Goal: Task Accomplishment & Management: Complete application form

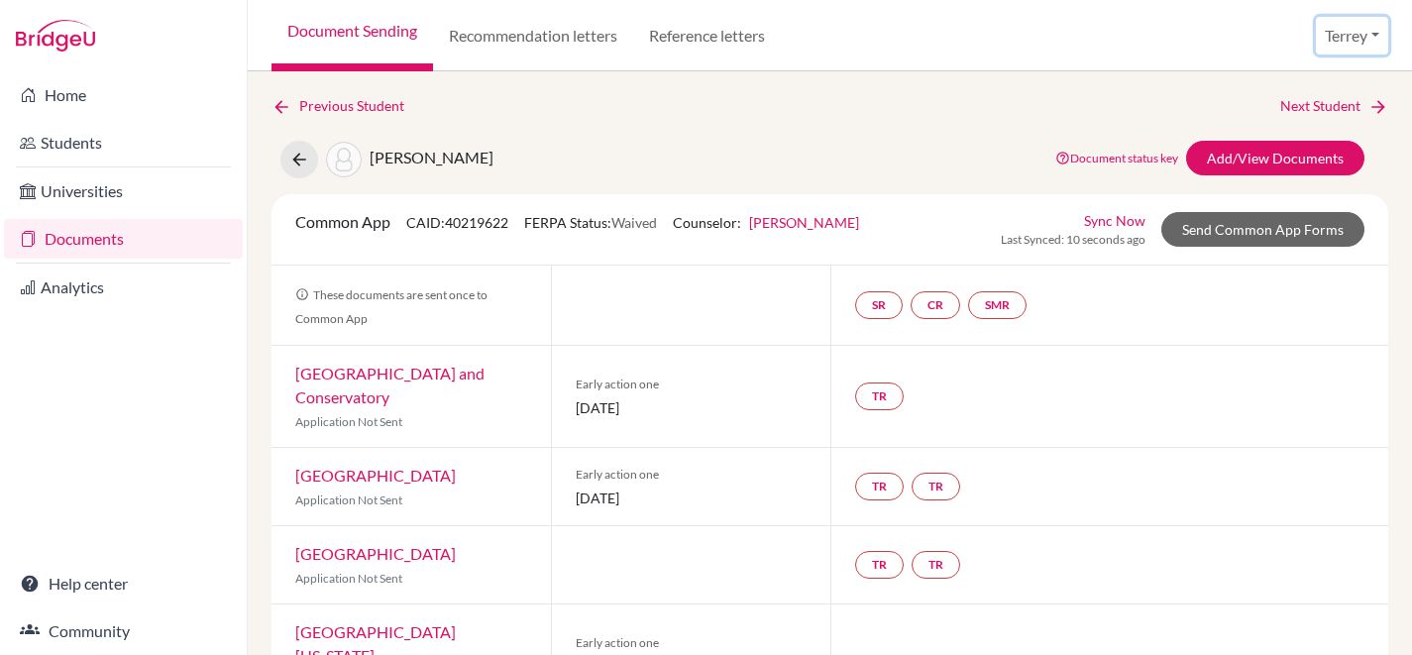
click at [1350, 24] on button "Terrey" at bounding box center [1351, 36] width 72 height 38
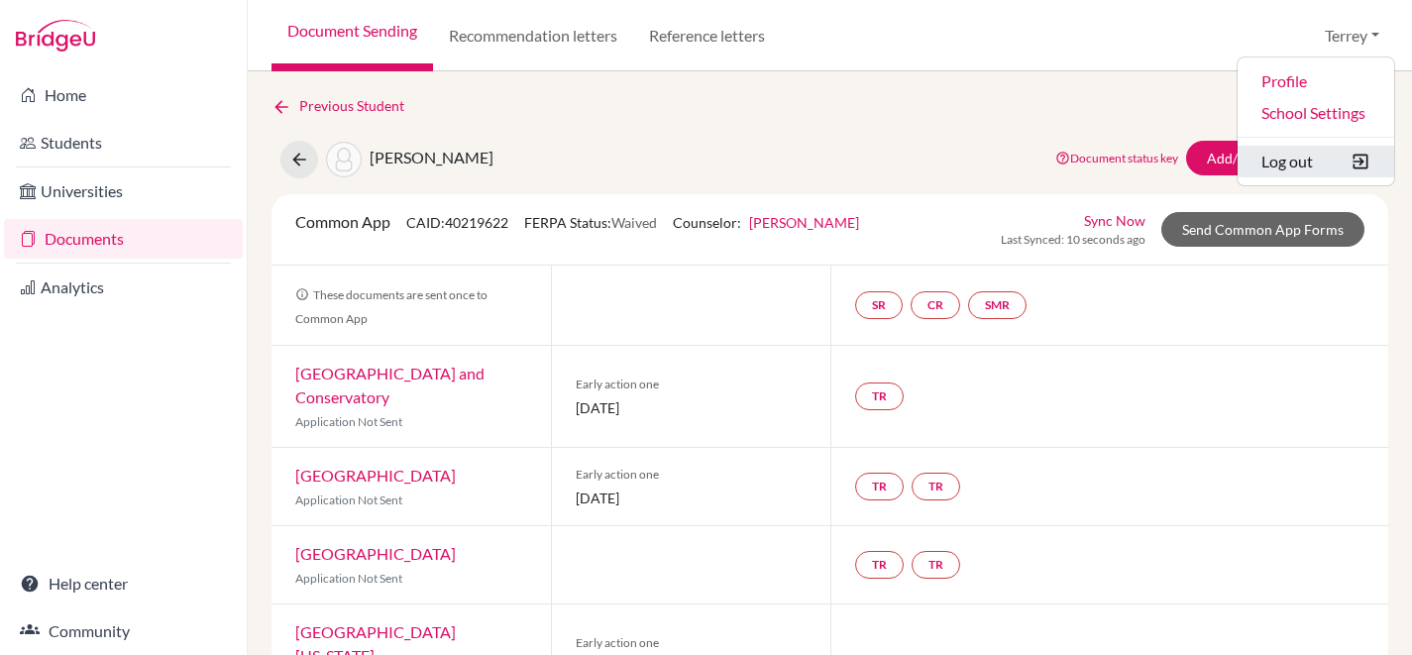
click at [1298, 157] on button "Log out" at bounding box center [1315, 162] width 157 height 32
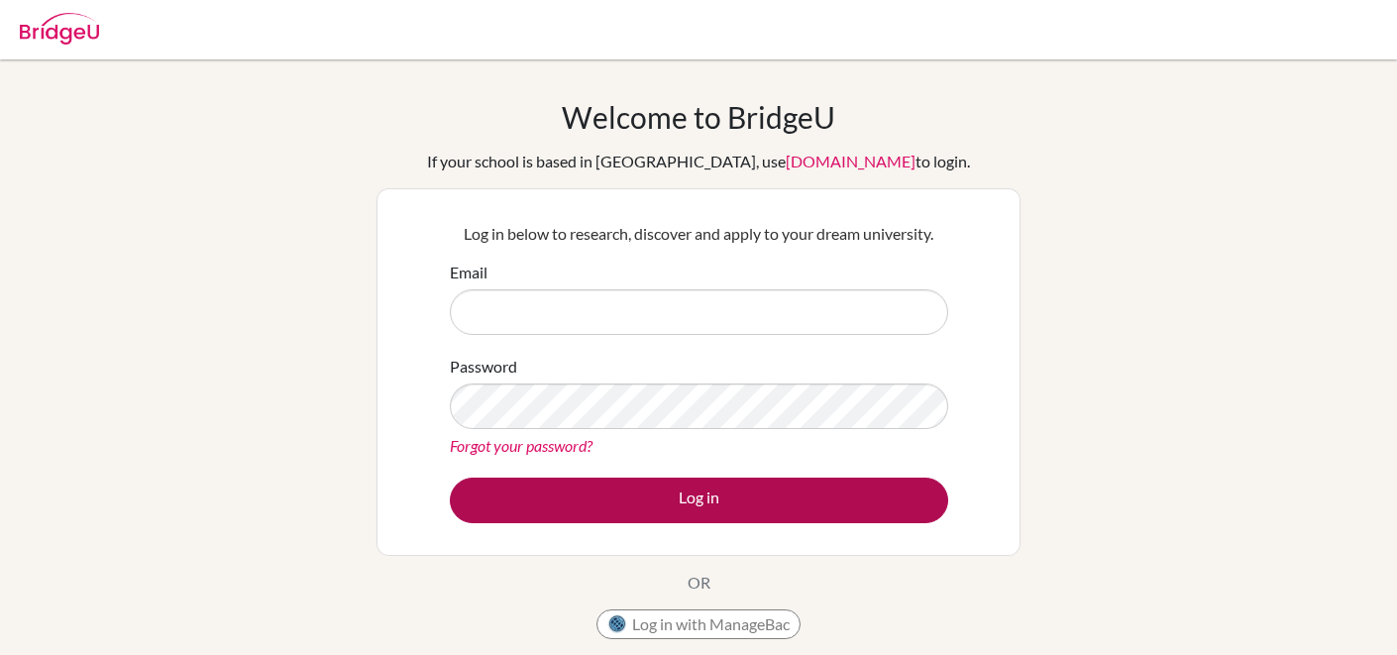
type input "[PERSON_NAME][EMAIL_ADDRESS][DOMAIN_NAME]"
click at [726, 501] on button "Log in" at bounding box center [699, 500] width 498 height 46
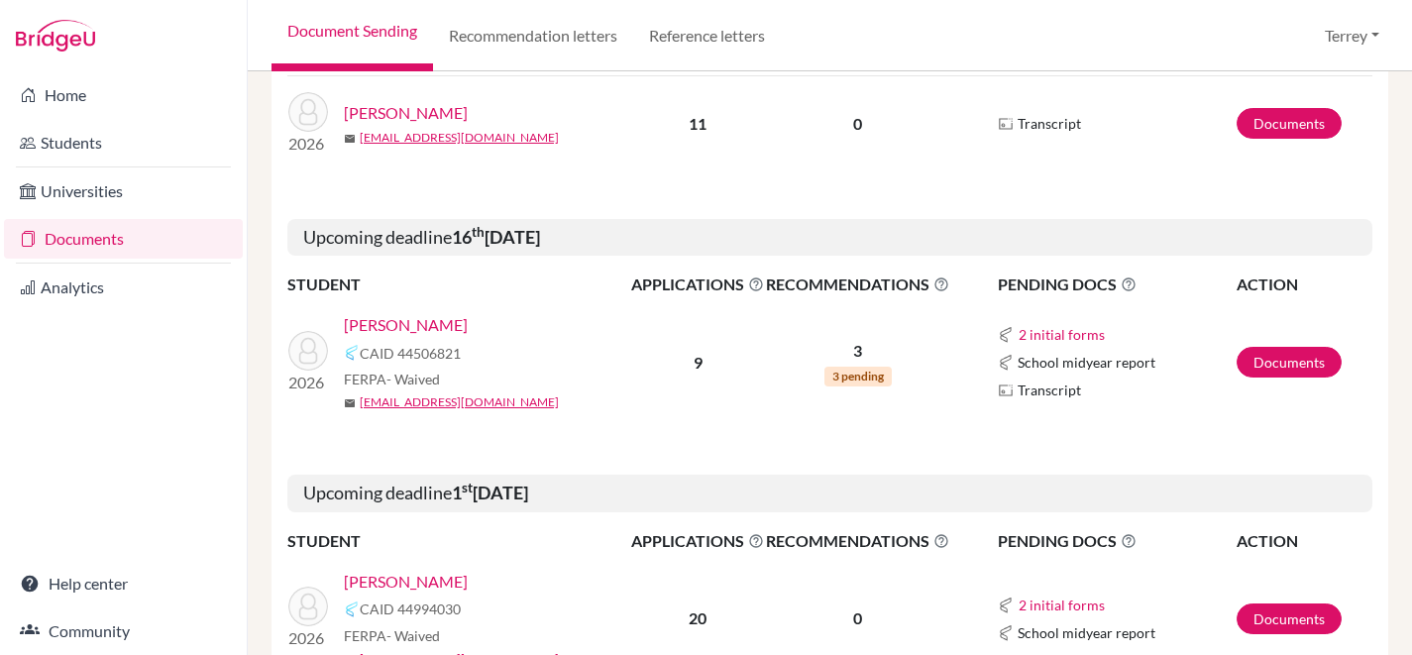
scroll to position [883, 0]
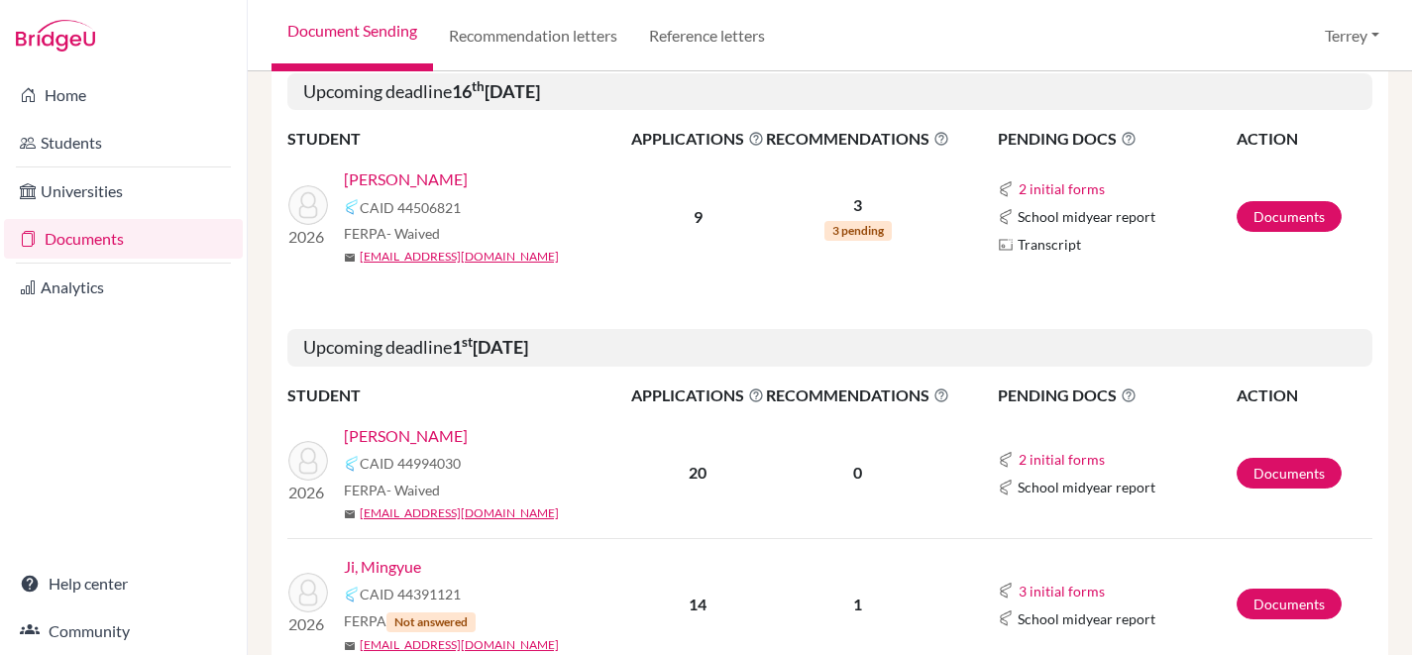
click at [400, 427] on link "[PERSON_NAME]" at bounding box center [406, 436] width 124 height 24
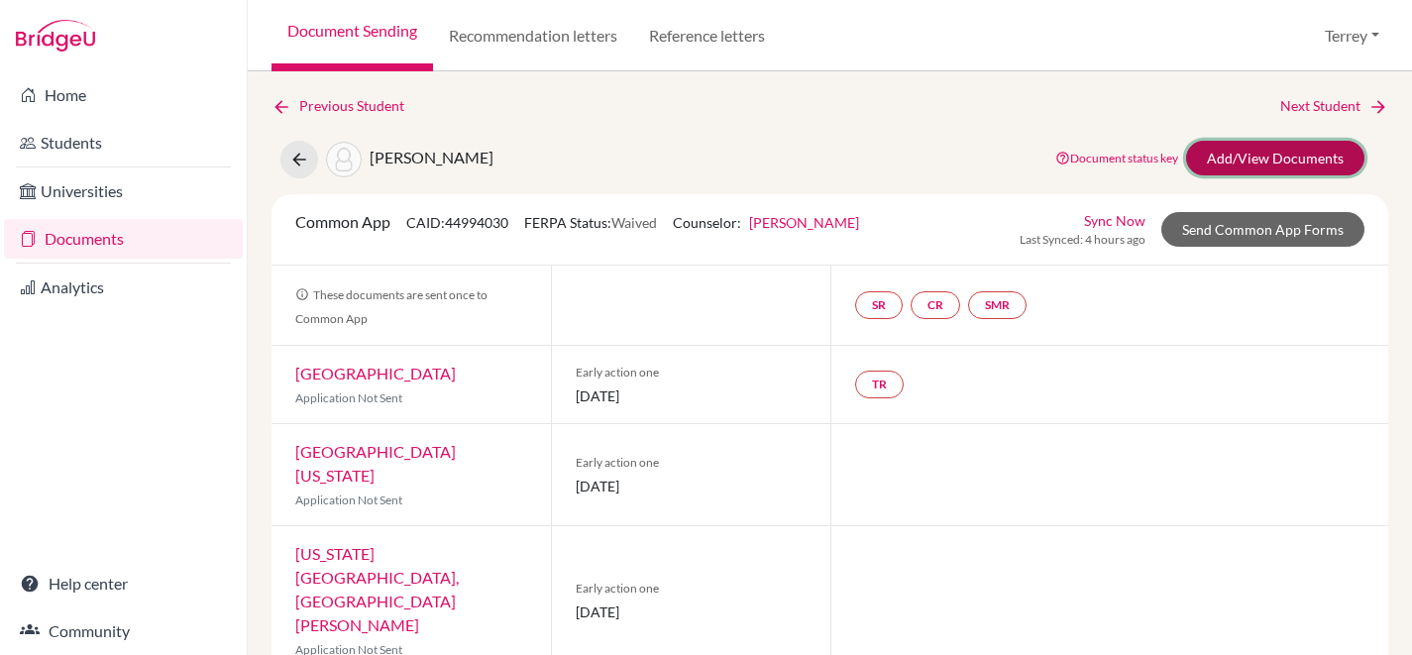
click at [1272, 159] on link "Add/View Documents" at bounding box center [1275, 158] width 178 height 35
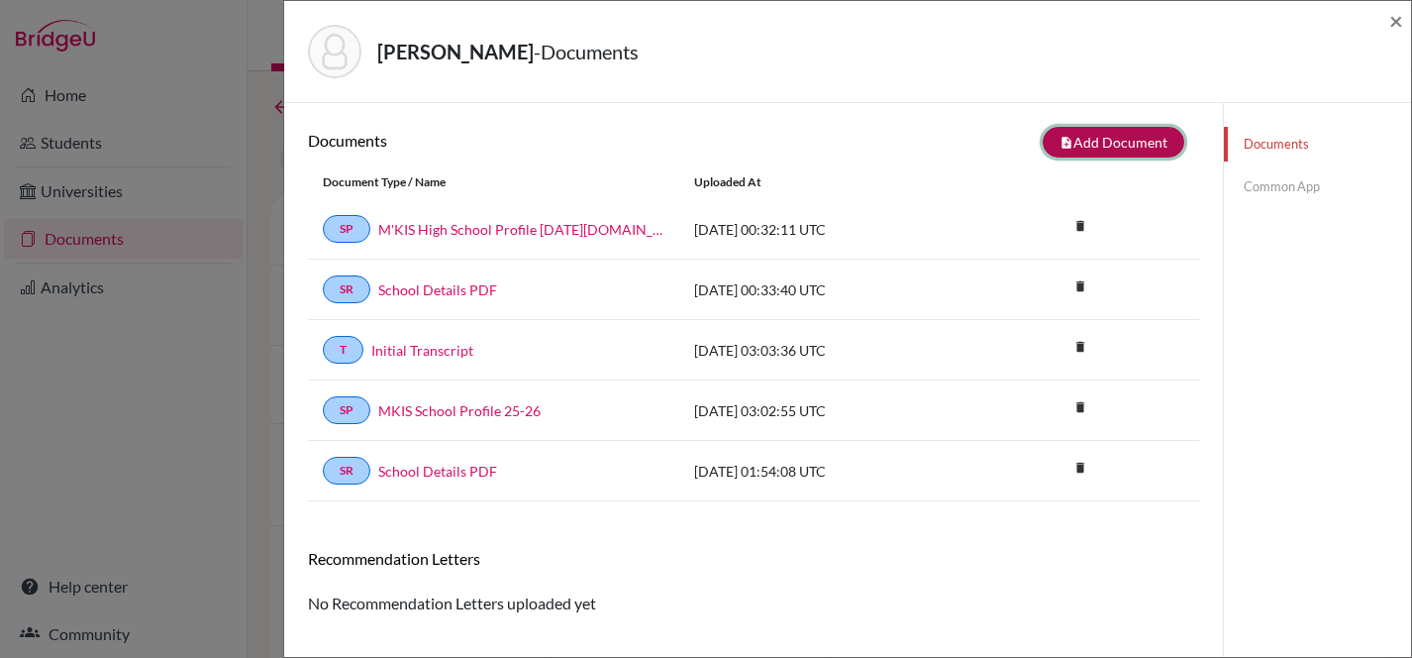
click at [1097, 140] on button "note_add Add Document" at bounding box center [1114, 142] width 142 height 31
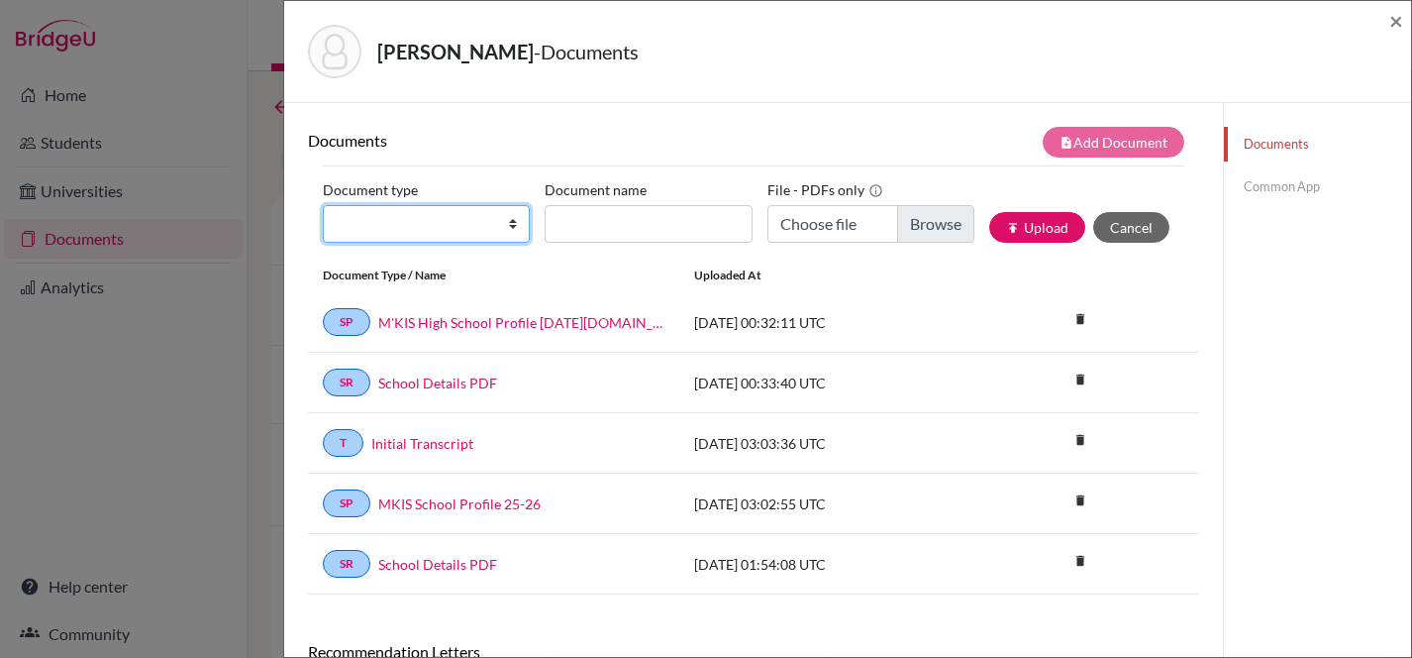
click at [503, 218] on select "Change explanation for Common App reports Counselor recommendation Internationa…" at bounding box center [426, 224] width 207 height 38
select select "4"
click at [323, 205] on select "Change explanation for Common App reports Counselor recommendation Internationa…" at bounding box center [426, 224] width 207 height 38
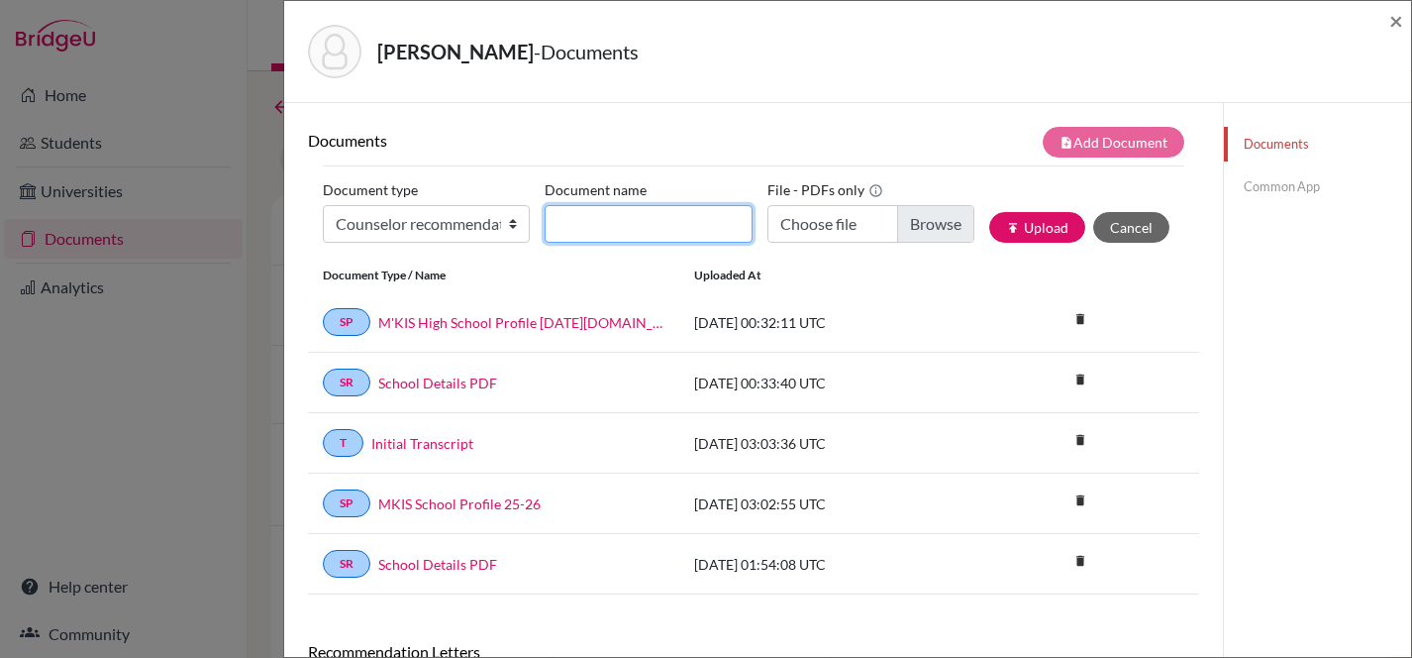
click at [644, 236] on input "Document name" at bounding box center [648, 224] width 207 height 38
type input "Fiona Baird CR"
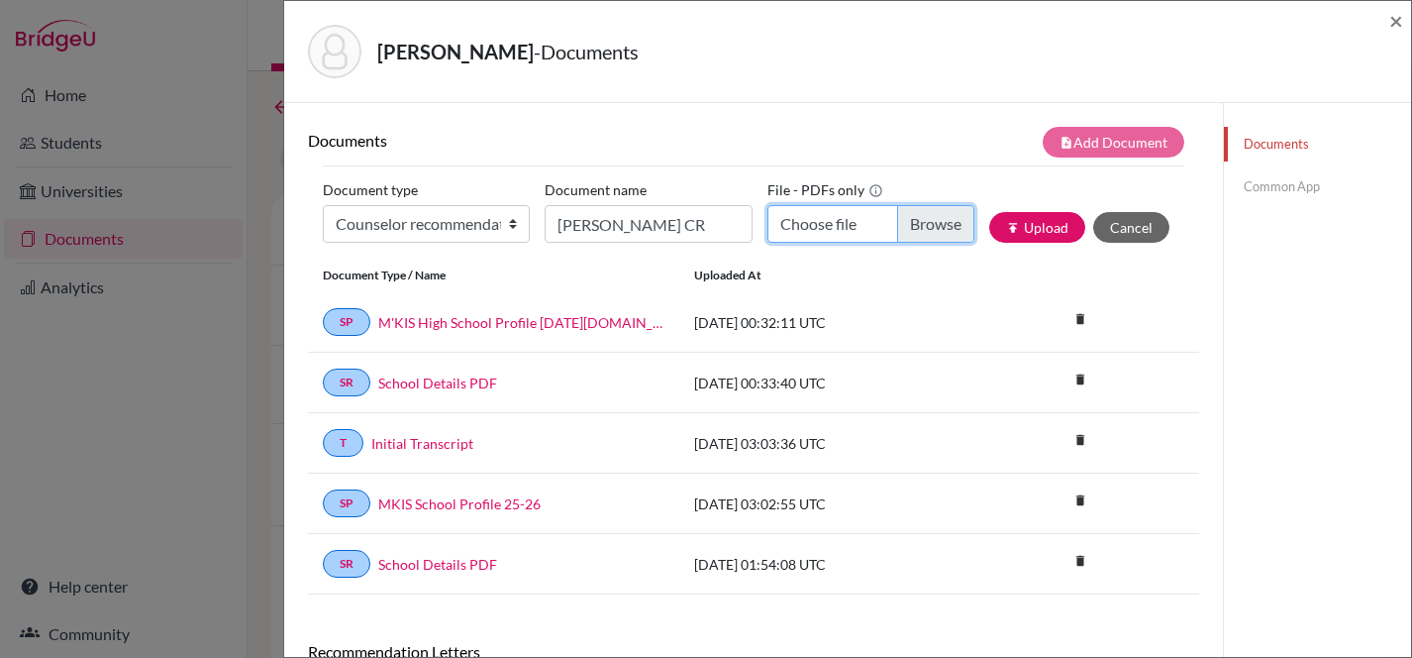
click at [925, 232] on input "Choose file" at bounding box center [871, 224] width 207 height 38
type input "C:\fakepath\Fiona Kathryn Baird-CR.docx.pdf"
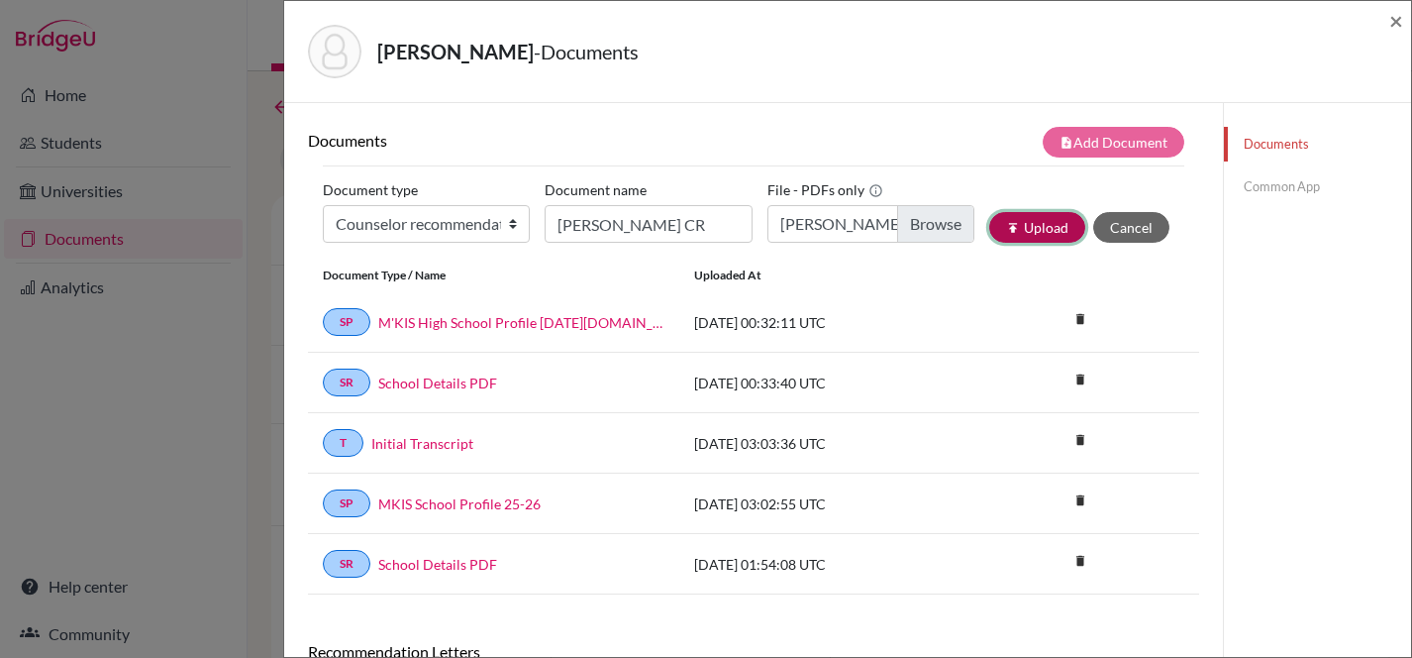
click at [1042, 240] on button "publish Upload" at bounding box center [1038, 227] width 96 height 31
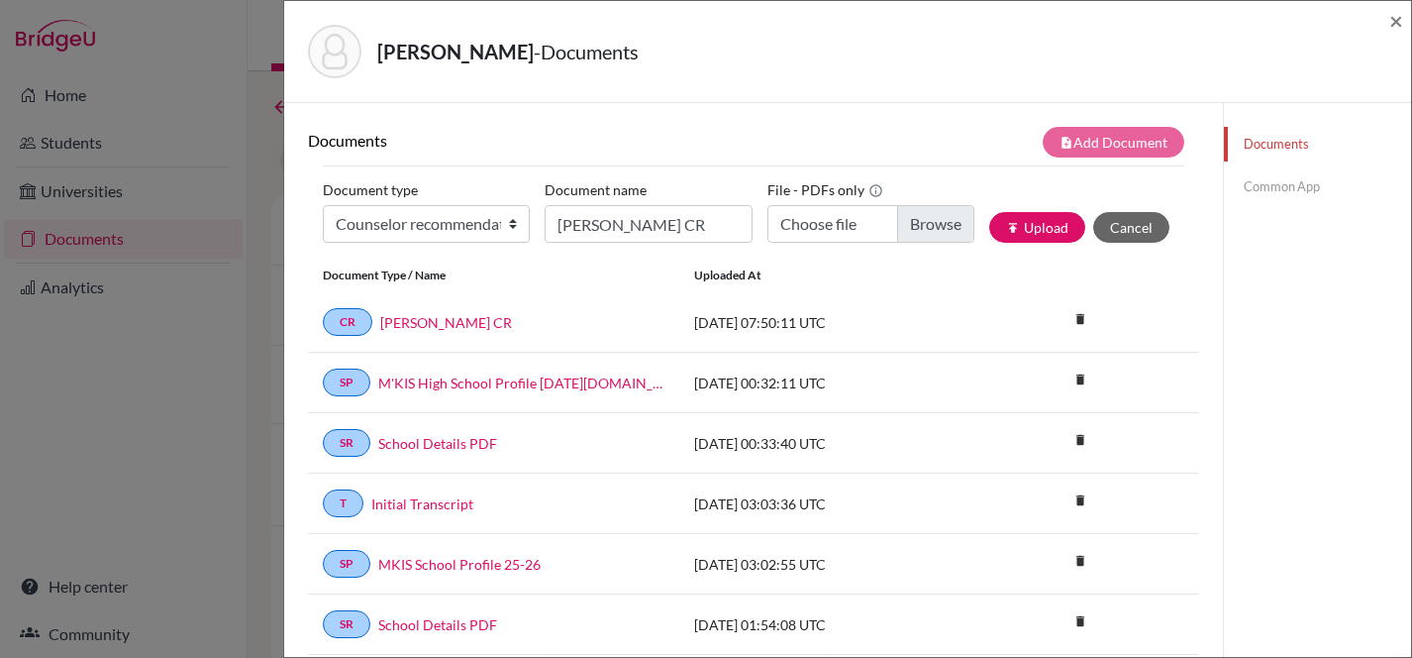
click at [1258, 188] on link "Common App" at bounding box center [1317, 186] width 187 height 35
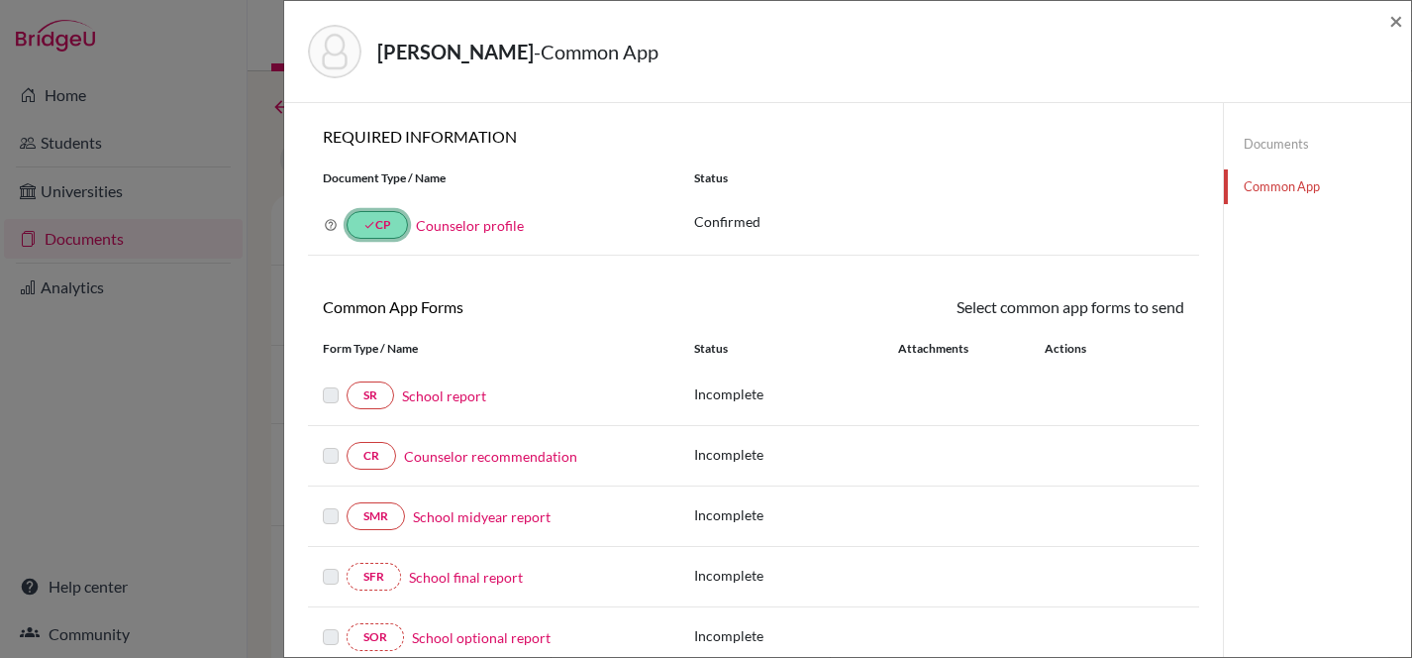
click at [375, 229] on link "done CP" at bounding box center [377, 225] width 61 height 28
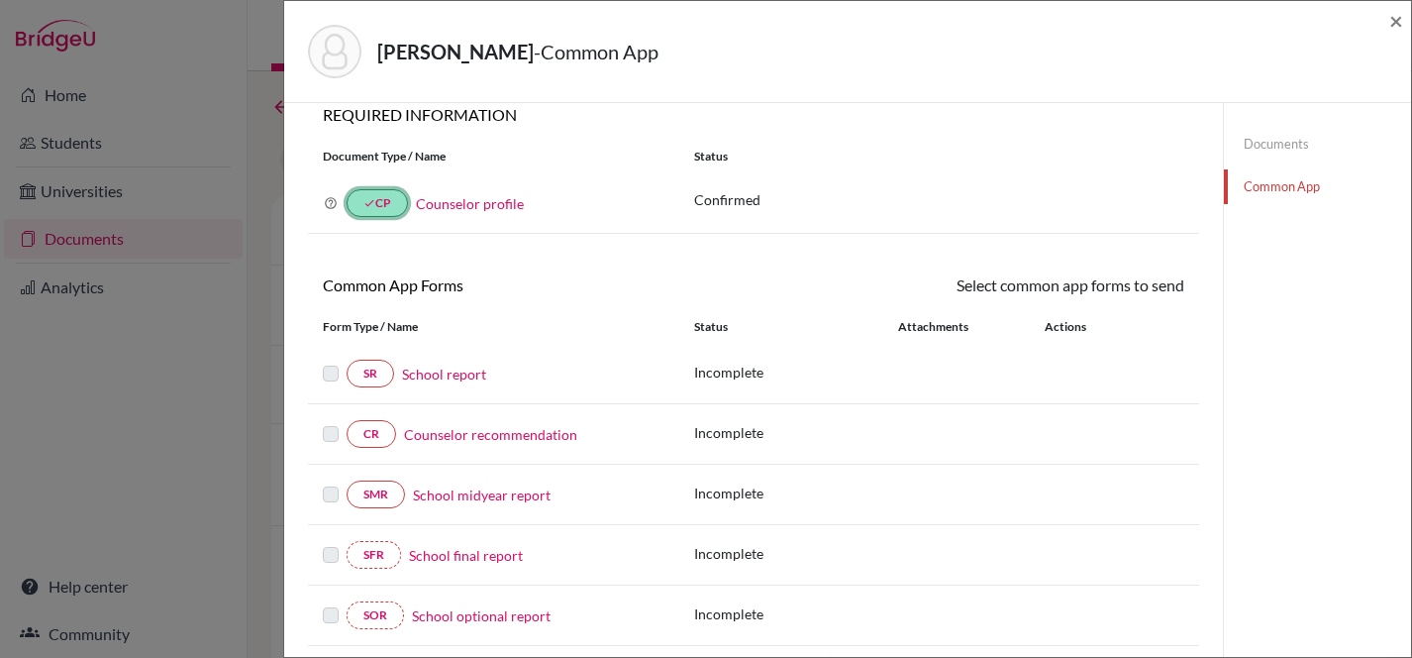
scroll to position [92, 0]
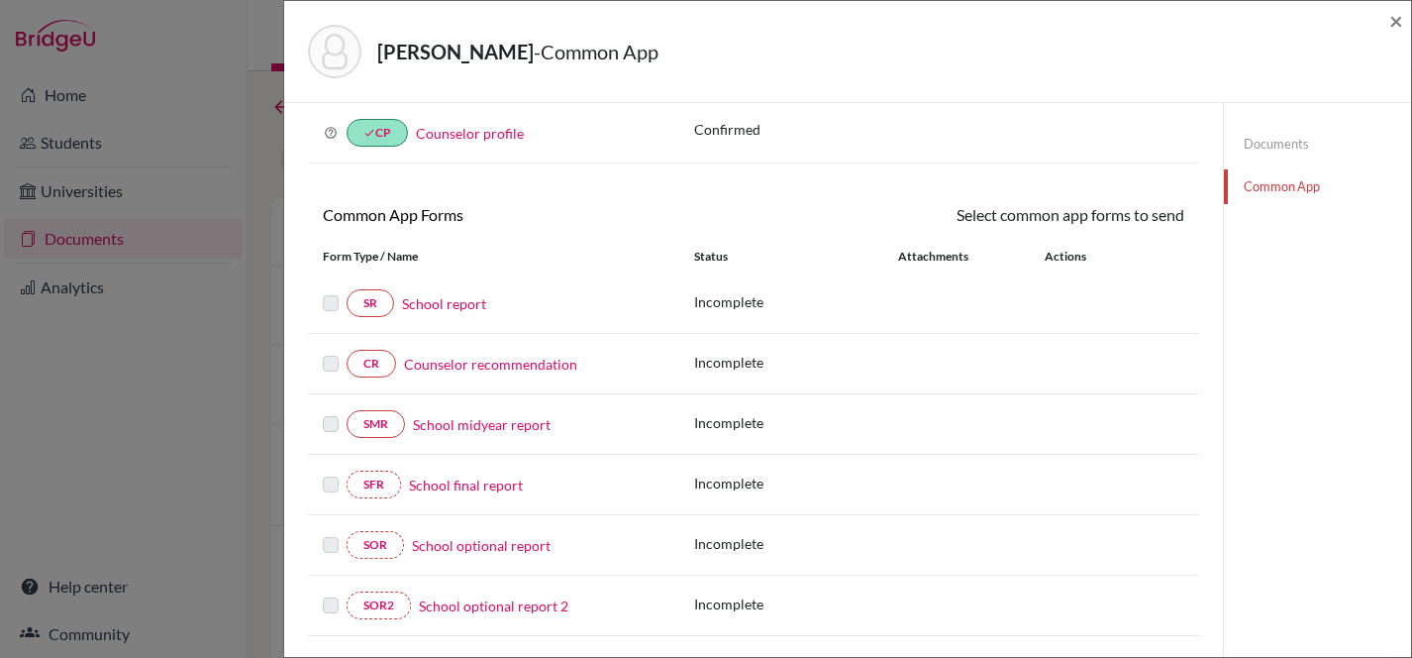
click at [336, 291] on label at bounding box center [331, 291] width 16 height 0
click at [332, 291] on label at bounding box center [331, 291] width 16 height 0
click at [334, 291] on label at bounding box center [331, 291] width 16 height 0
click at [361, 305] on link "SR" at bounding box center [371, 303] width 48 height 28
click at [420, 304] on link "School report" at bounding box center [444, 303] width 84 height 21
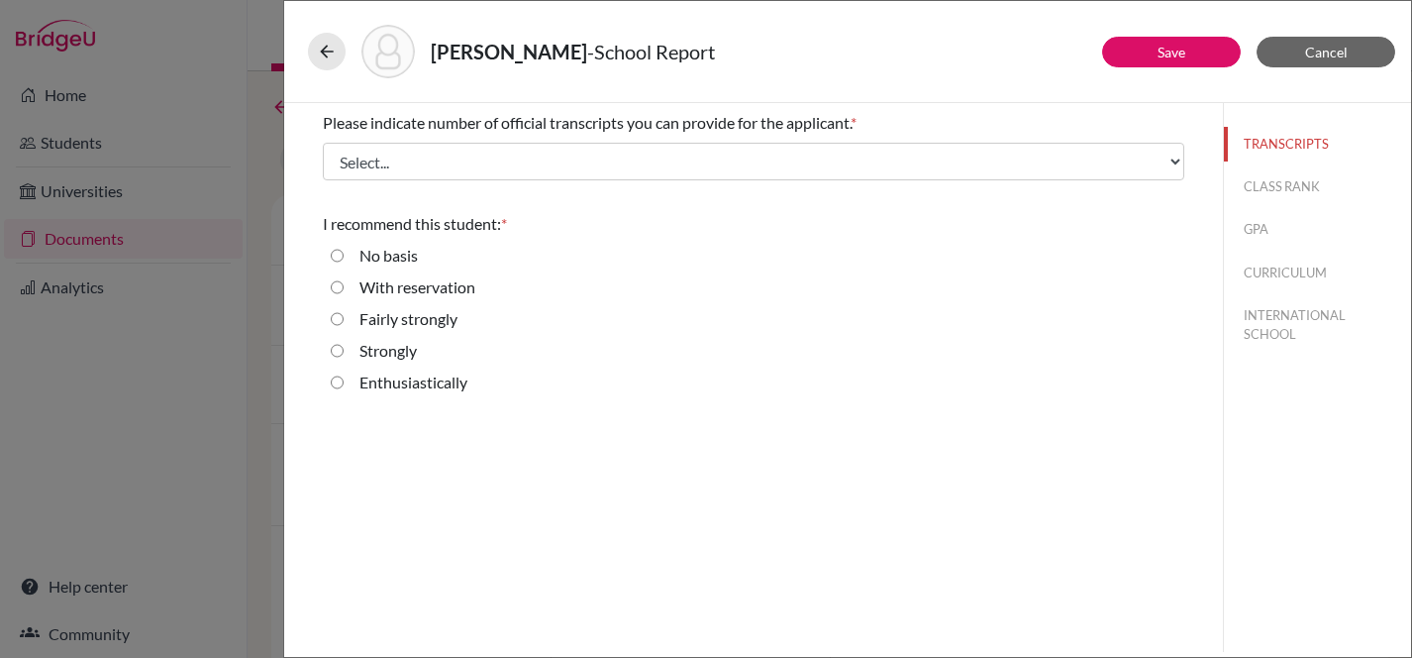
click at [337, 348] on input "Strongly" at bounding box center [337, 351] width 13 height 24
radio input "true"
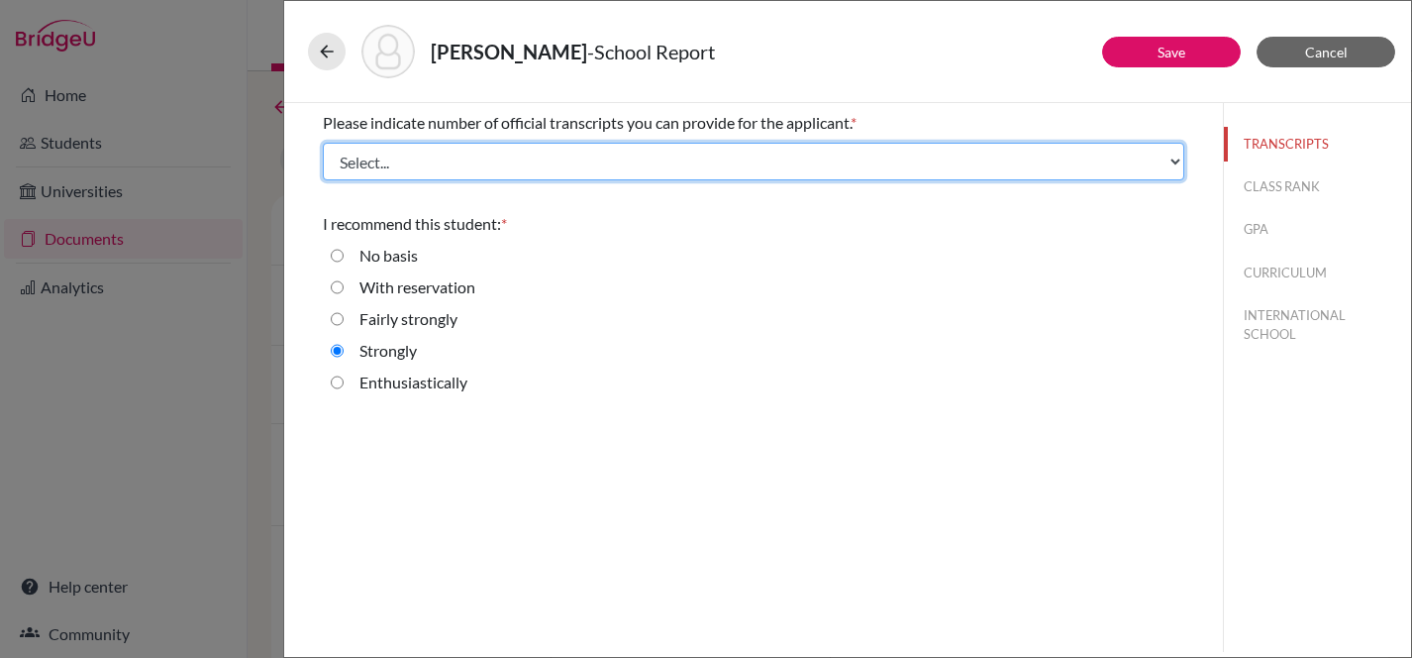
click at [1172, 161] on select "Select... 1 2 3 4" at bounding box center [754, 162] width 862 height 38
select select "3"
click at [323, 143] on select "Select... 1 2 3 4" at bounding box center [754, 162] width 862 height 38
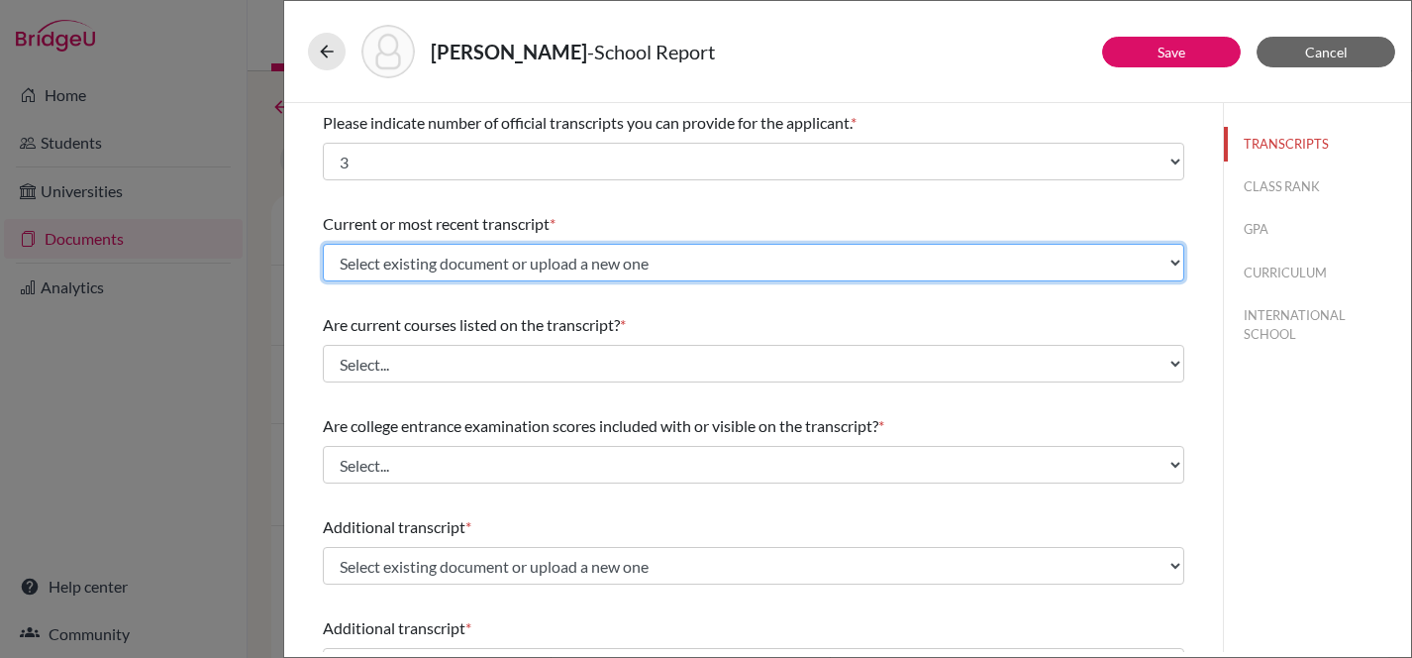
click at [746, 254] on select "Select existing document or upload a new one Initial Transcript Upload New File" at bounding box center [754, 263] width 862 height 38
select select "674596"
click at [323, 244] on select "Select existing document or upload a new one Initial Transcript Upload New File" at bounding box center [754, 263] width 862 height 38
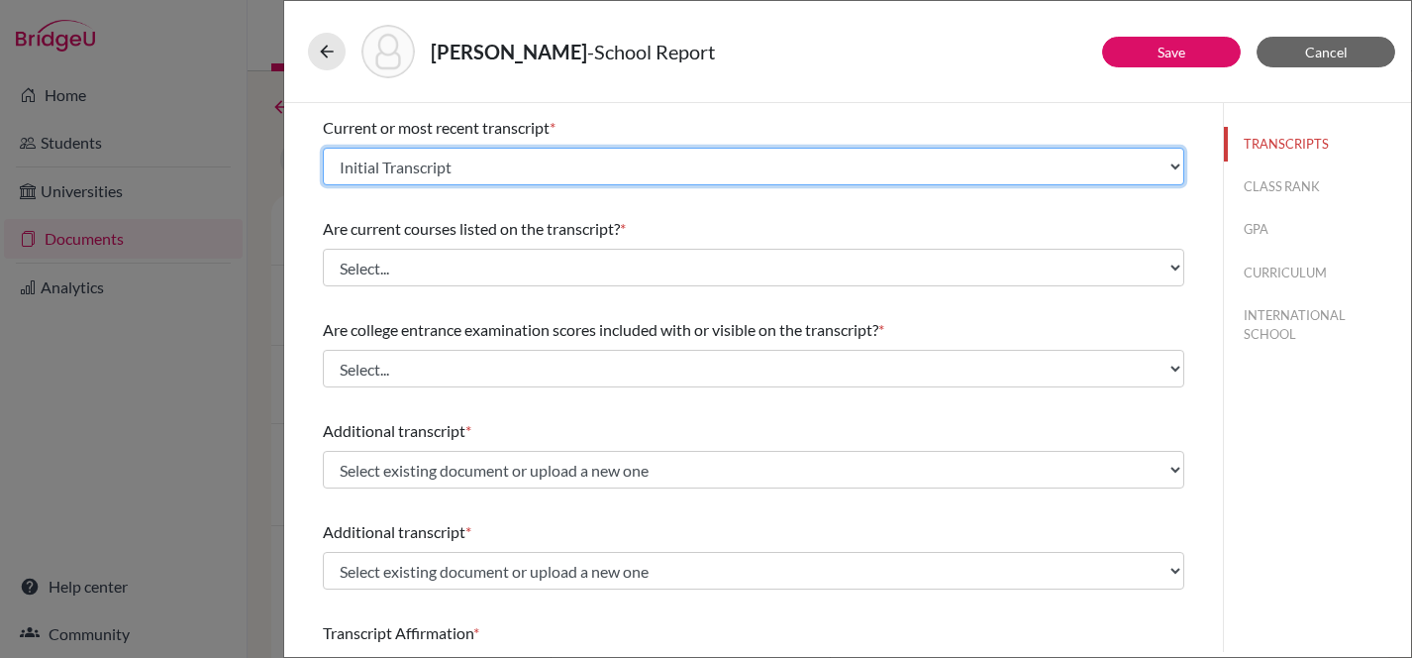
scroll to position [57, 0]
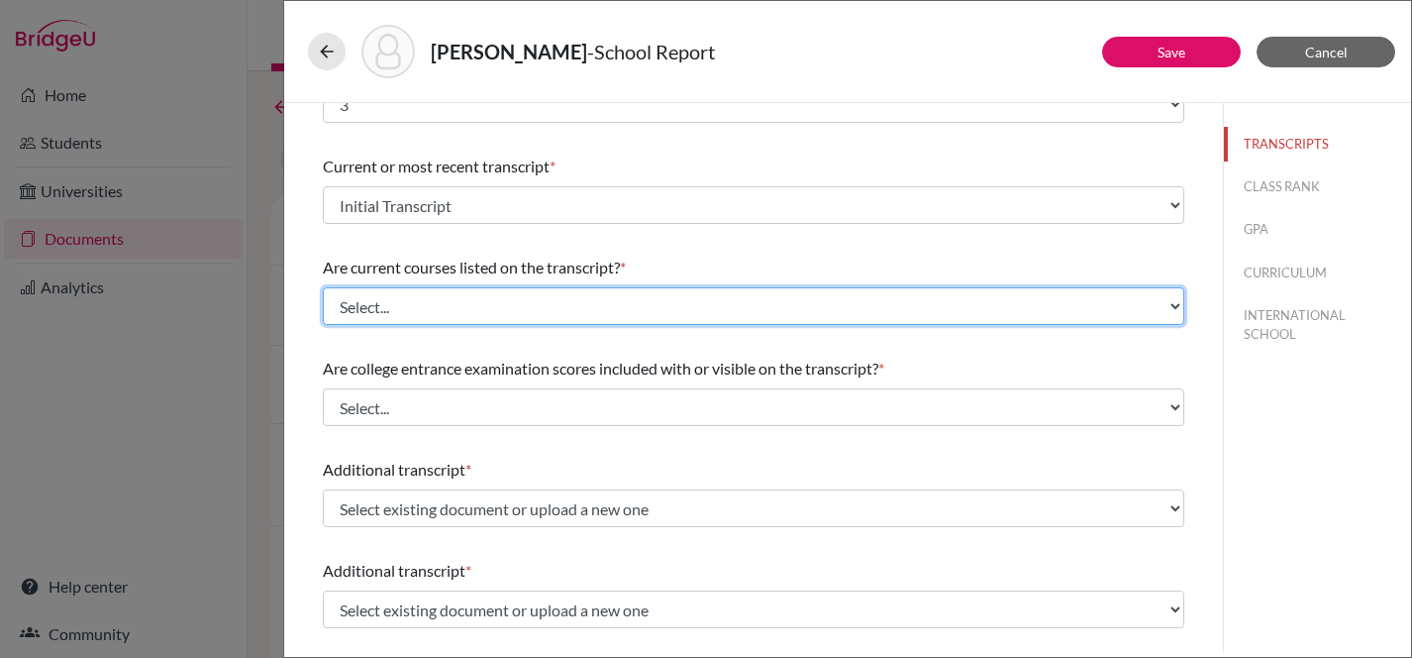
click at [667, 295] on select "Select... Yes No" at bounding box center [754, 306] width 862 height 38
select select "0"
click at [323, 287] on select "Select... Yes No" at bounding box center [754, 306] width 862 height 38
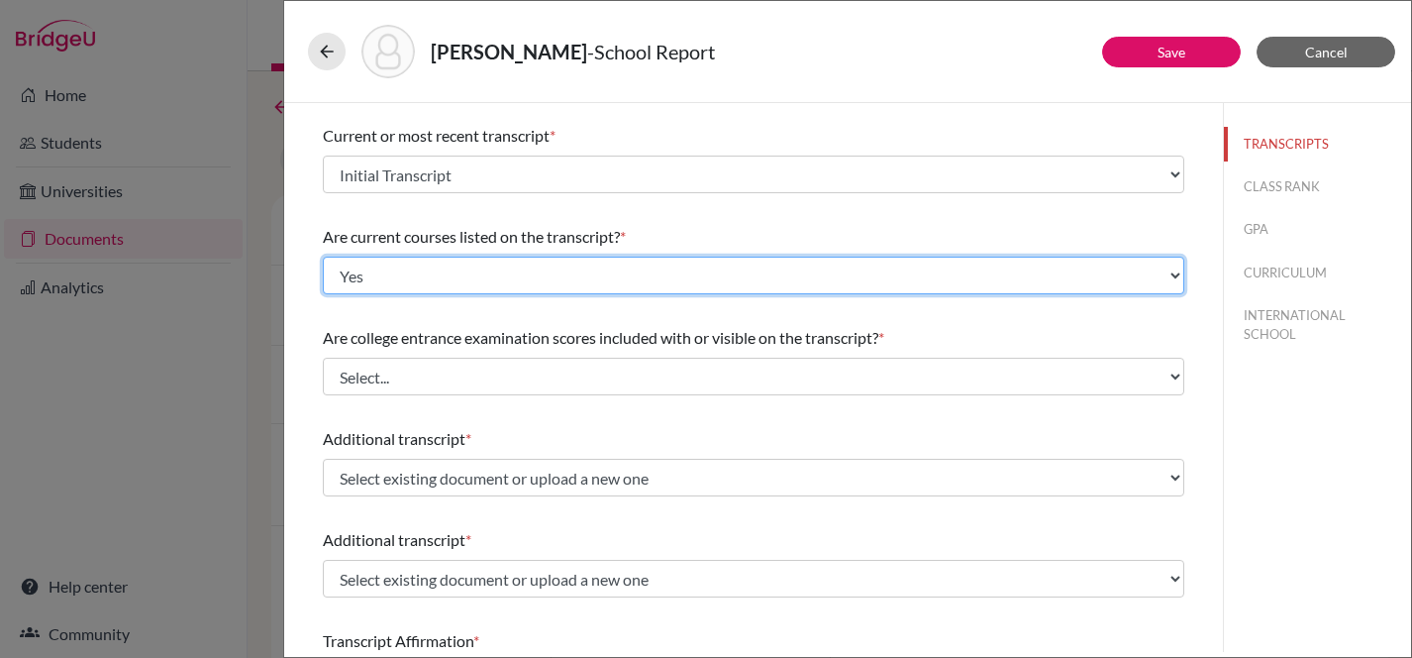
scroll to position [92, 0]
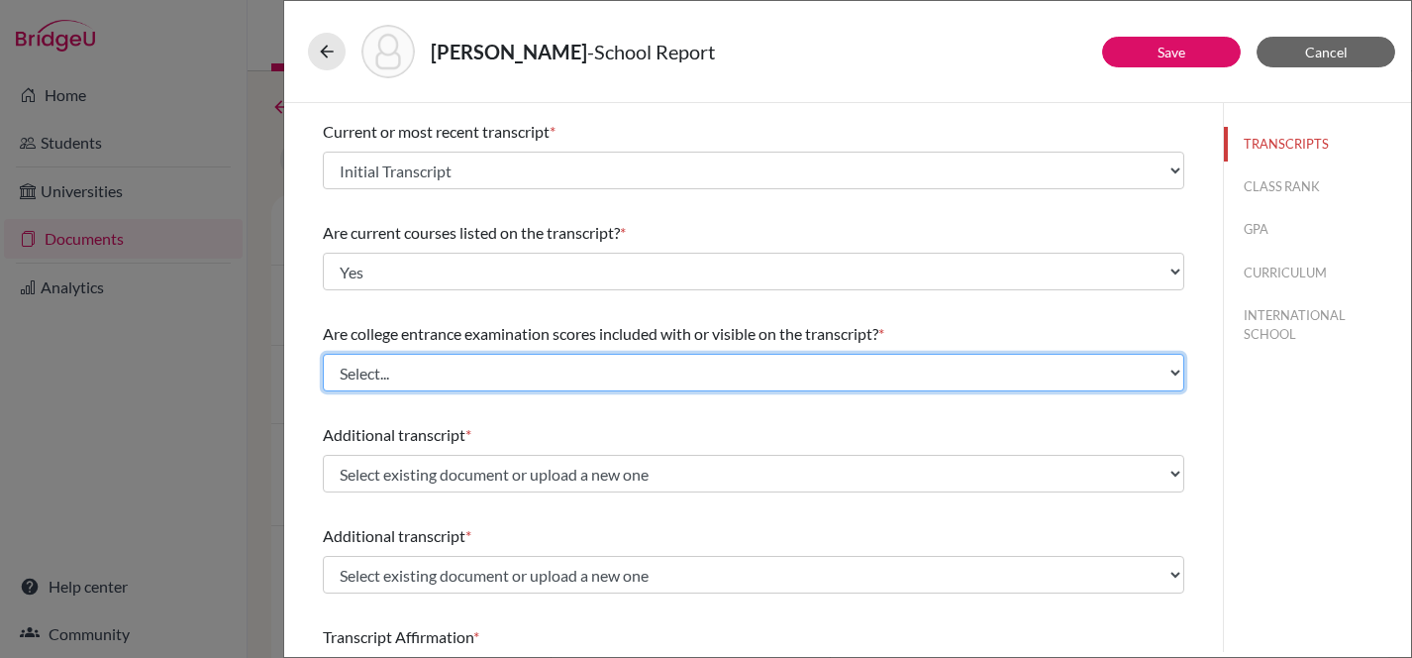
click at [692, 361] on select "Select... Yes No" at bounding box center [754, 373] width 862 height 38
select select "1"
click at [323, 354] on select "Select... Yes No" at bounding box center [754, 373] width 862 height 38
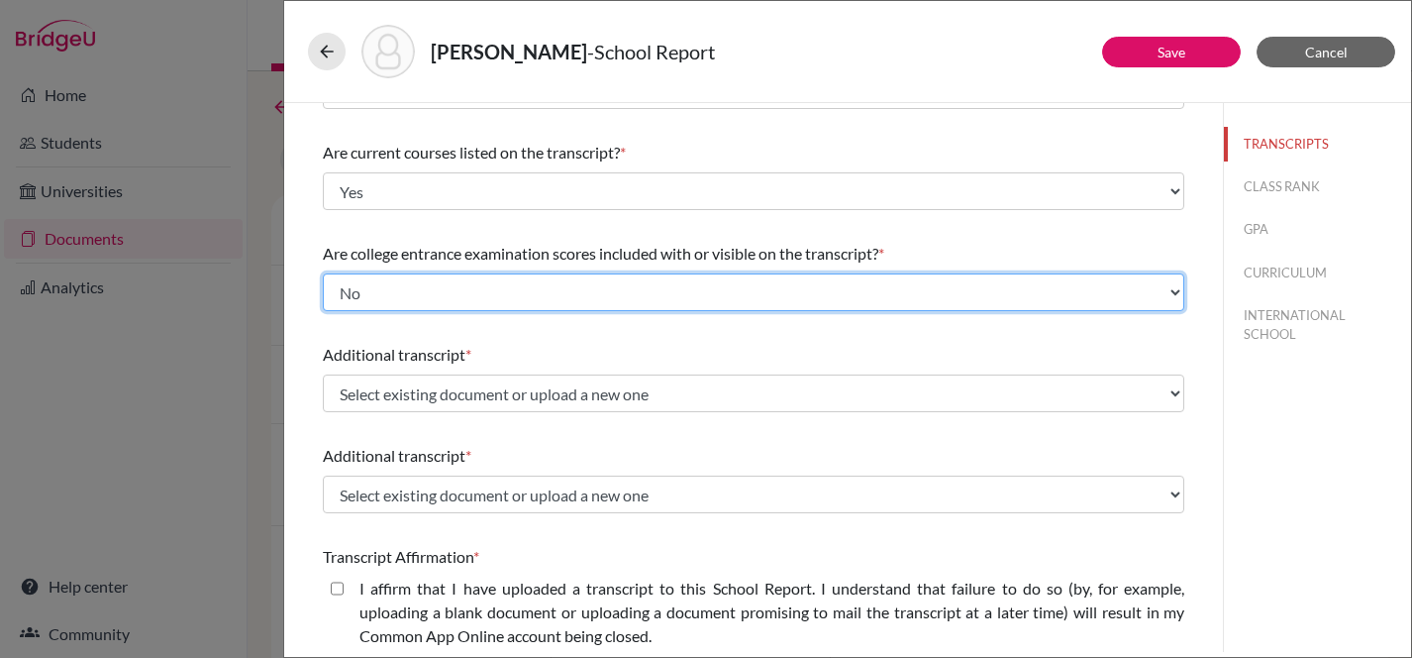
scroll to position [397, 0]
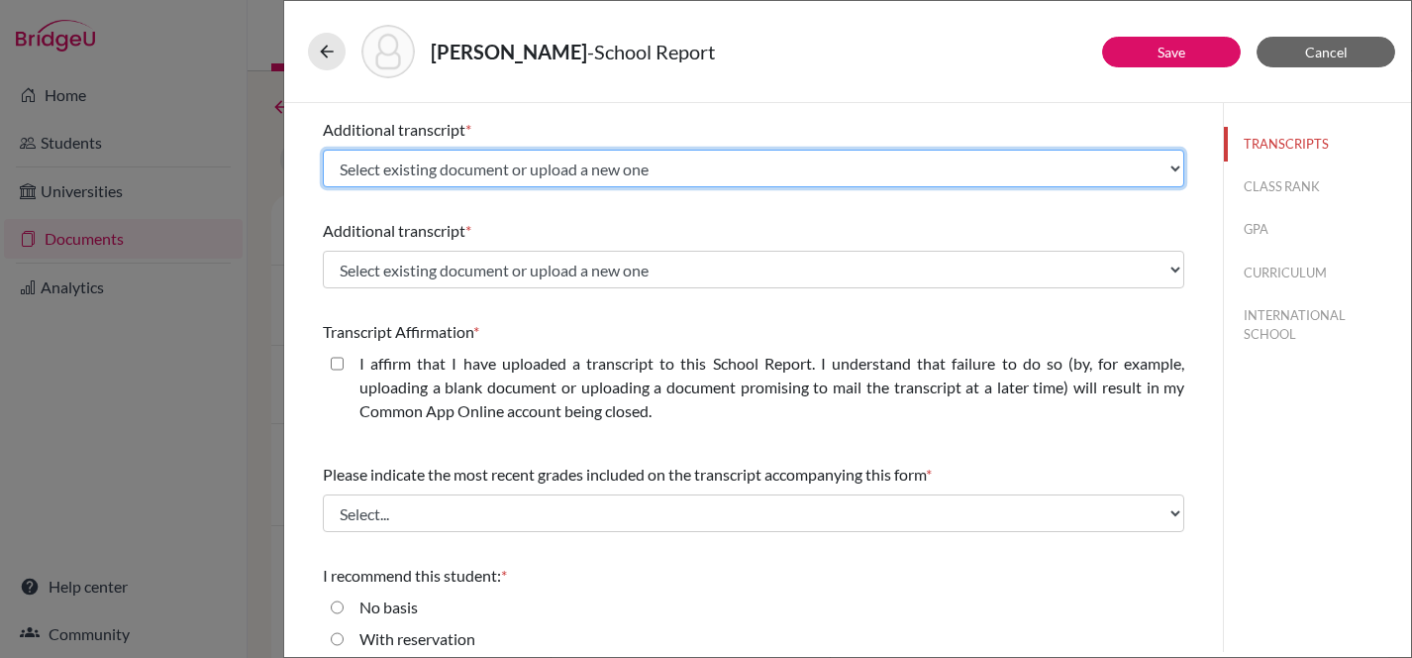
click at [722, 174] on select "Select existing document or upload a new one Initial Transcript Upload New File" at bounding box center [754, 169] width 862 height 38
select select "674596"
click at [323, 150] on select "Select existing document or upload a new one Initial Transcript Upload New File" at bounding box center [754, 169] width 862 height 38
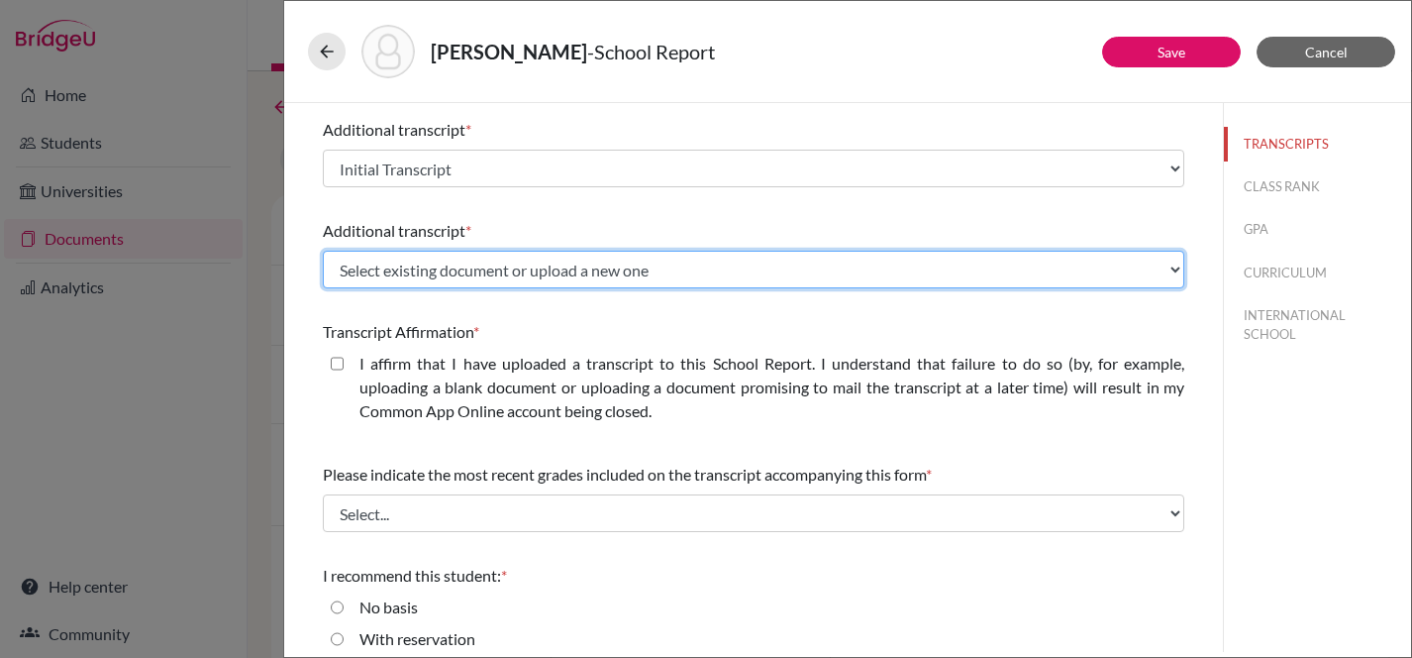
click at [695, 263] on select "Select existing document or upload a new one Initial Transcript Upload New File" at bounding box center [754, 270] width 862 height 38
select select "674596"
click at [323, 251] on select "Select existing document or upload a new one Initial Transcript Upload New File" at bounding box center [754, 270] width 862 height 38
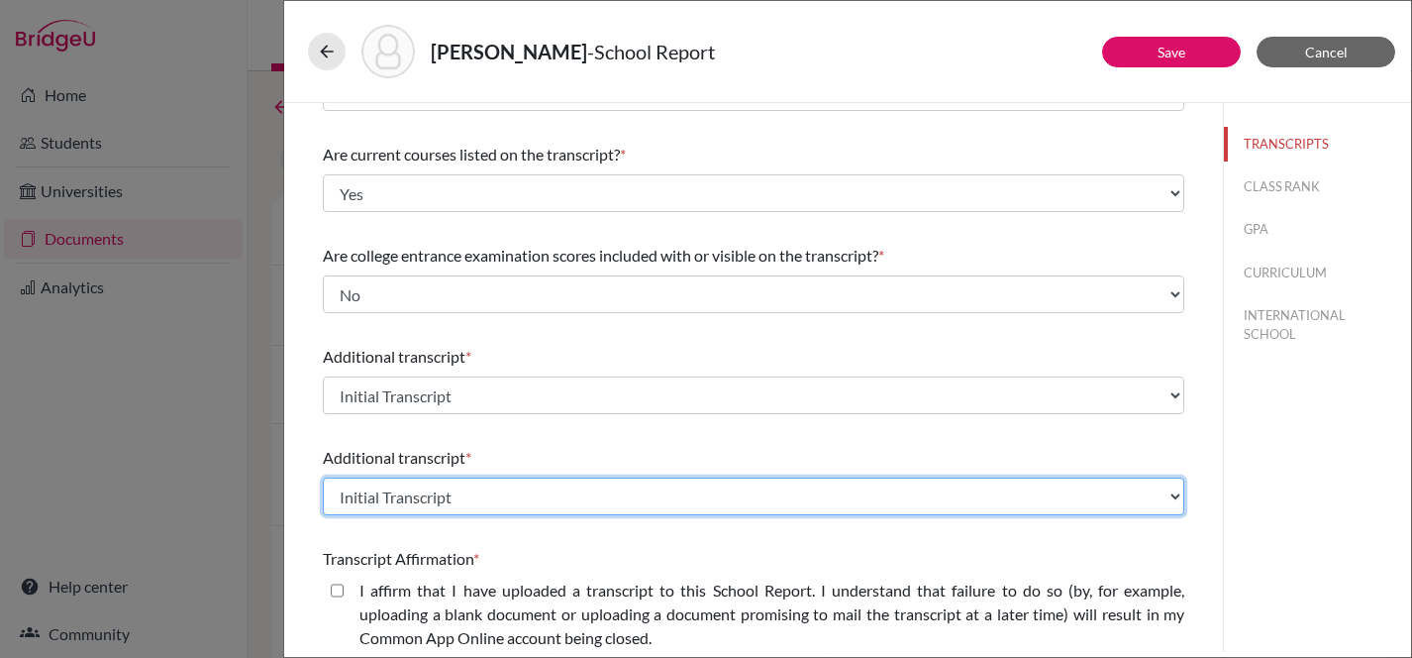
scroll to position [0, 0]
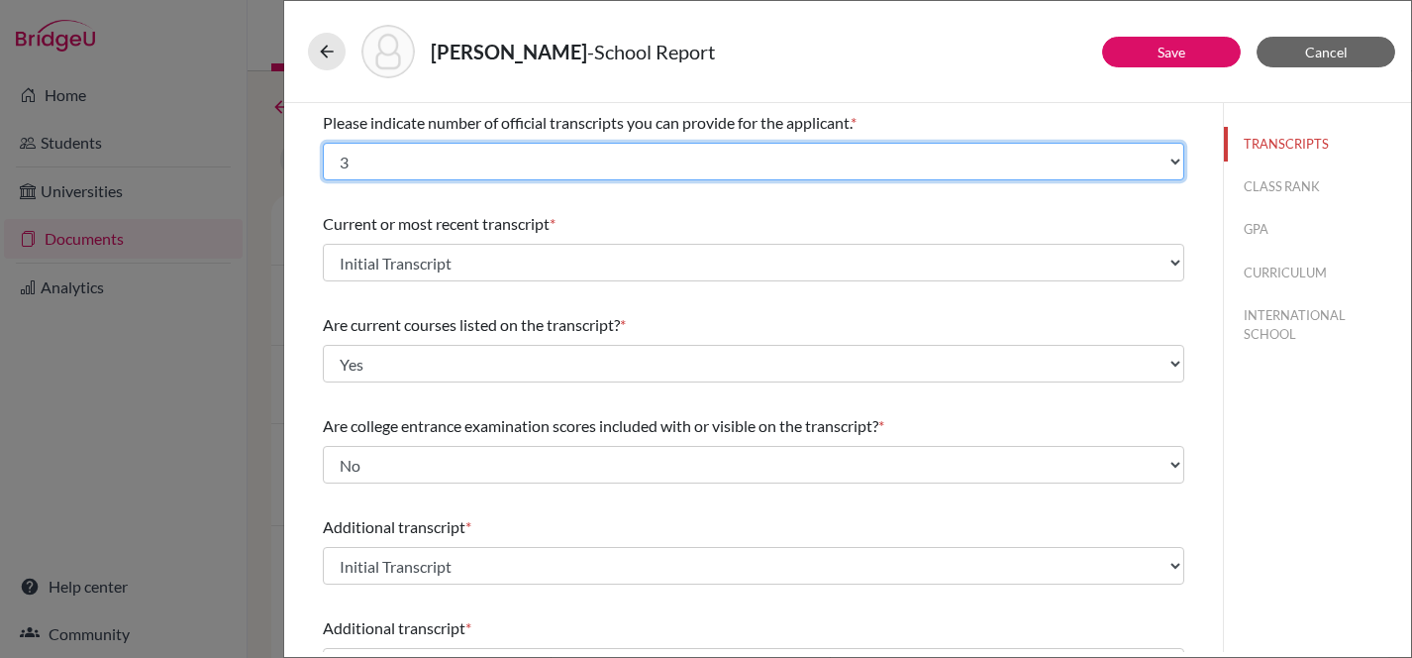
click at [1008, 159] on select "Select... 1 2 3 4" at bounding box center [754, 162] width 862 height 38
select select "1"
click at [323, 143] on select "Select... 1 2 3 4" at bounding box center [754, 162] width 862 height 38
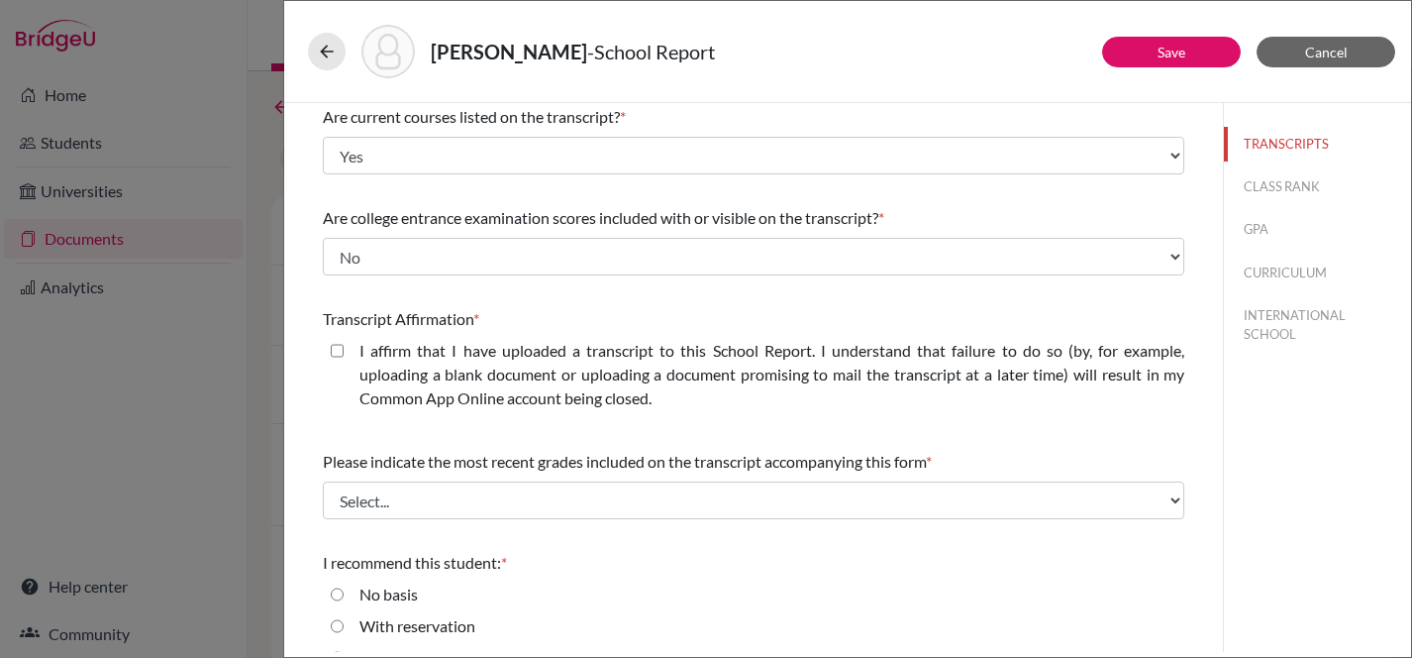
scroll to position [262, 0]
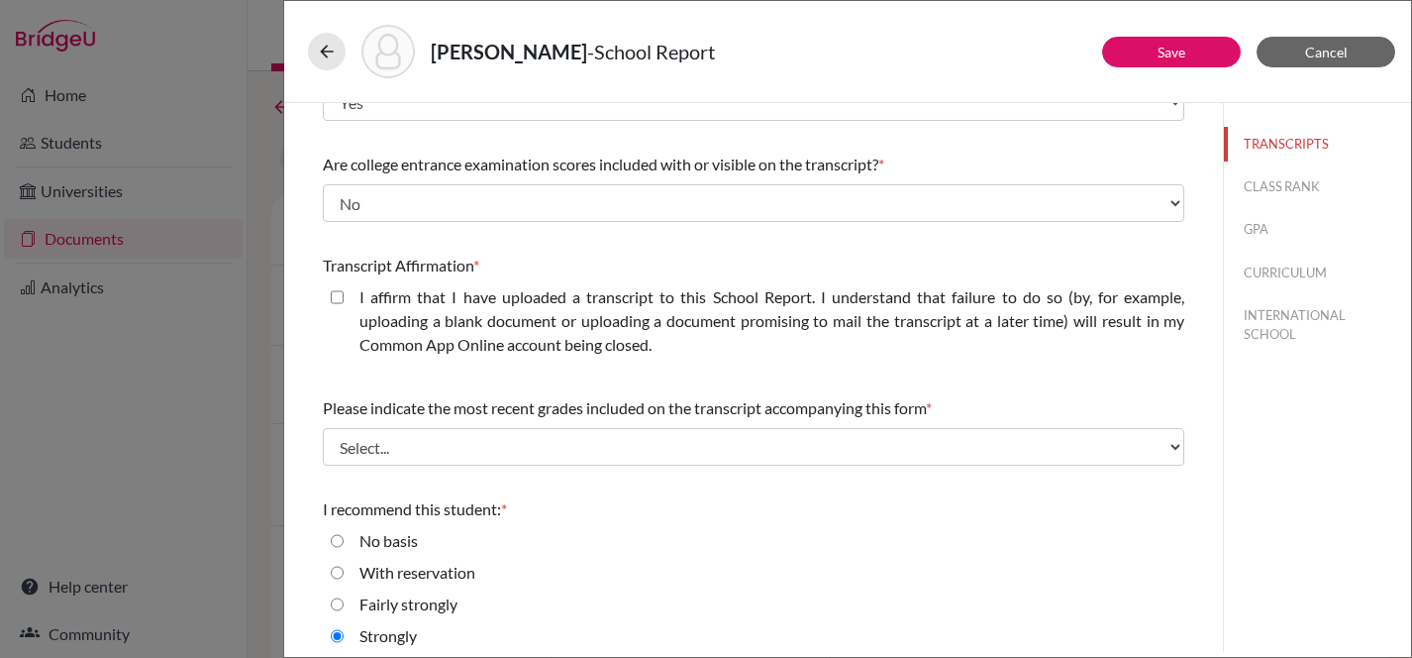
click at [337, 300] on closed\ "I affirm that I have uploaded a transcript to this School Report. I understand …" at bounding box center [337, 297] width 13 height 24
checkbox closed\ "true"
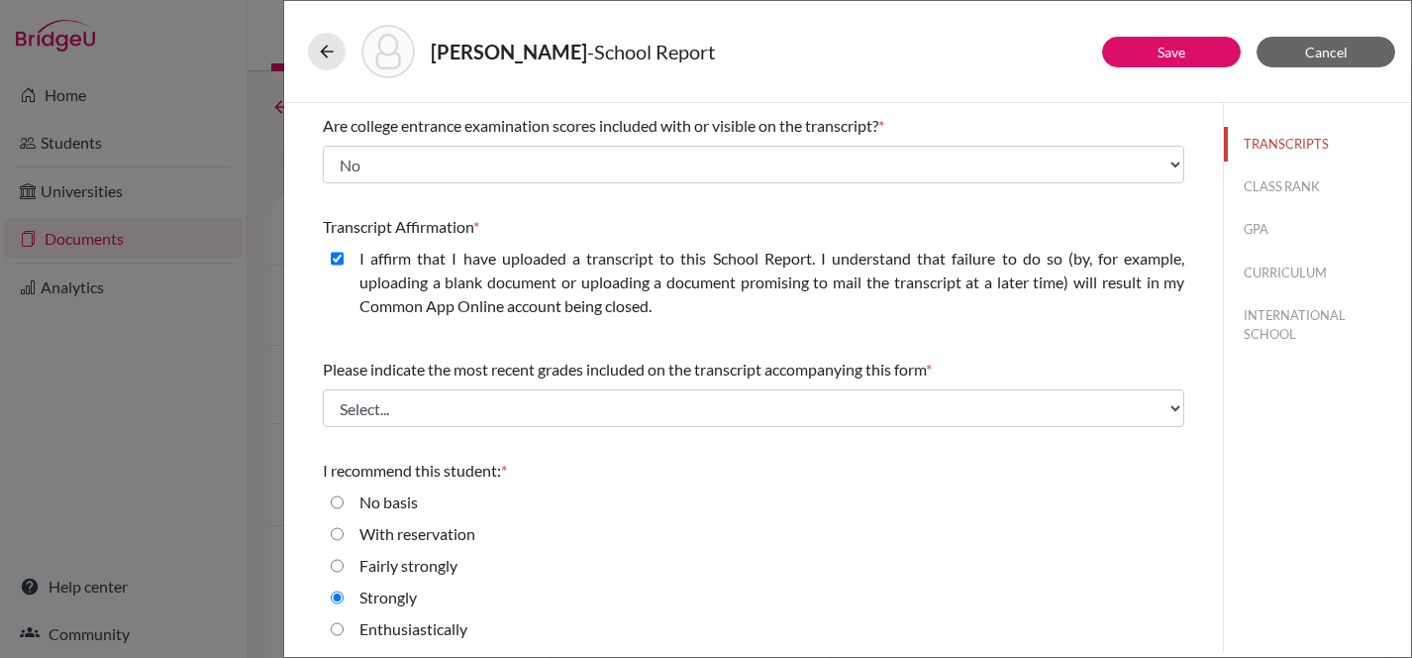
scroll to position [305, 0]
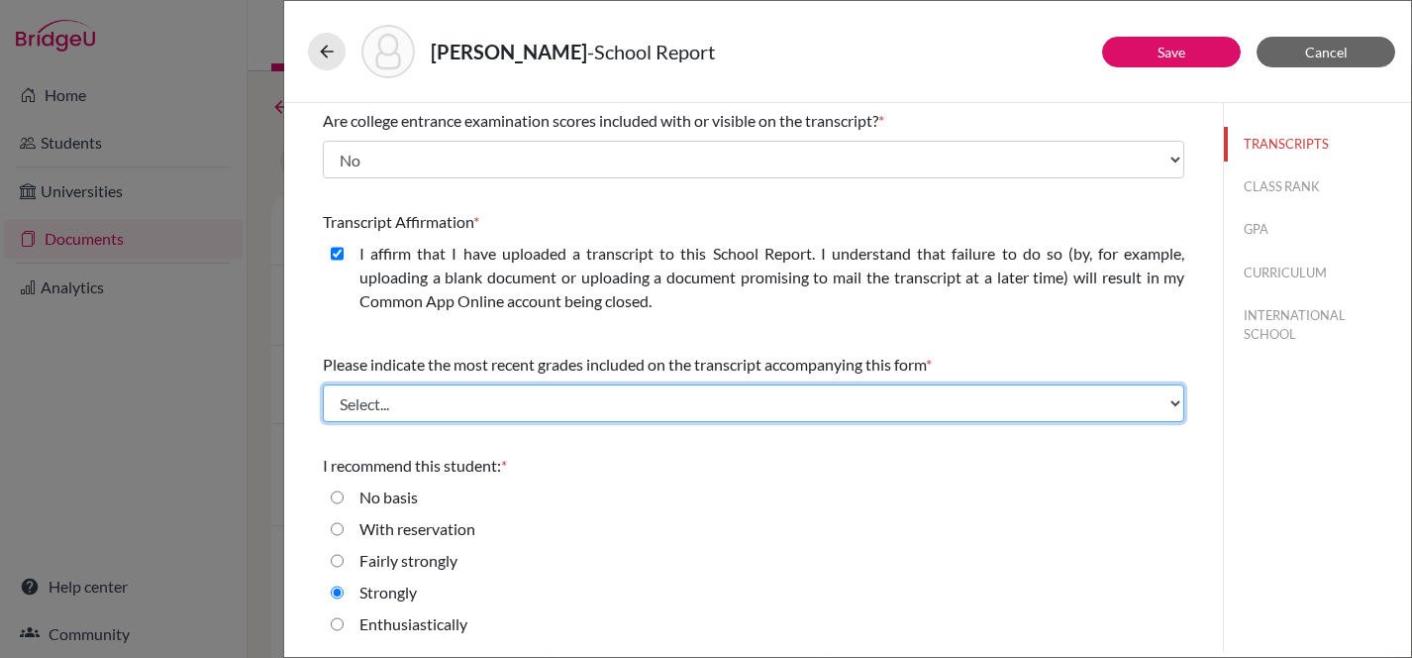
click at [600, 397] on select "Select... Final junior year grades 1st Quarter senior year grades 2nd Quarter/1…" at bounding box center [754, 403] width 862 height 38
select select "0"
click at [323, 384] on select "Select... Final junior year grades 1st Quarter senior year grades 2nd Quarter/1…" at bounding box center [754, 403] width 862 height 38
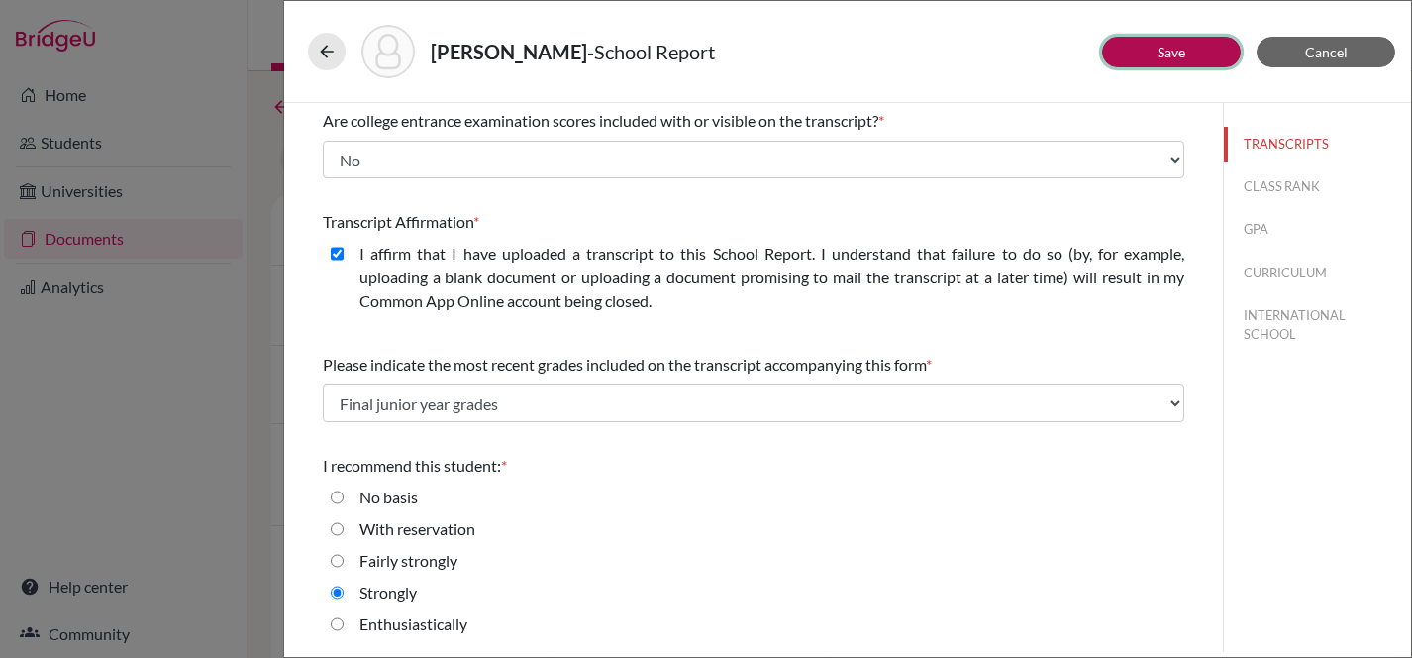
click at [1182, 55] on link "Save" at bounding box center [1172, 52] width 28 height 17
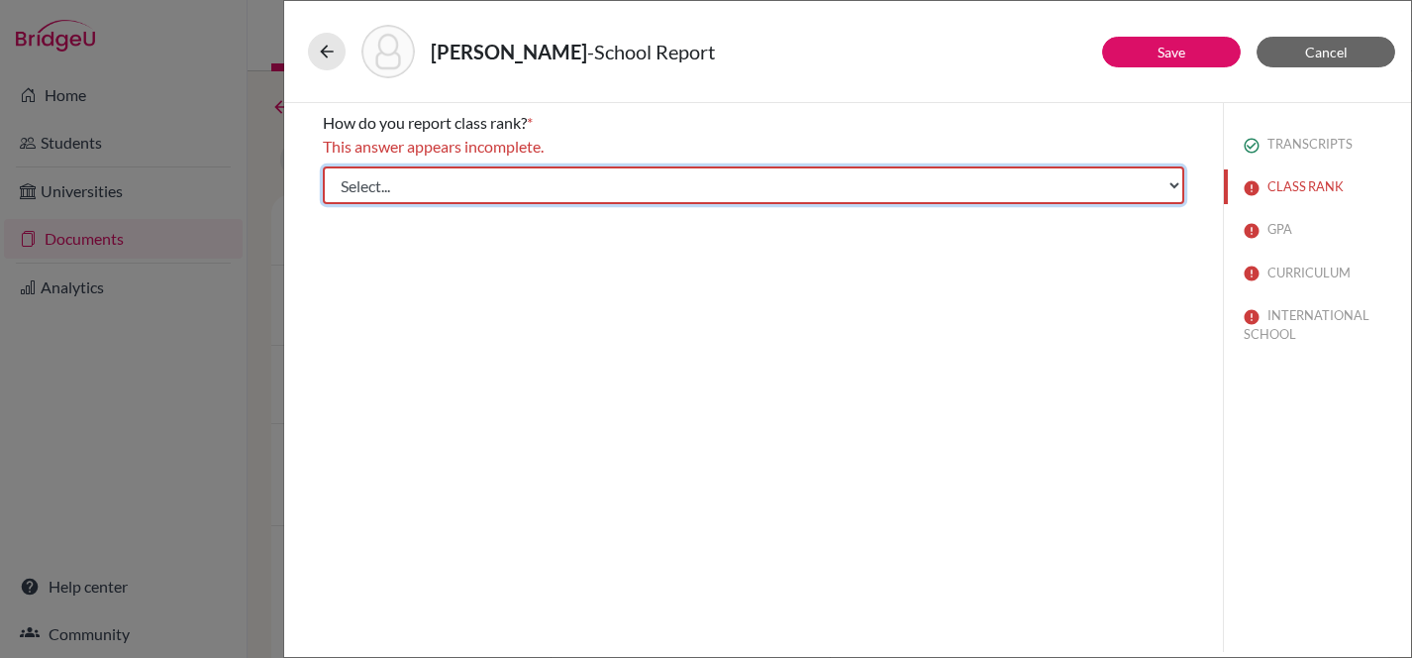
click at [1112, 186] on select "Select... Exact Decile Quintile Quartile None" at bounding box center [754, 185] width 862 height 38
select select "5"
click at [323, 166] on select "Select... Exact Decile Quintile Quartile None" at bounding box center [754, 185] width 862 height 38
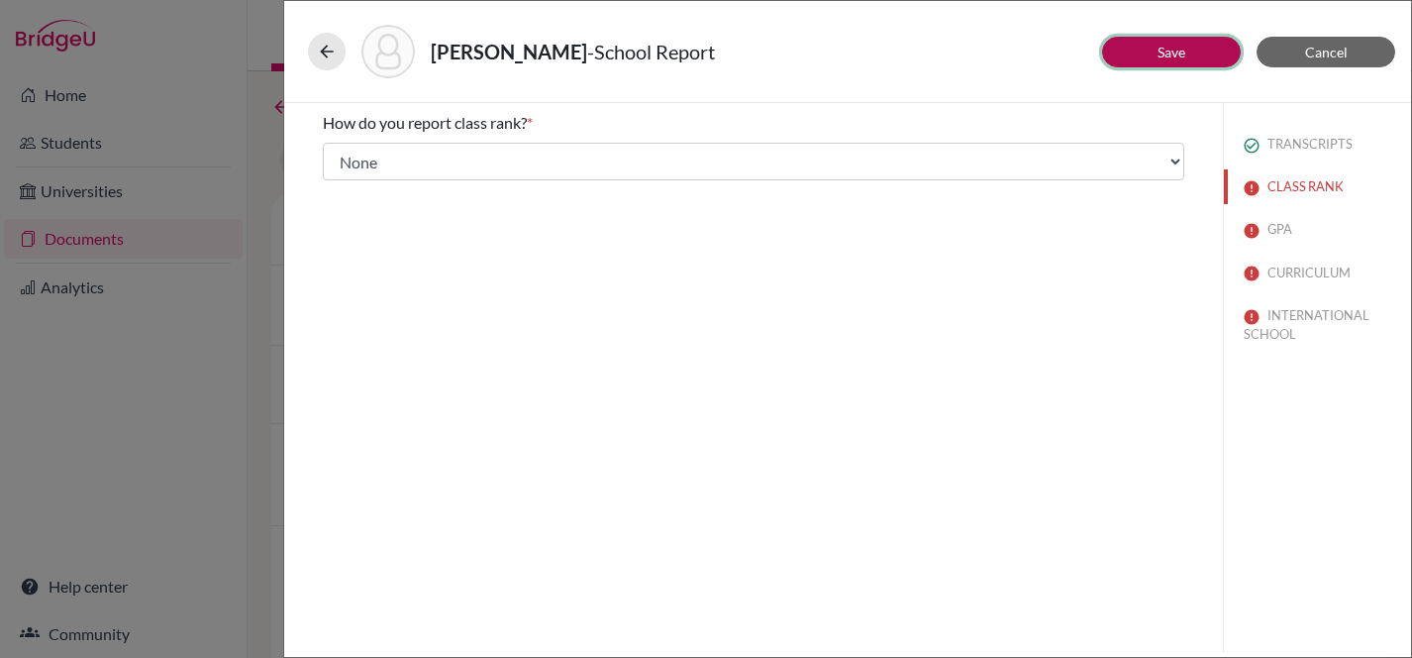
click at [1196, 59] on button "Save" at bounding box center [1171, 52] width 139 height 31
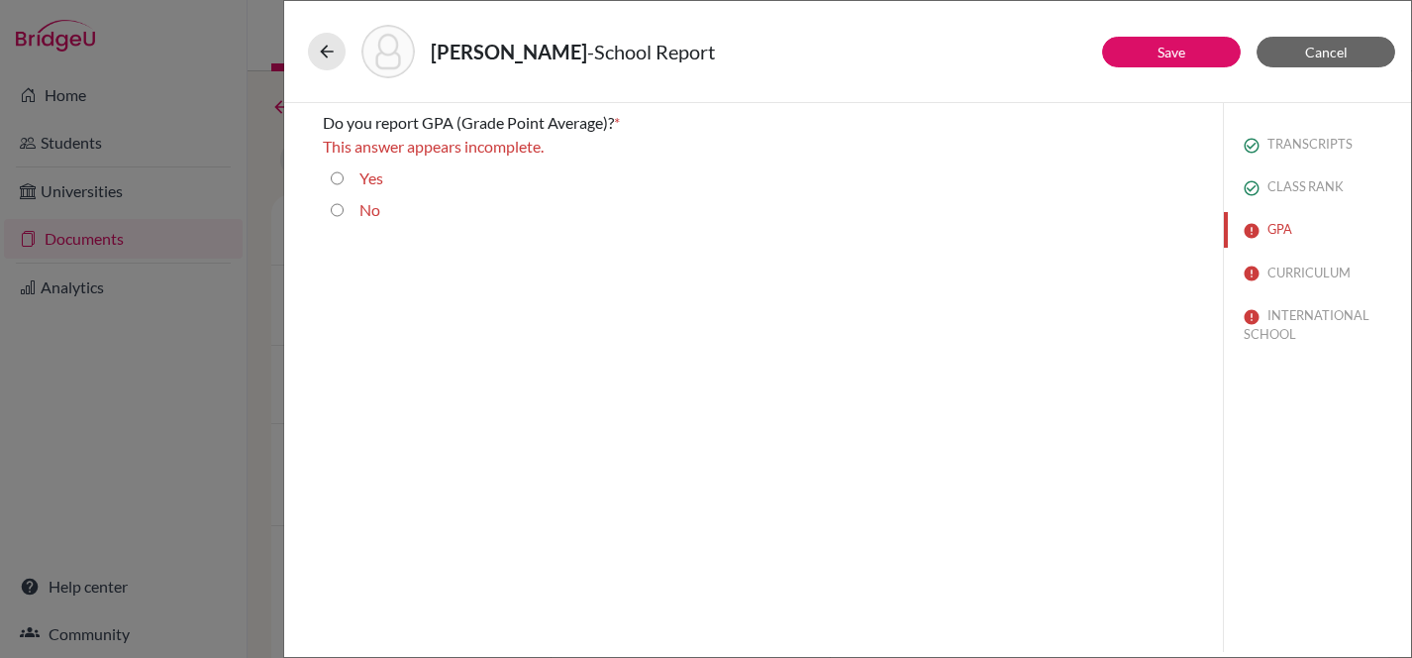
click at [334, 170] on input "Yes" at bounding box center [337, 178] width 13 height 24
radio input "true"
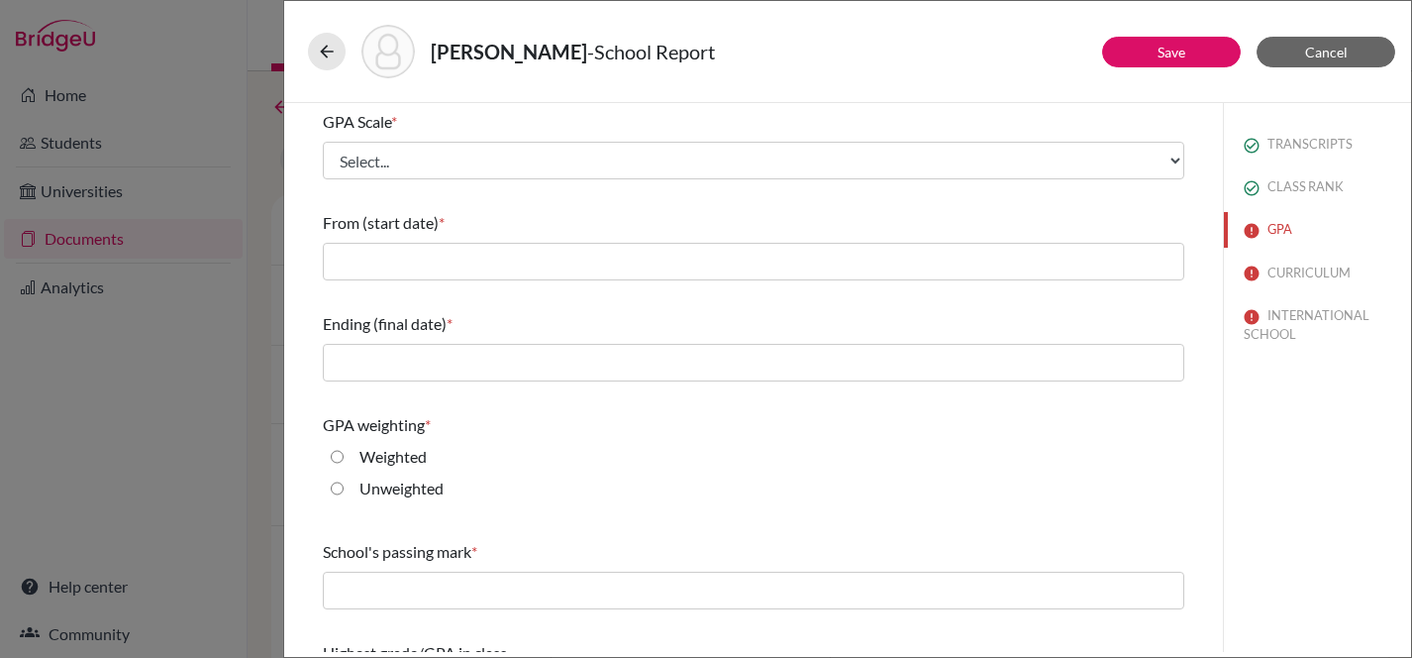
scroll to position [295, 0]
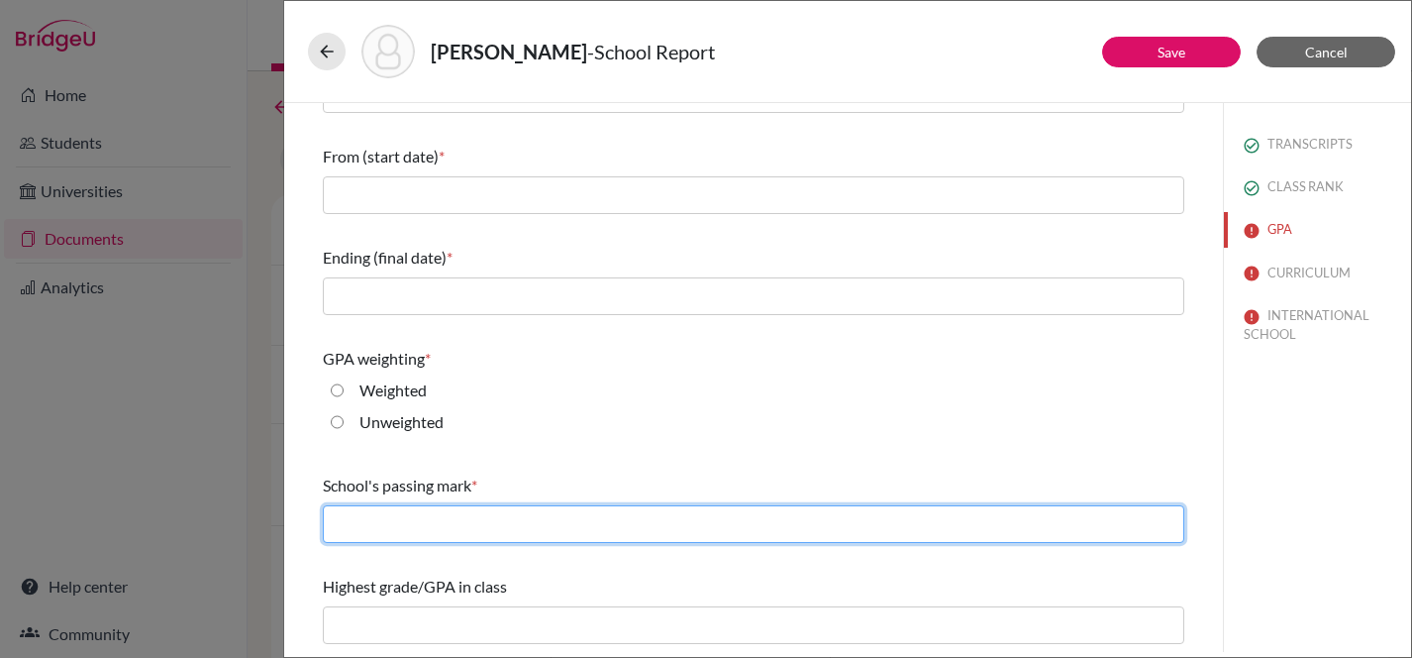
click at [670, 520] on input "text" at bounding box center [754, 524] width 862 height 38
click at [671, 518] on input "text" at bounding box center [754, 524] width 862 height 38
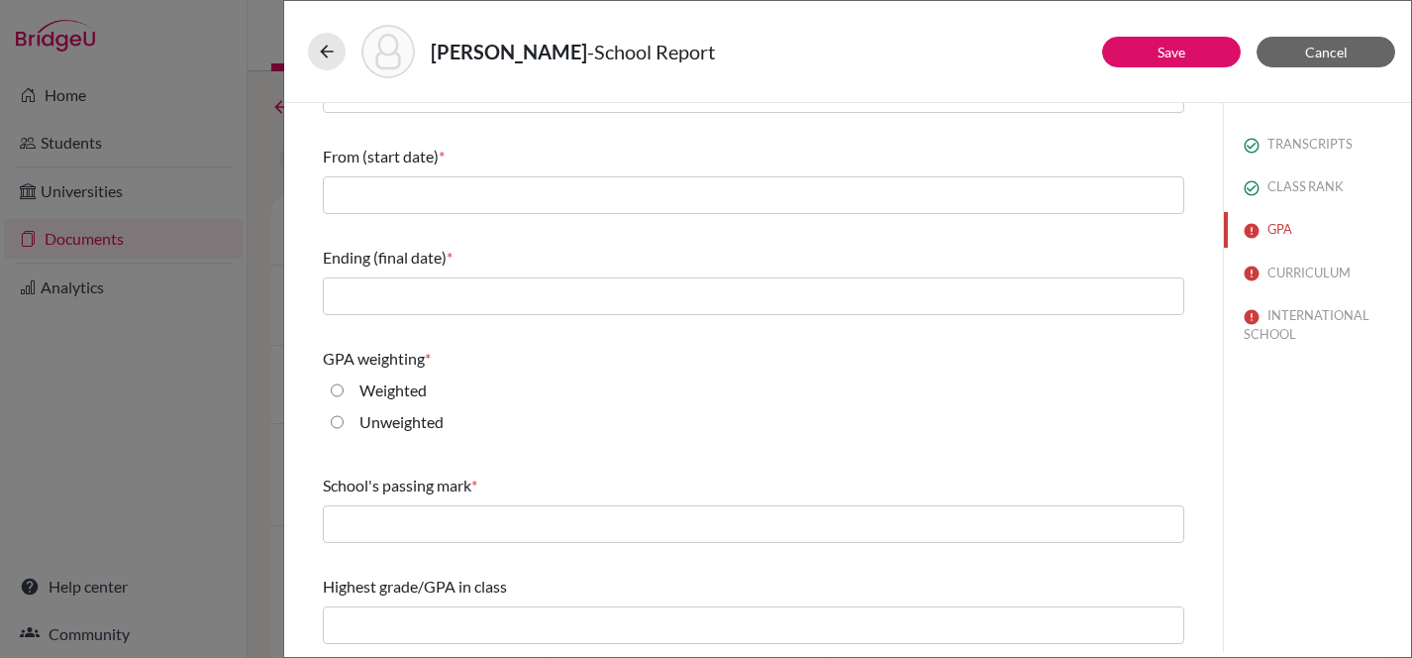
click at [613, 399] on div "Weighted" at bounding box center [754, 394] width 862 height 32
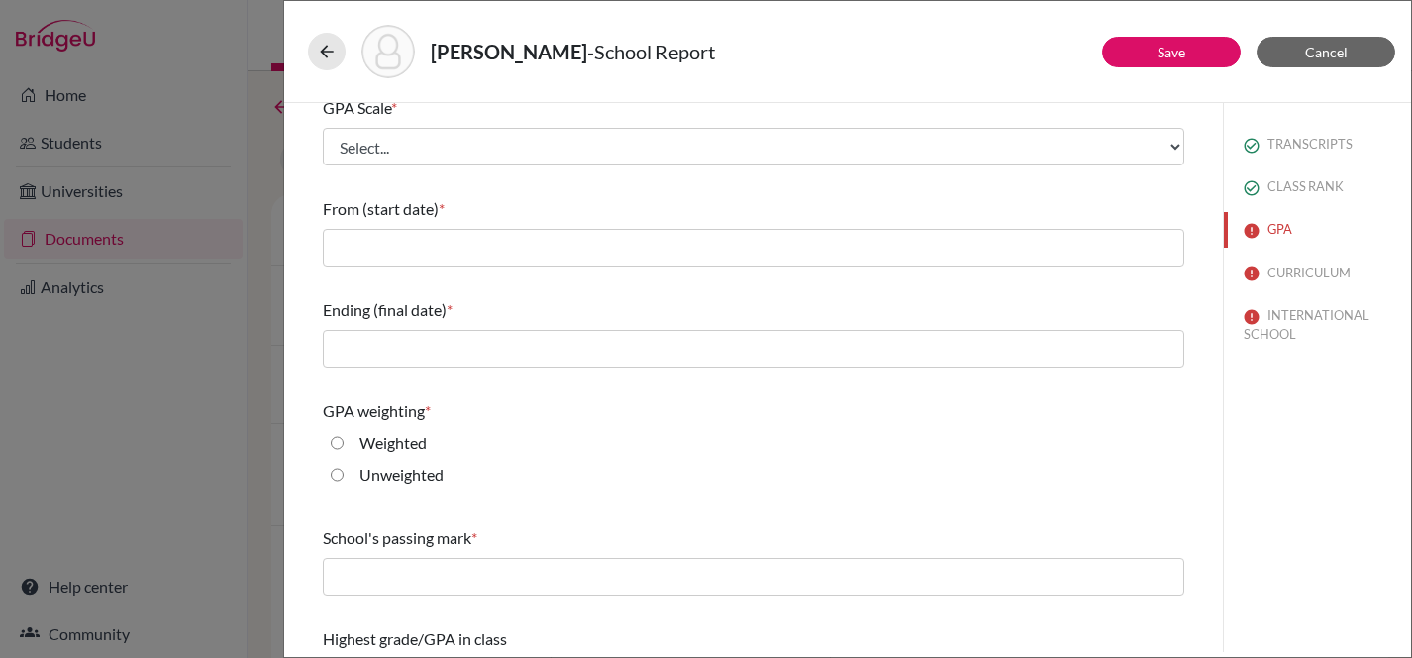
scroll to position [0, 0]
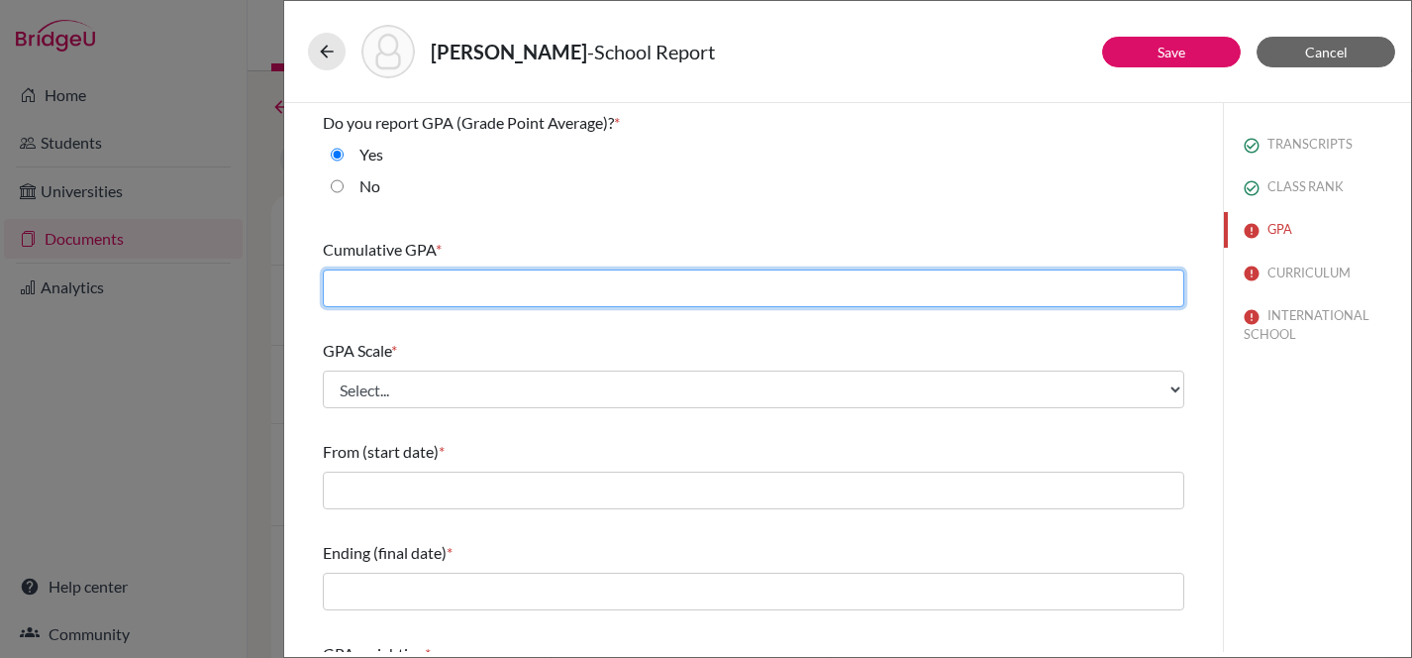
click at [430, 297] on input "text" at bounding box center [754, 288] width 862 height 38
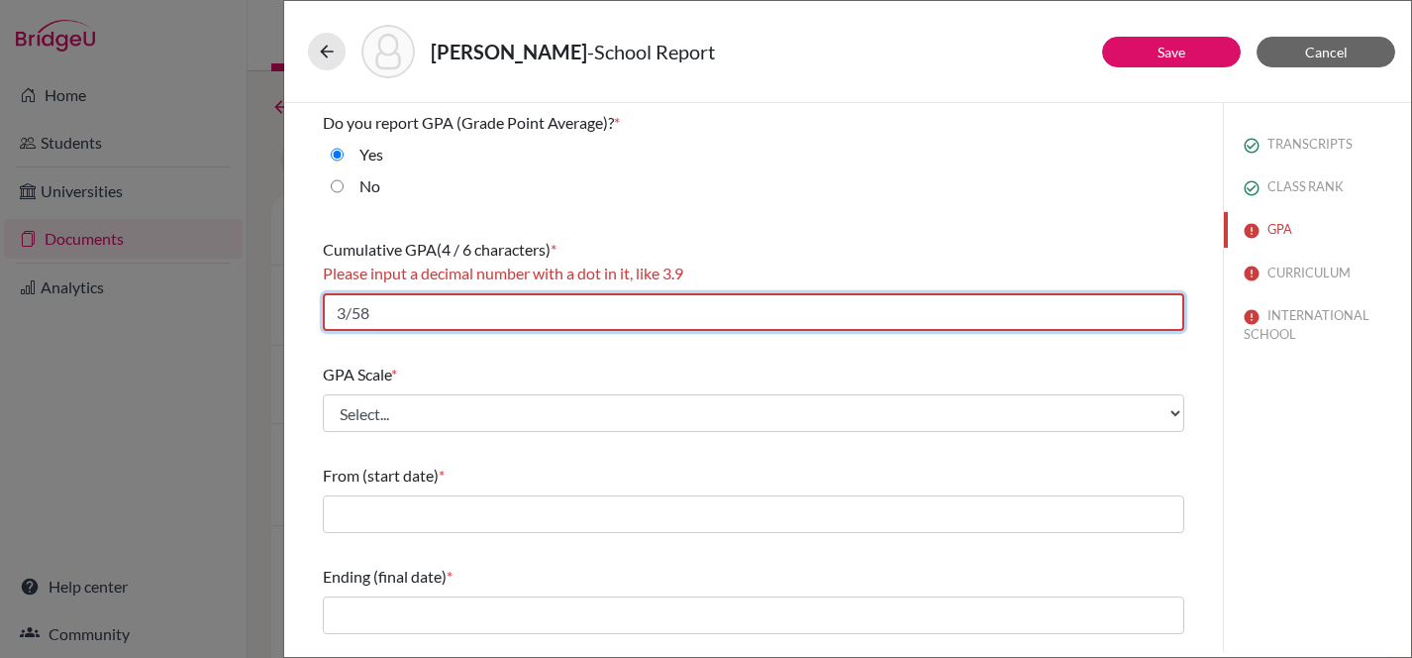
click at [351, 315] on input "3/58" at bounding box center [754, 312] width 862 height 38
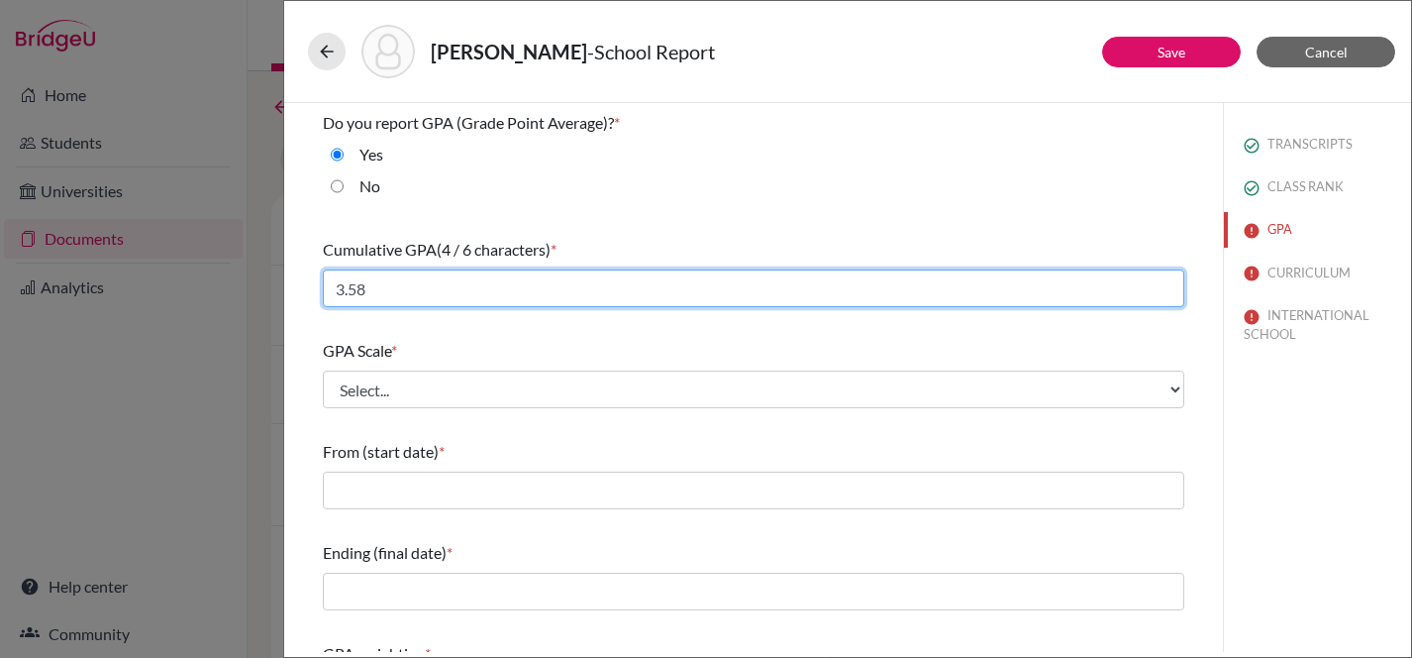
type input "3.58"
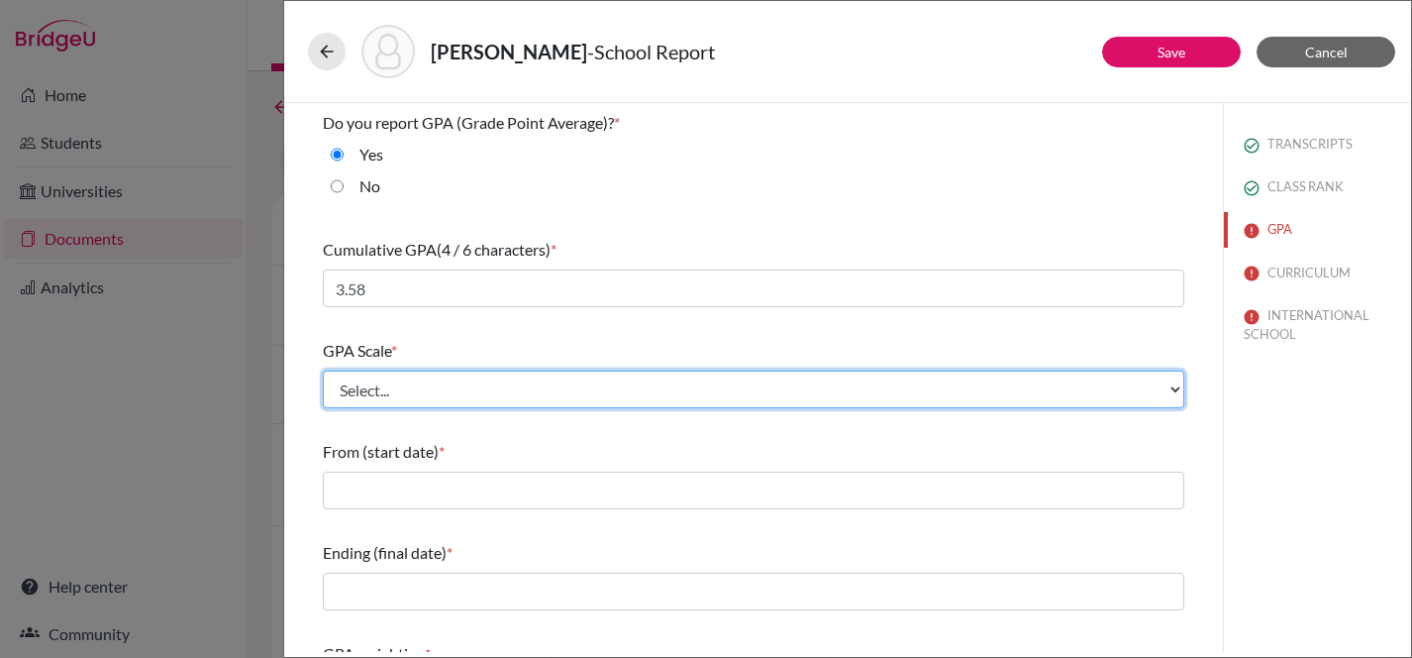
click at [458, 390] on select "Select... 4 5 6 7 8 9 10 11 12 13 14 15 16 17 18 19 20 100" at bounding box center [754, 389] width 862 height 38
click at [480, 387] on select "Select... 4 5 6 7 8 9 10 11 12 13 14 15 16 17 18 19 20 100" at bounding box center [754, 389] width 862 height 38
select select "4"
click at [323, 370] on select "Select... 4 5 6 7 8 9 10 11 12 13 14 15 16 17 18 19 20 100" at bounding box center [754, 389] width 862 height 38
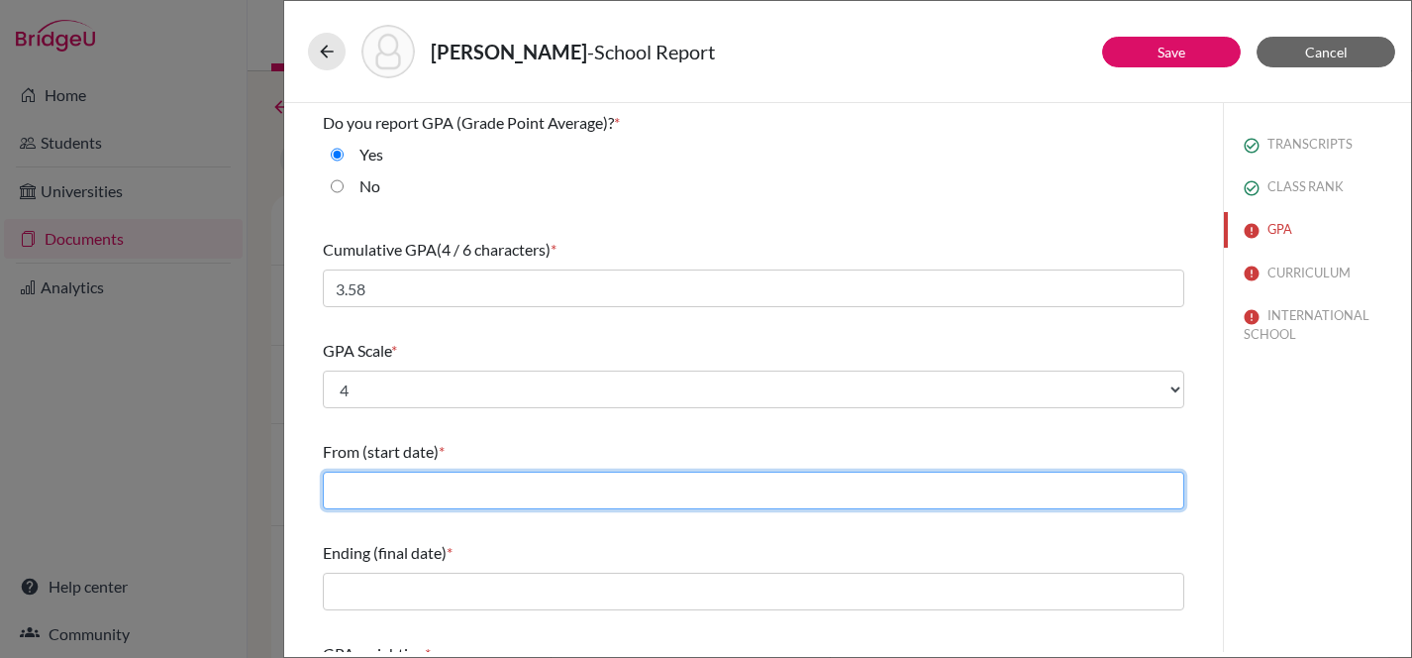
click at [484, 487] on input "text" at bounding box center [754, 490] width 862 height 38
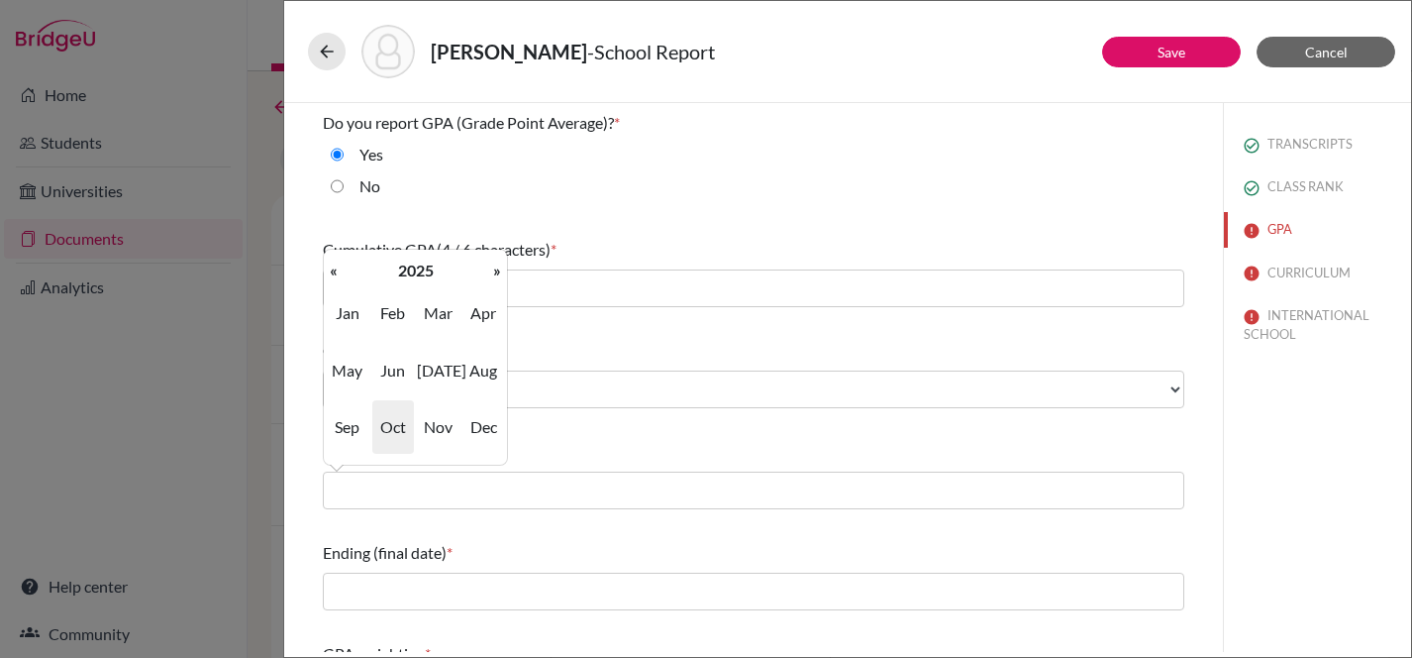
click at [469, 361] on span "Aug" at bounding box center [484, 370] width 42 height 53
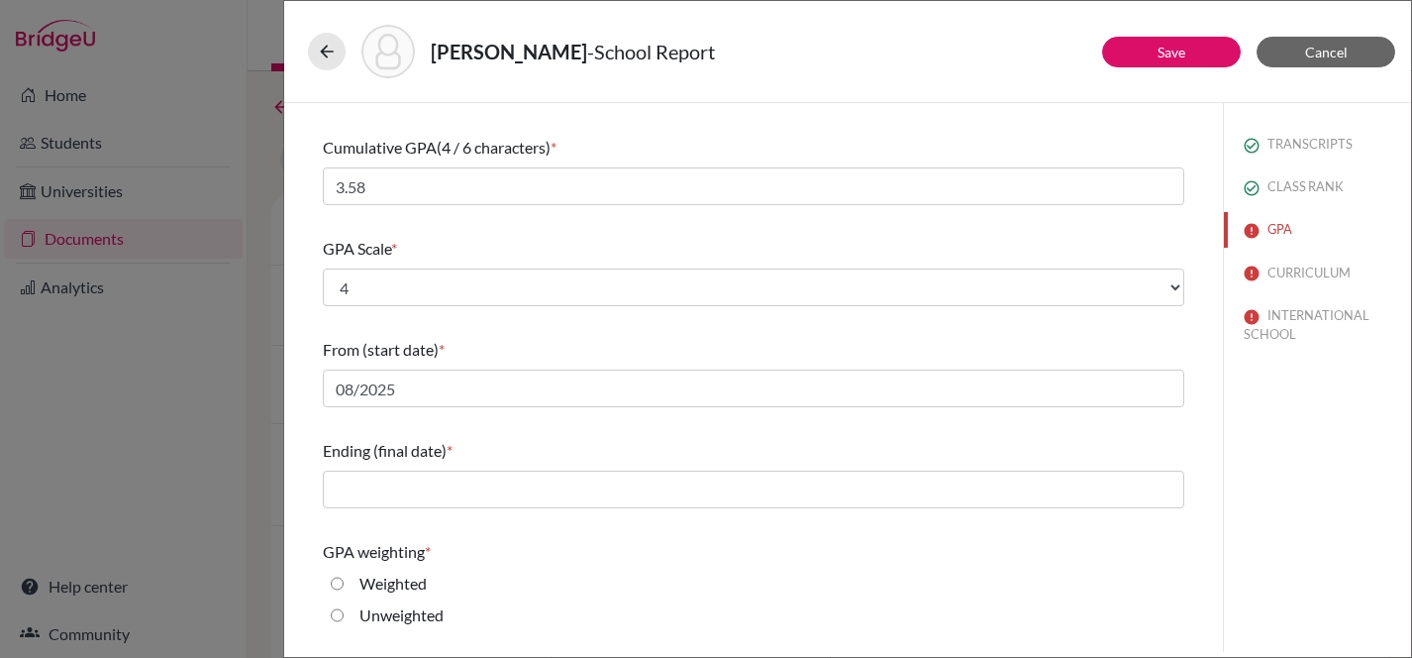
scroll to position [103, 0]
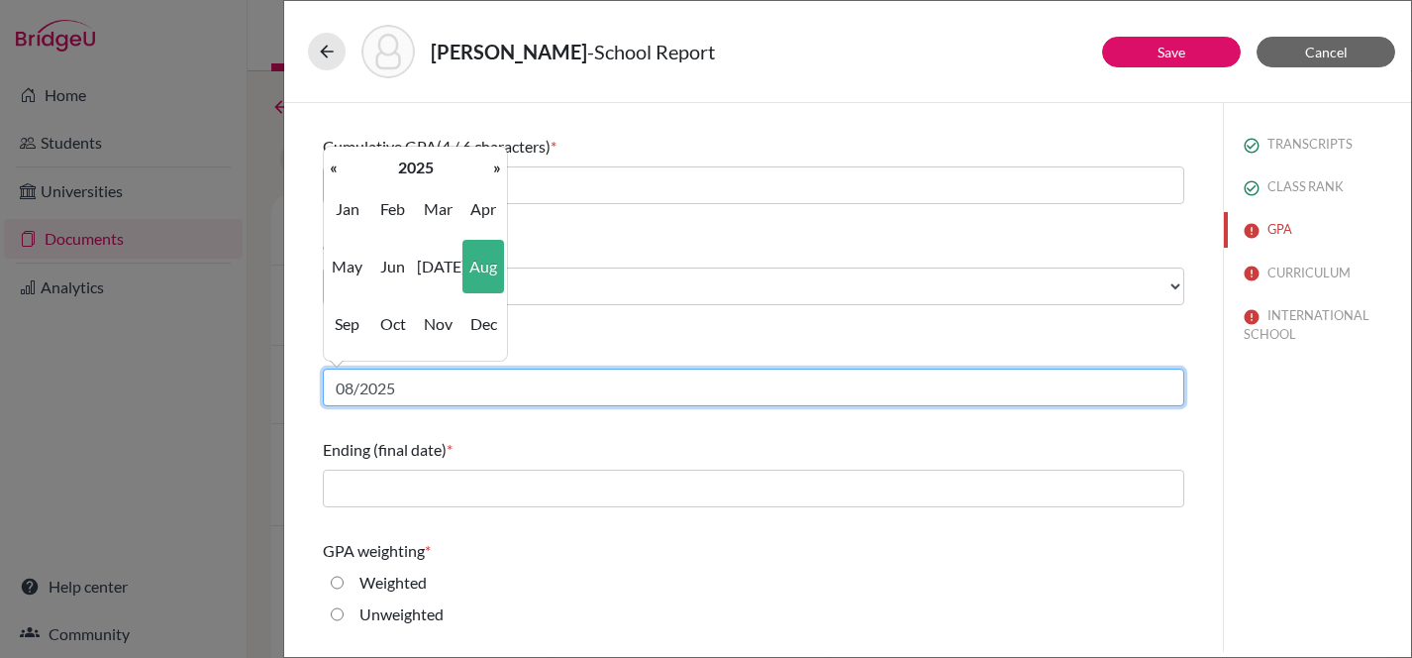
click at [430, 384] on input "08/2025" at bounding box center [754, 387] width 862 height 38
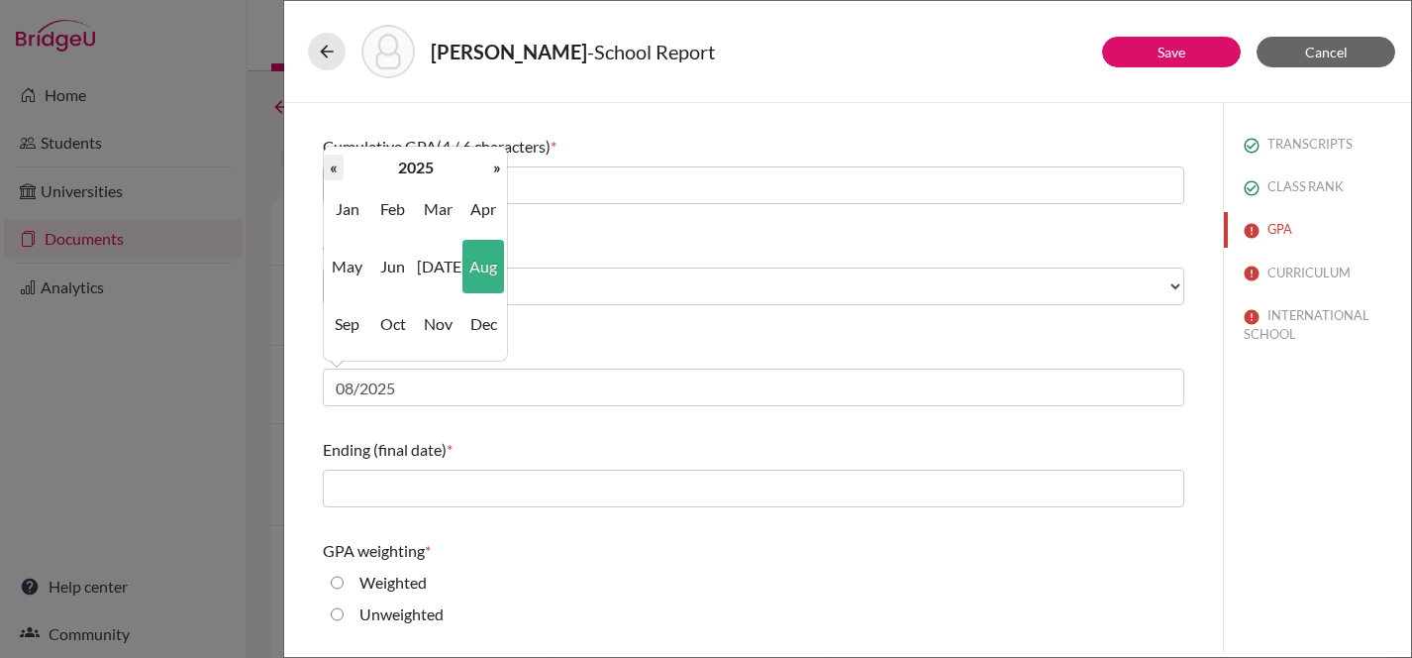
click at [341, 166] on th "«" at bounding box center [334, 168] width 20 height 26
click at [488, 274] on span "Aug" at bounding box center [484, 266] width 42 height 53
type input "08/2024"
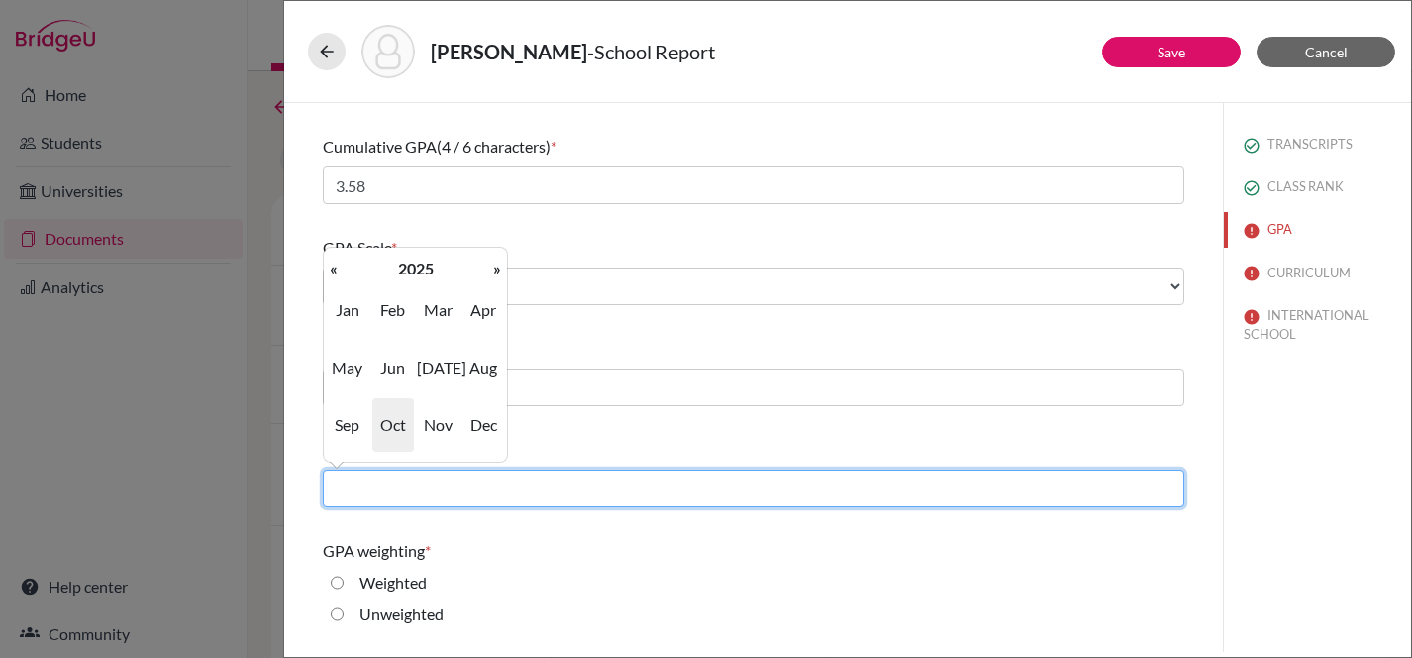
click at [419, 493] on input "text" at bounding box center [754, 489] width 862 height 38
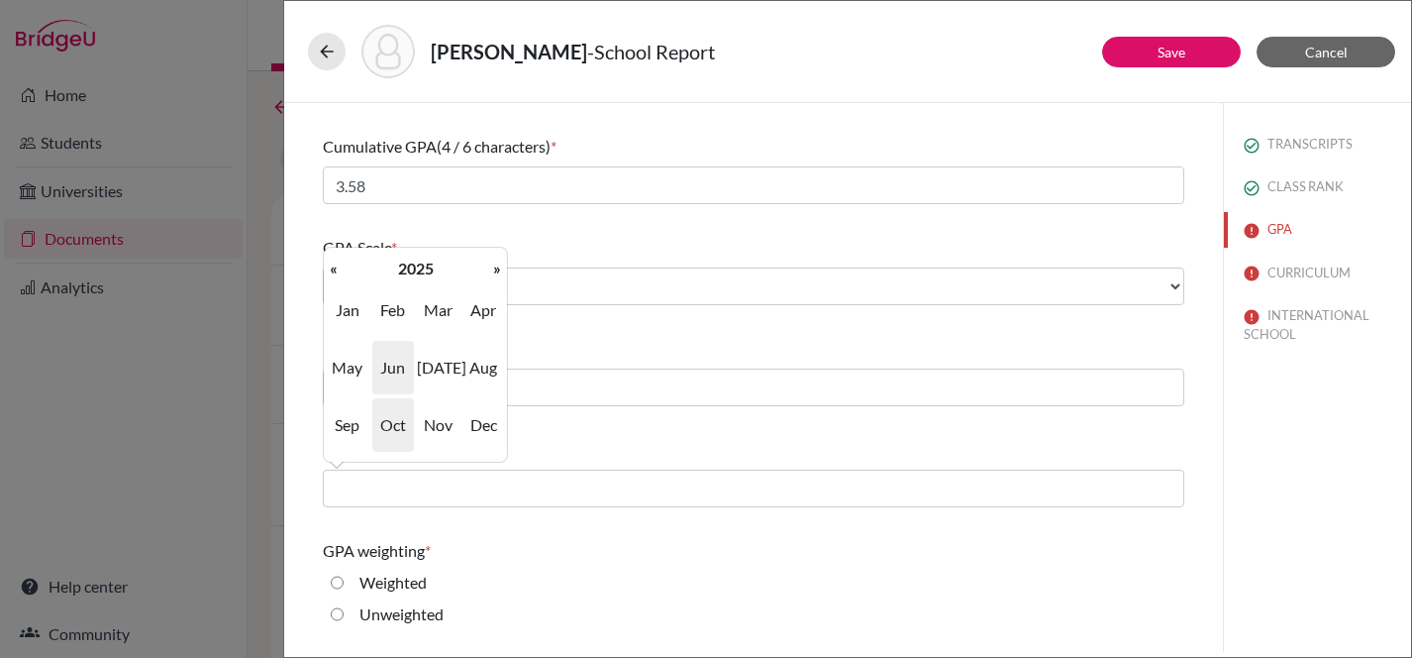
click at [397, 357] on span "Jun" at bounding box center [393, 367] width 42 height 53
type input "06/2025"
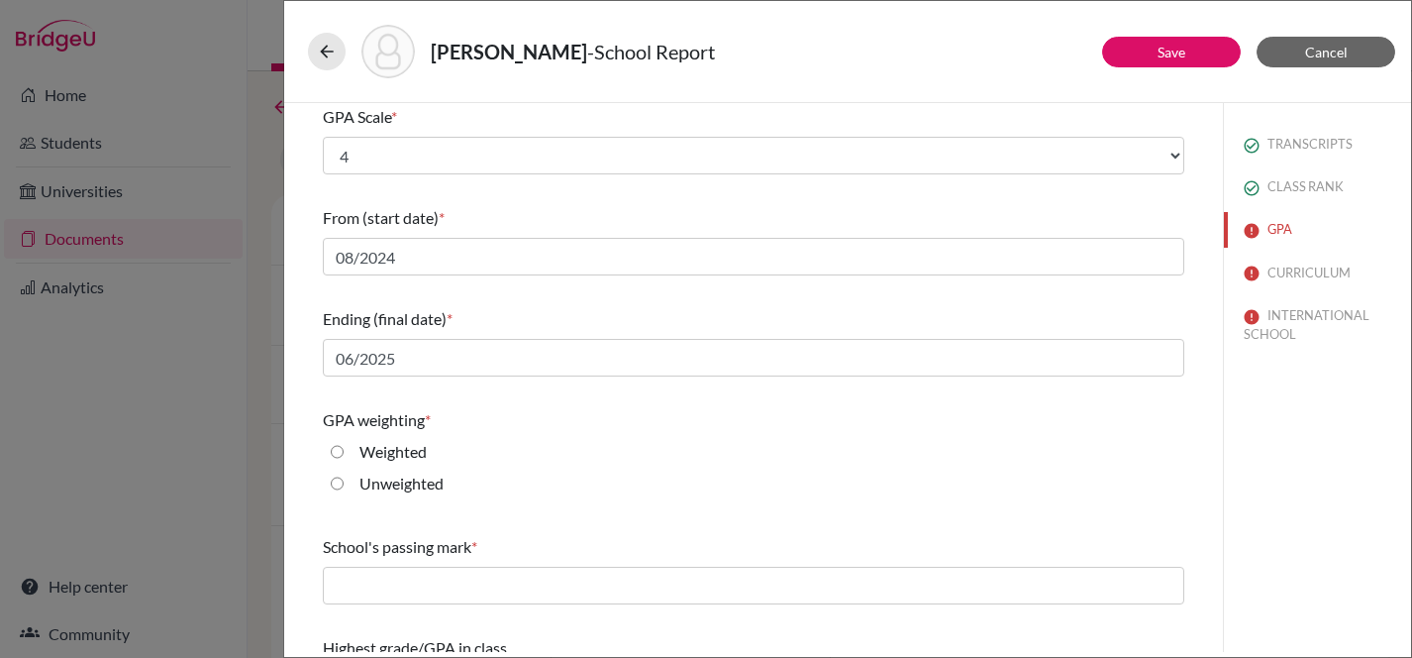
scroll to position [295, 0]
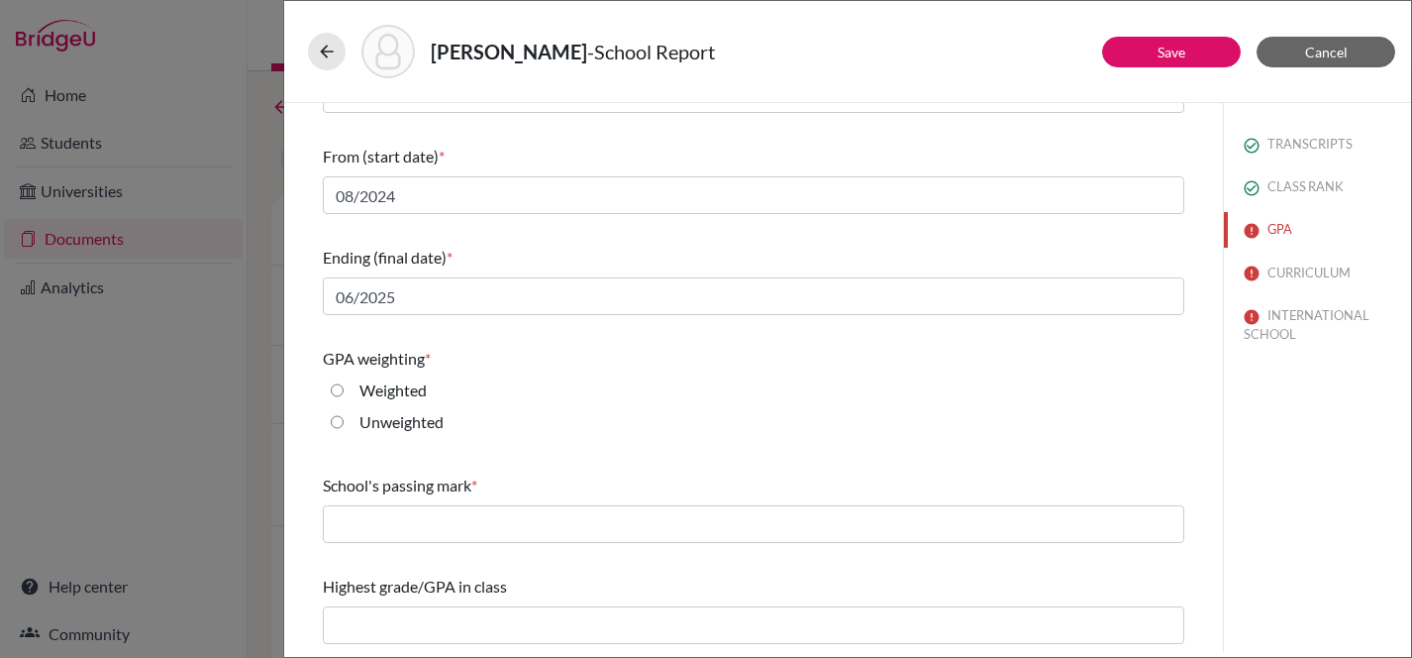
click at [342, 390] on input "Weighted" at bounding box center [337, 390] width 13 height 24
radio input "true"
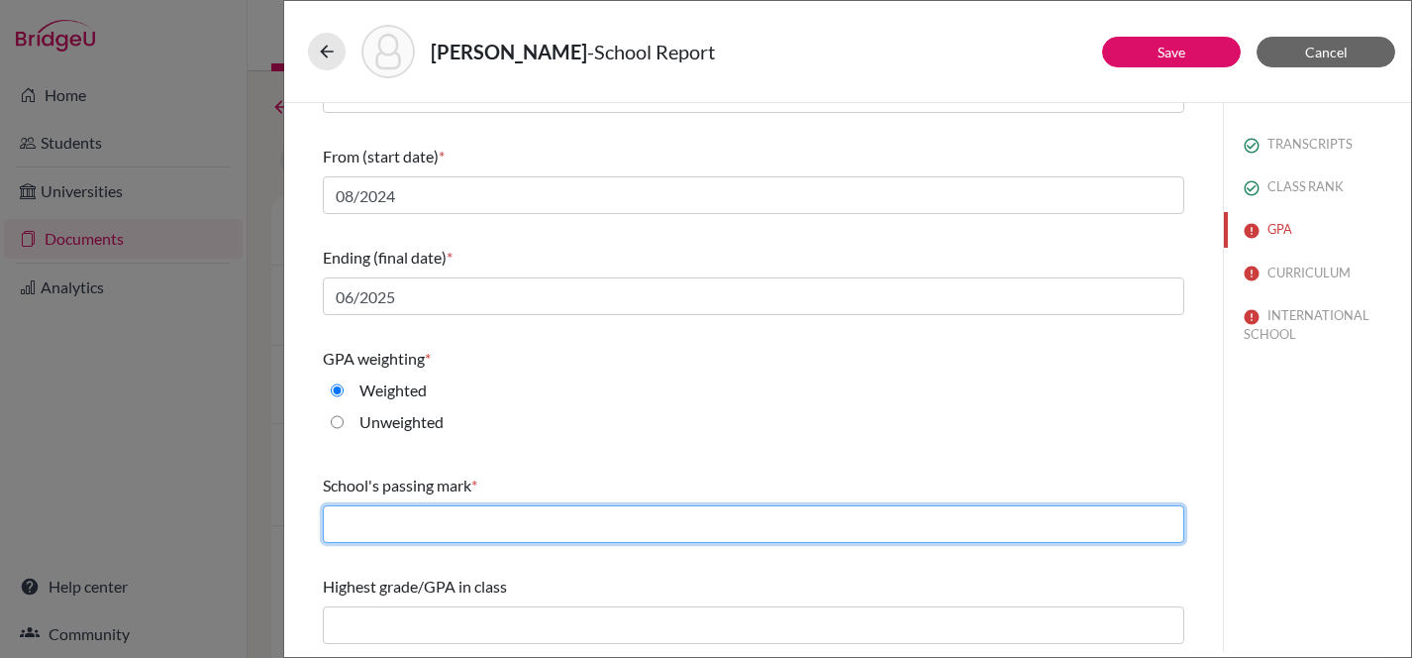
click at [426, 524] on input "text" at bounding box center [754, 524] width 862 height 38
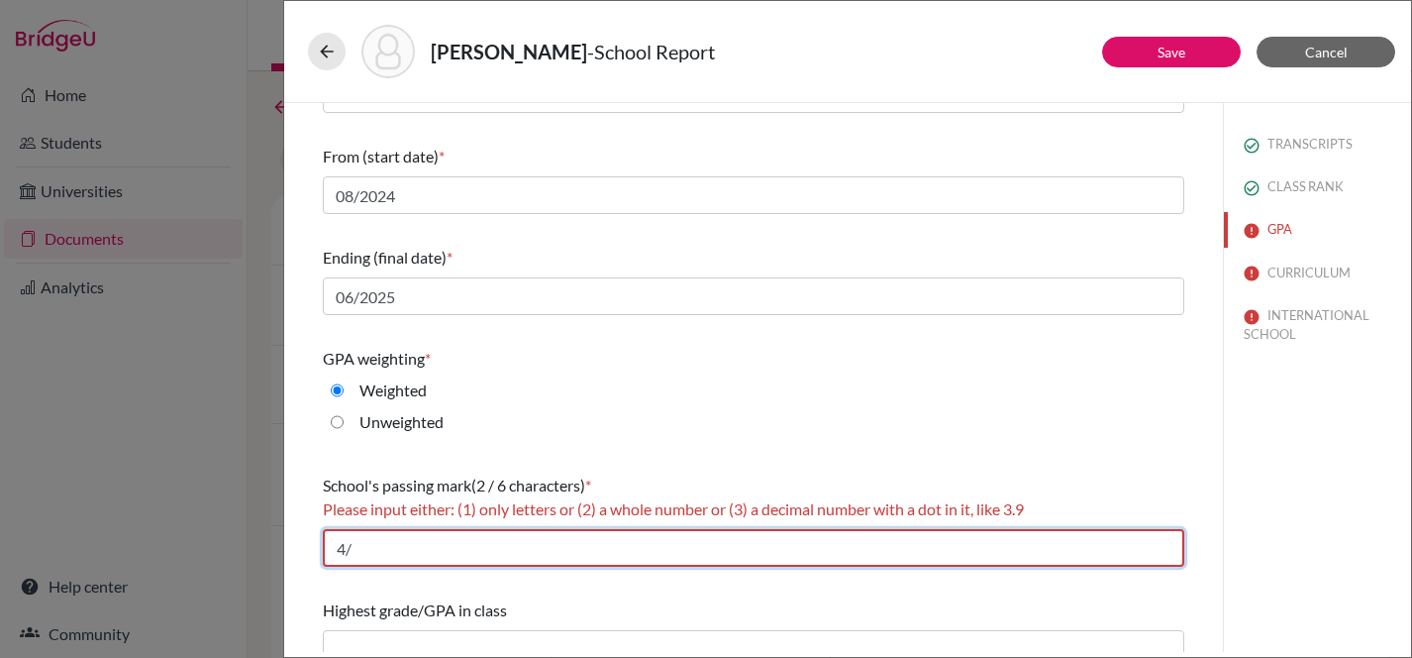
type input "4"
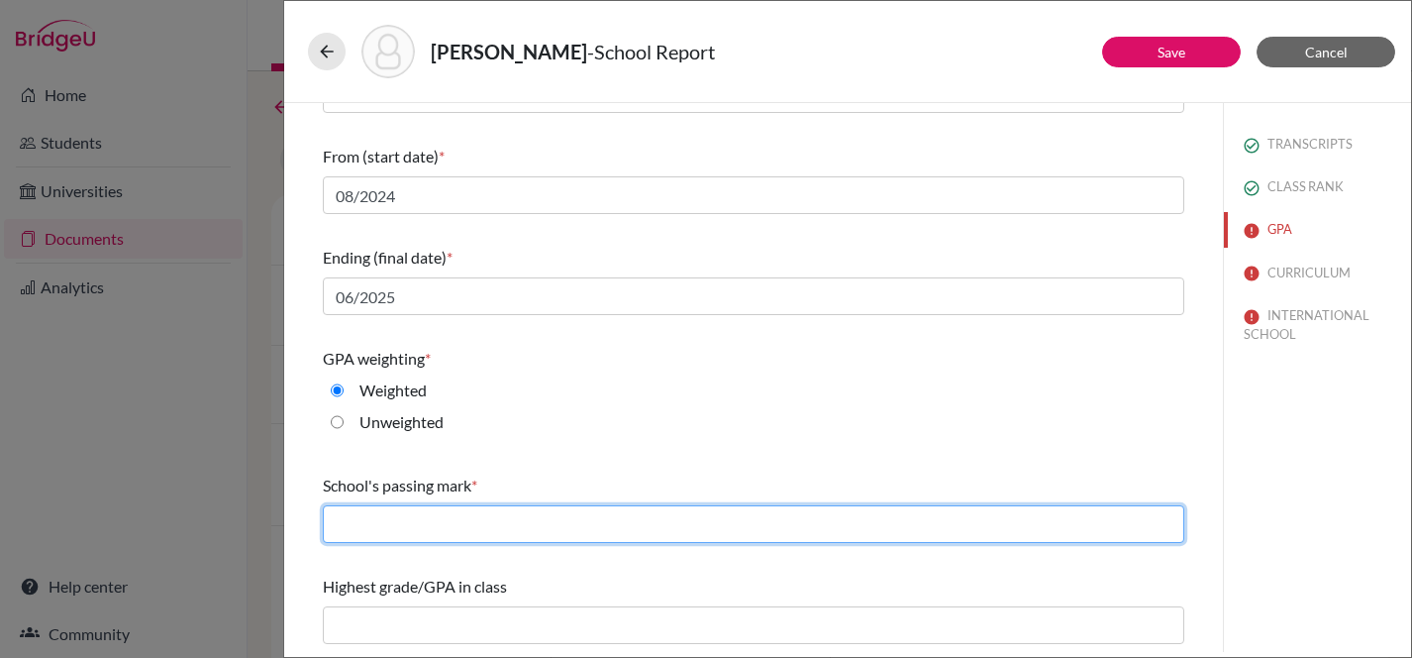
type input "1"
type input "2.0"
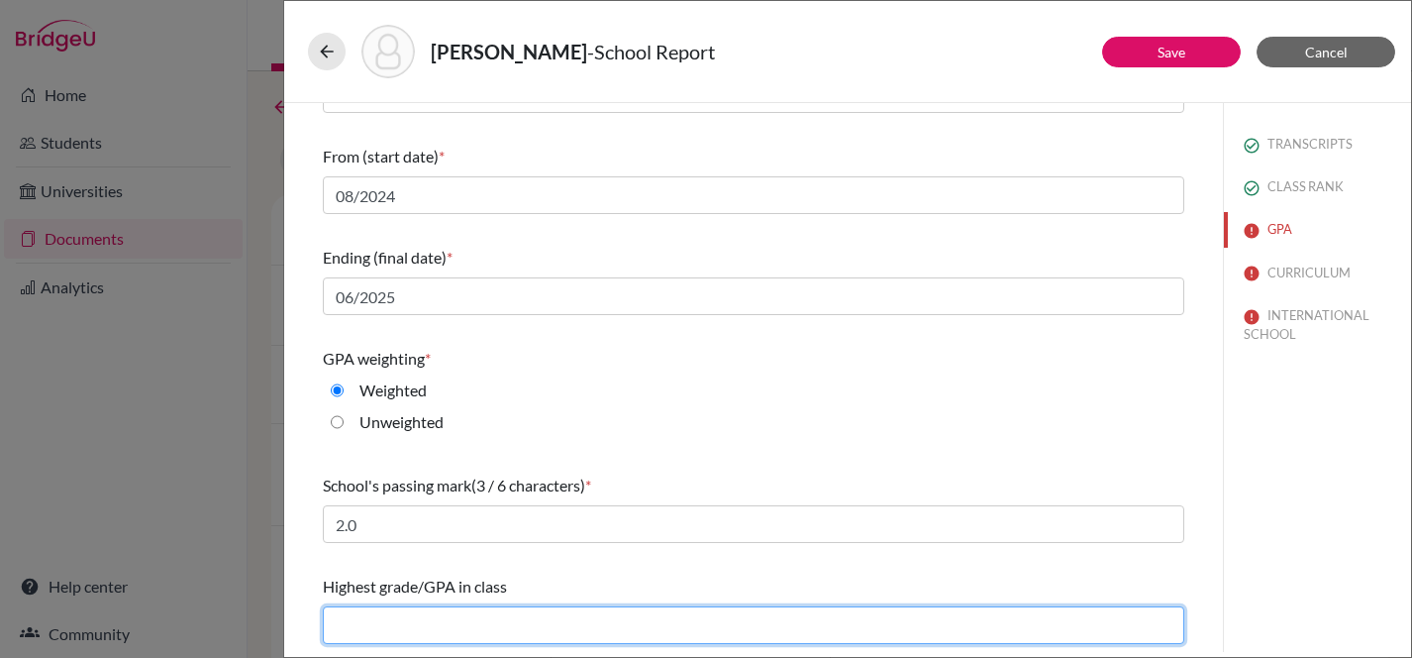
click at [379, 624] on input "text" at bounding box center [754, 625] width 862 height 38
type input "4,0"
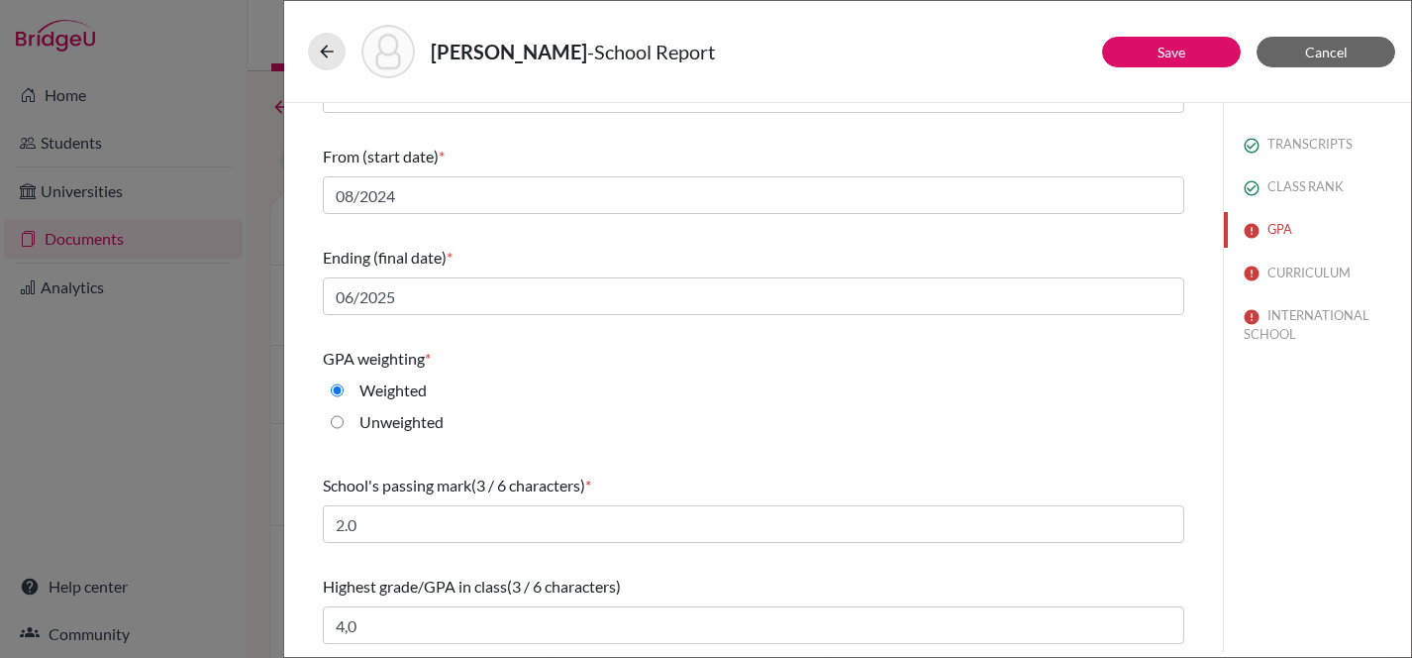
click at [676, 560] on div "Do you report GPA (Grade Point Average)? * Yes No Cumulative GPA (4 / 6 charact…" at bounding box center [754, 230] width 862 height 844
click at [1160, 52] on link "Save" at bounding box center [1172, 52] width 28 height 17
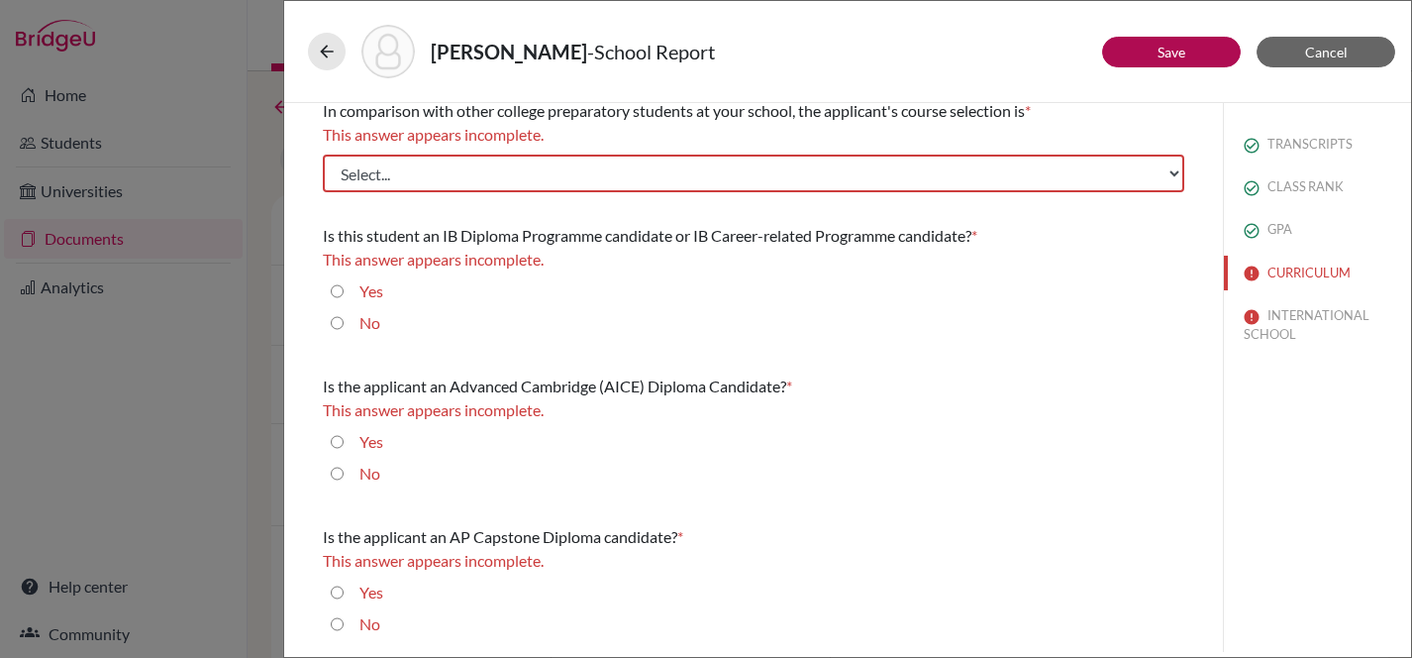
scroll to position [12, 0]
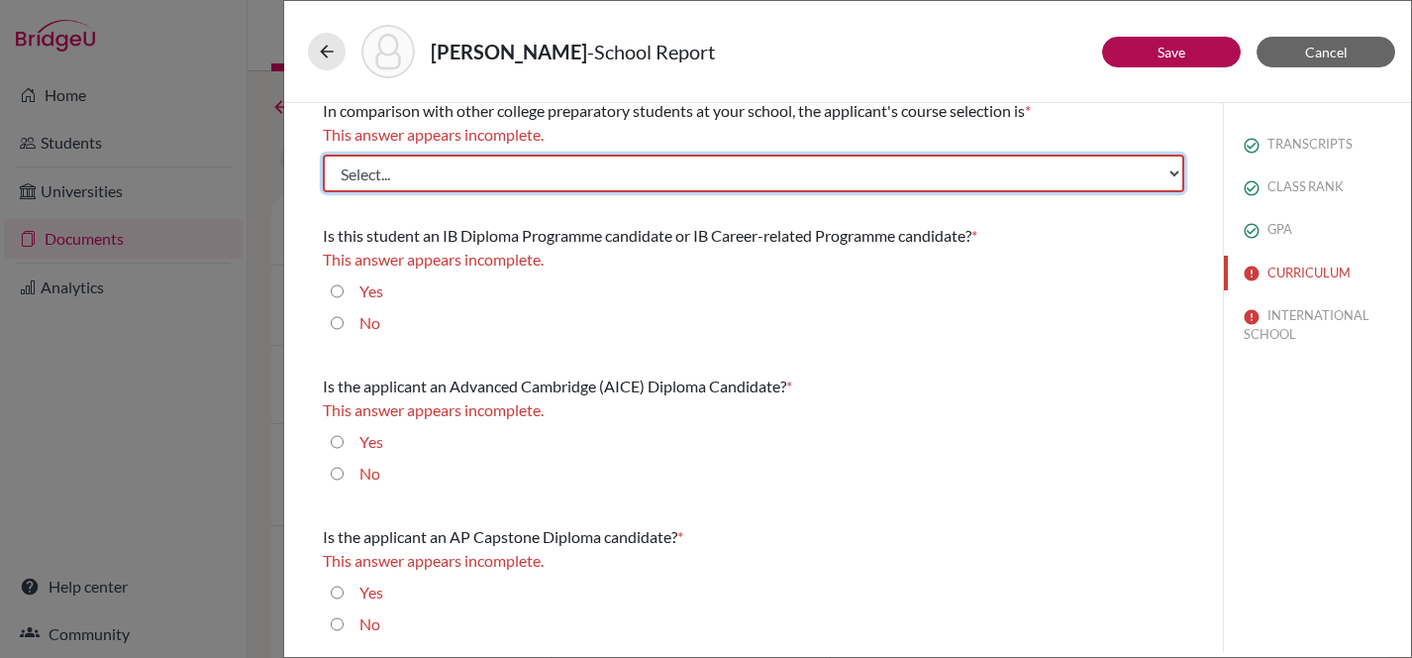
click at [885, 174] on select "Select... Less than demanding Average Demanding Very demanding Most demanding P…" at bounding box center [754, 174] width 862 height 38
select select "2"
click at [323, 155] on select "Select... Less than demanding Average Demanding Very demanding Most demanding P…" at bounding box center [754, 174] width 862 height 38
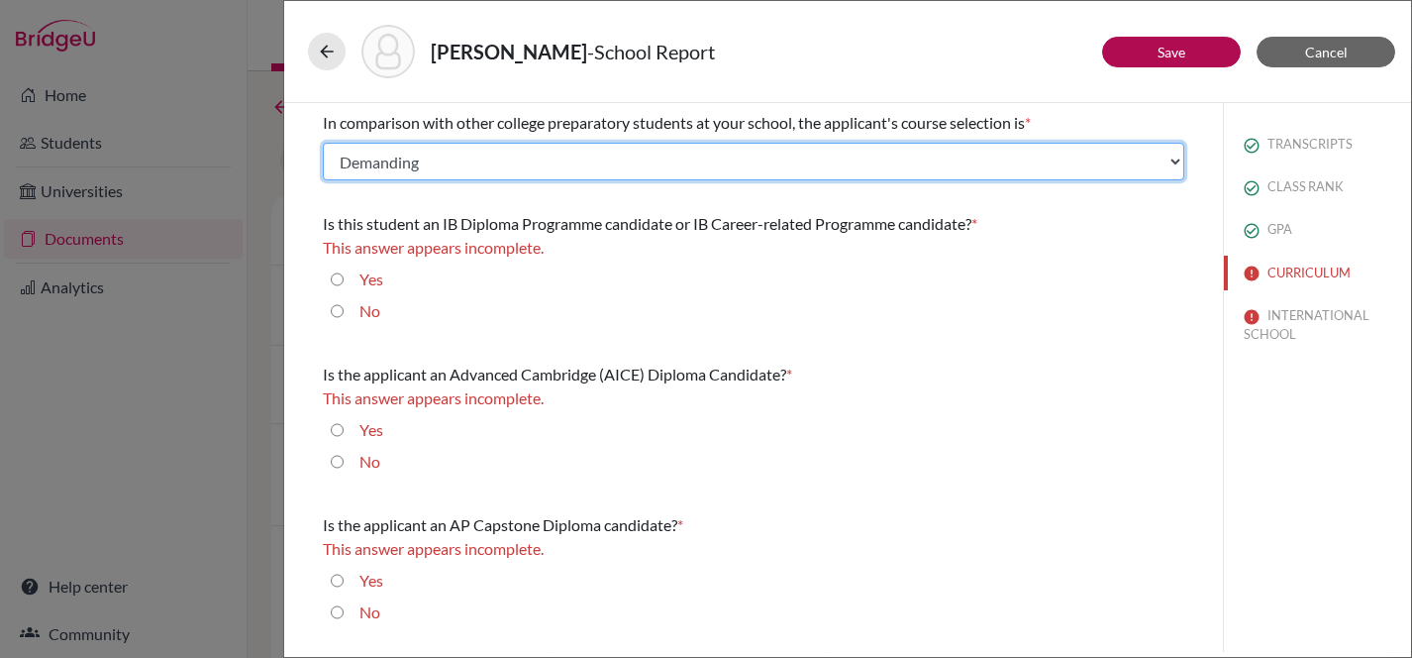
scroll to position [0, 0]
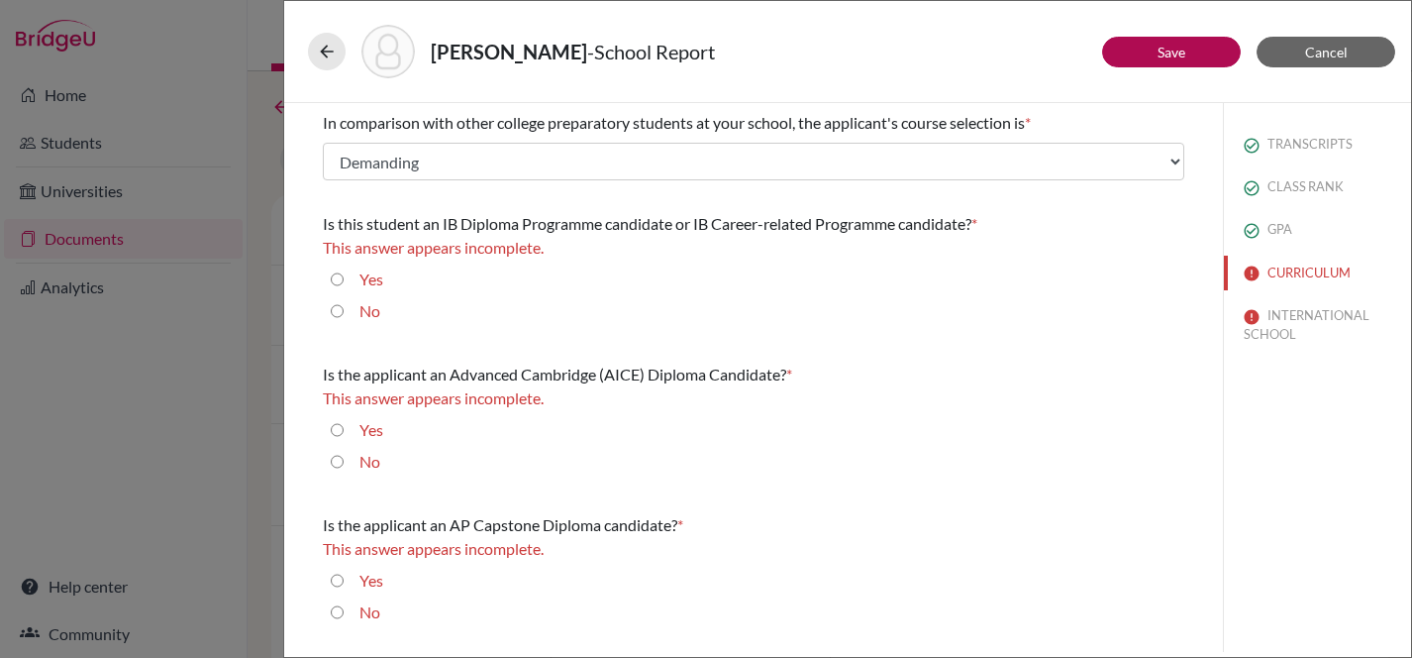
click at [339, 282] on input "Yes" at bounding box center [337, 279] width 13 height 24
radio input "true"
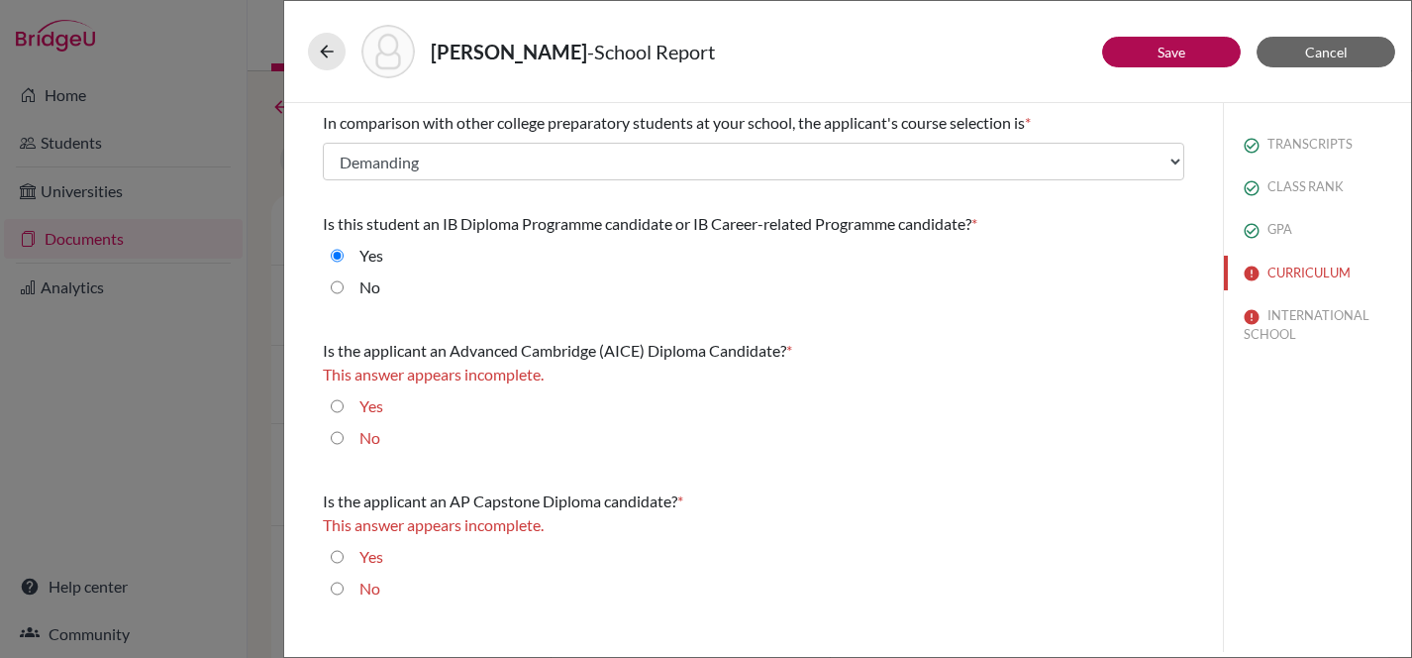
click at [340, 429] on input "No" at bounding box center [337, 438] width 13 height 24
radio input "true"
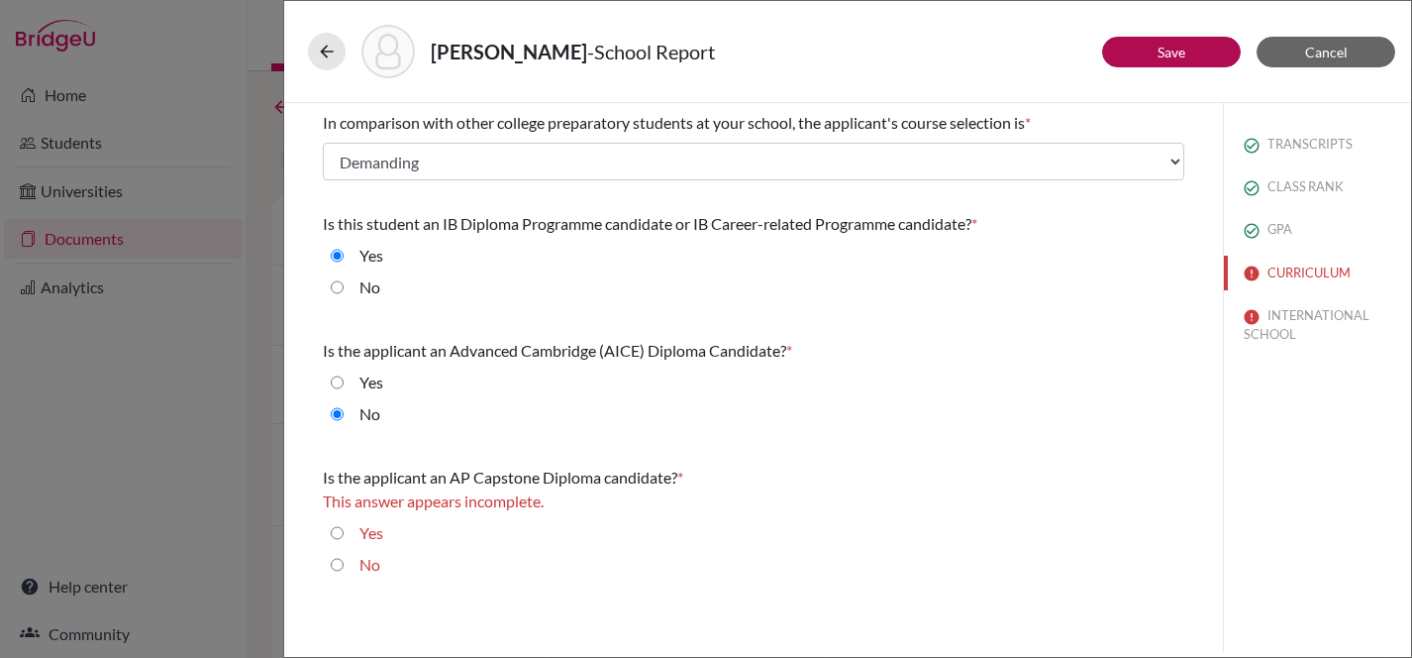
click at [337, 569] on input "No" at bounding box center [337, 565] width 13 height 24
radio input "true"
click at [1172, 51] on link "Save" at bounding box center [1172, 52] width 28 height 17
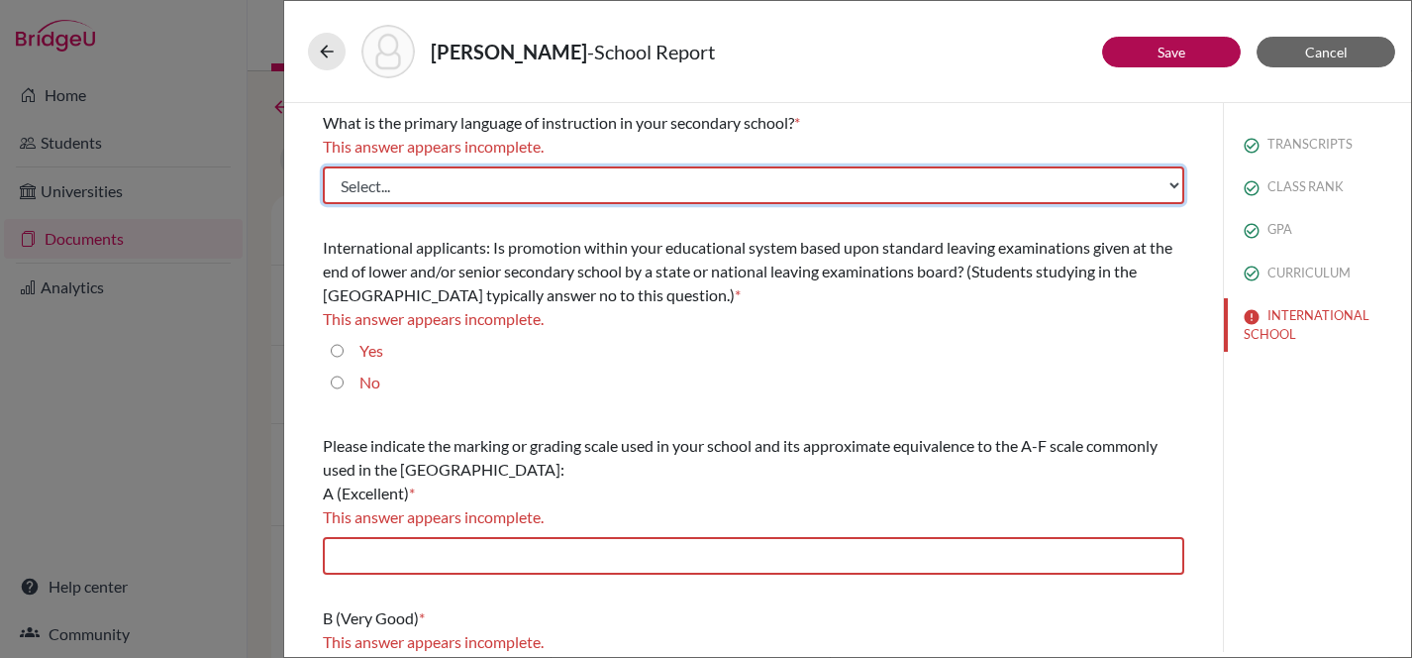
click at [690, 192] on select "Select... Albanian Arabic Armenian Assamese Azerbaijani Belarusian Bengali Bulg…" at bounding box center [754, 185] width 862 height 38
select select "14"
click at [323, 166] on select "Select... Albanian Arabic Armenian Assamese Azerbaijani Belarusian Bengali Bulg…" at bounding box center [754, 185] width 862 height 38
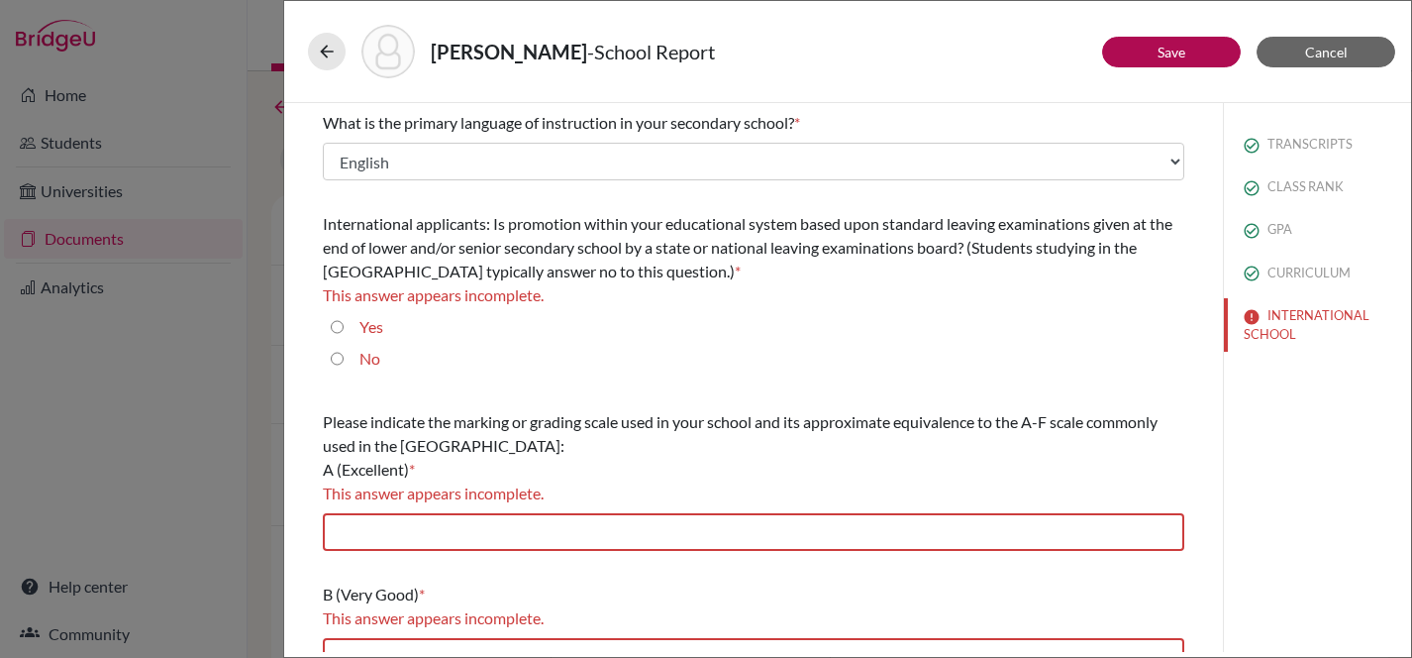
click at [343, 331] on input "Yes" at bounding box center [337, 327] width 13 height 24
radio input "true"
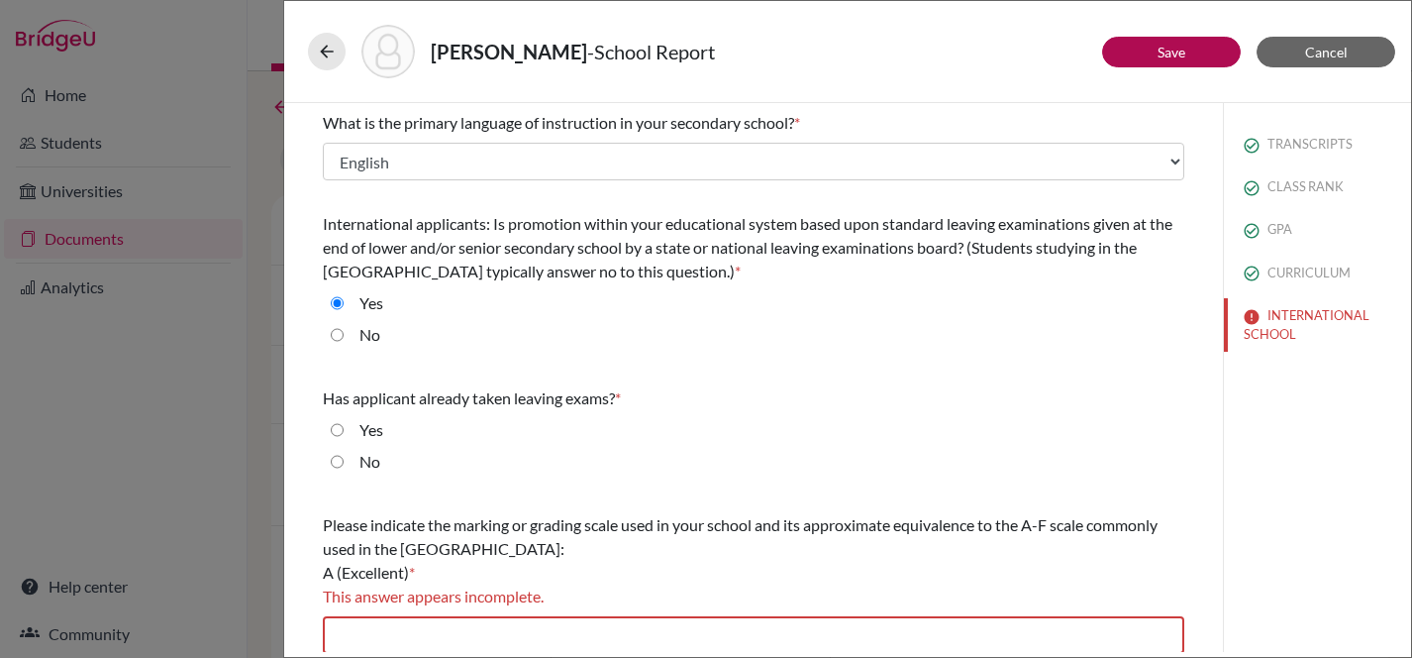
click at [333, 463] on input "No" at bounding box center [337, 462] width 13 height 24
radio input "true"
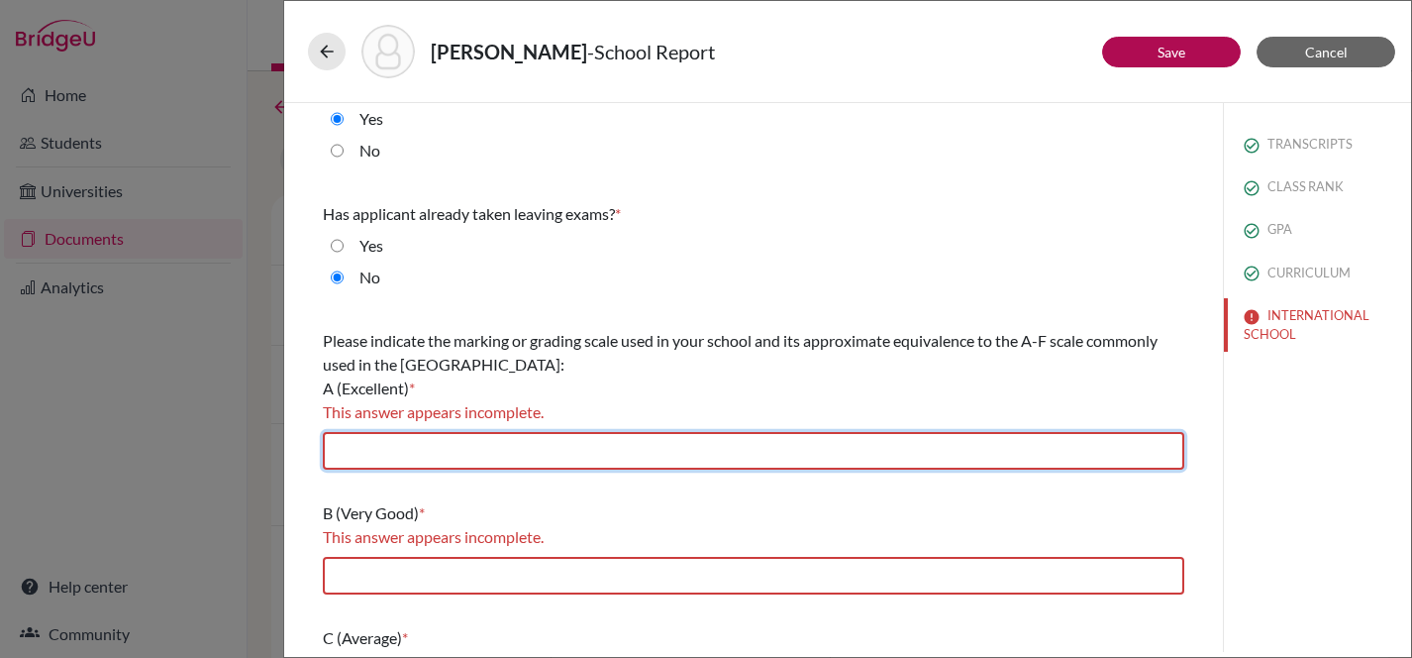
click at [438, 450] on input "text" at bounding box center [754, 451] width 862 height 38
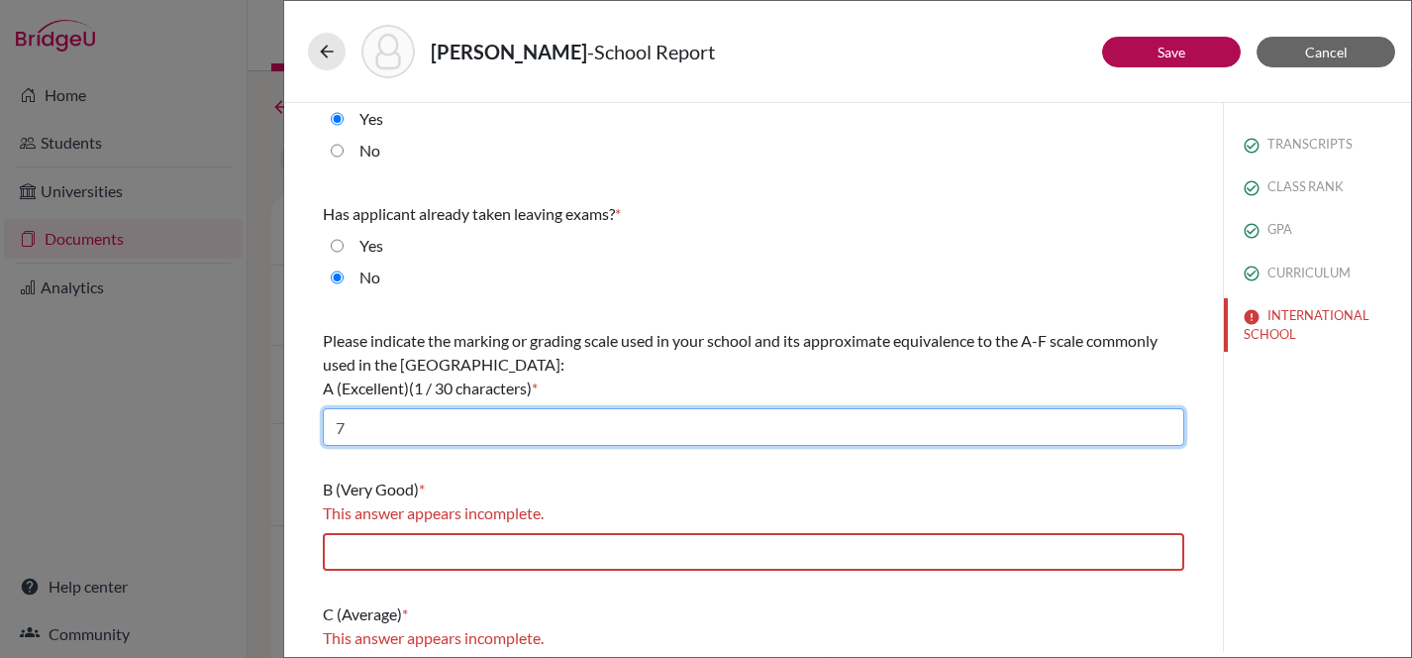
type input "7"
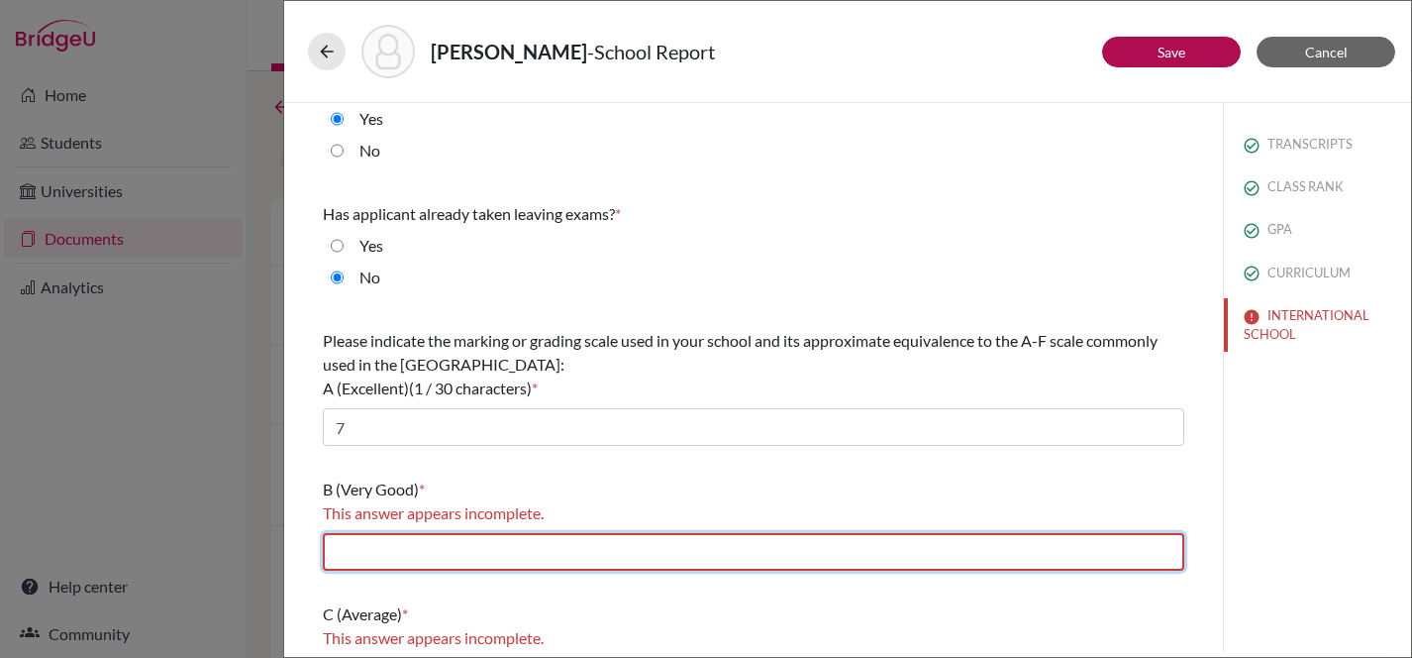
click at [447, 553] on input "text" at bounding box center [754, 552] width 862 height 38
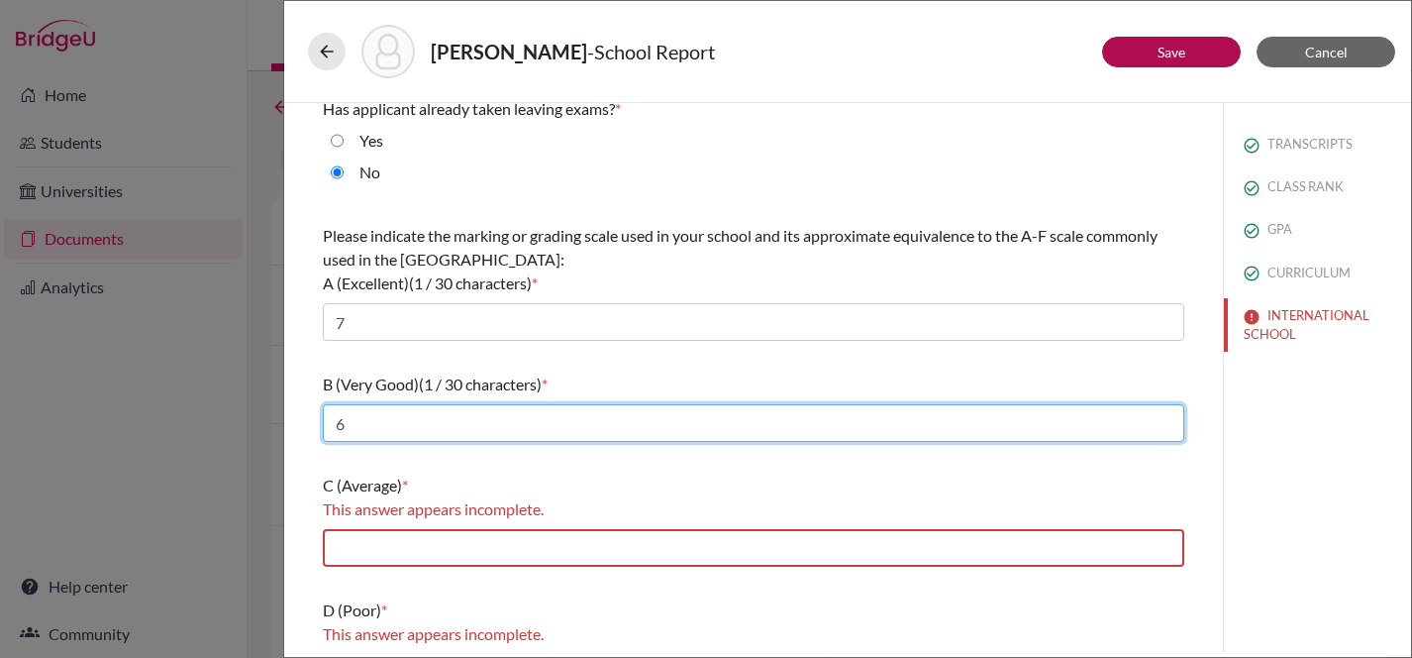
scroll to position [353, 0]
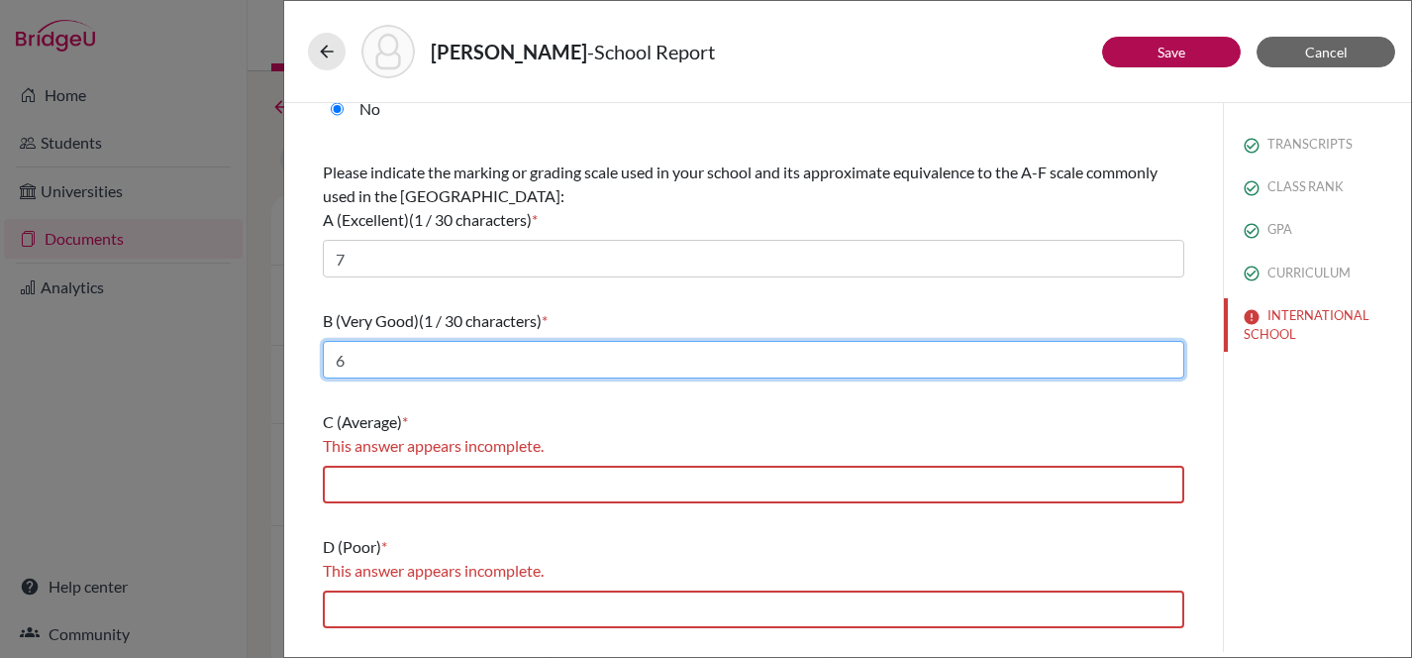
type input "6"
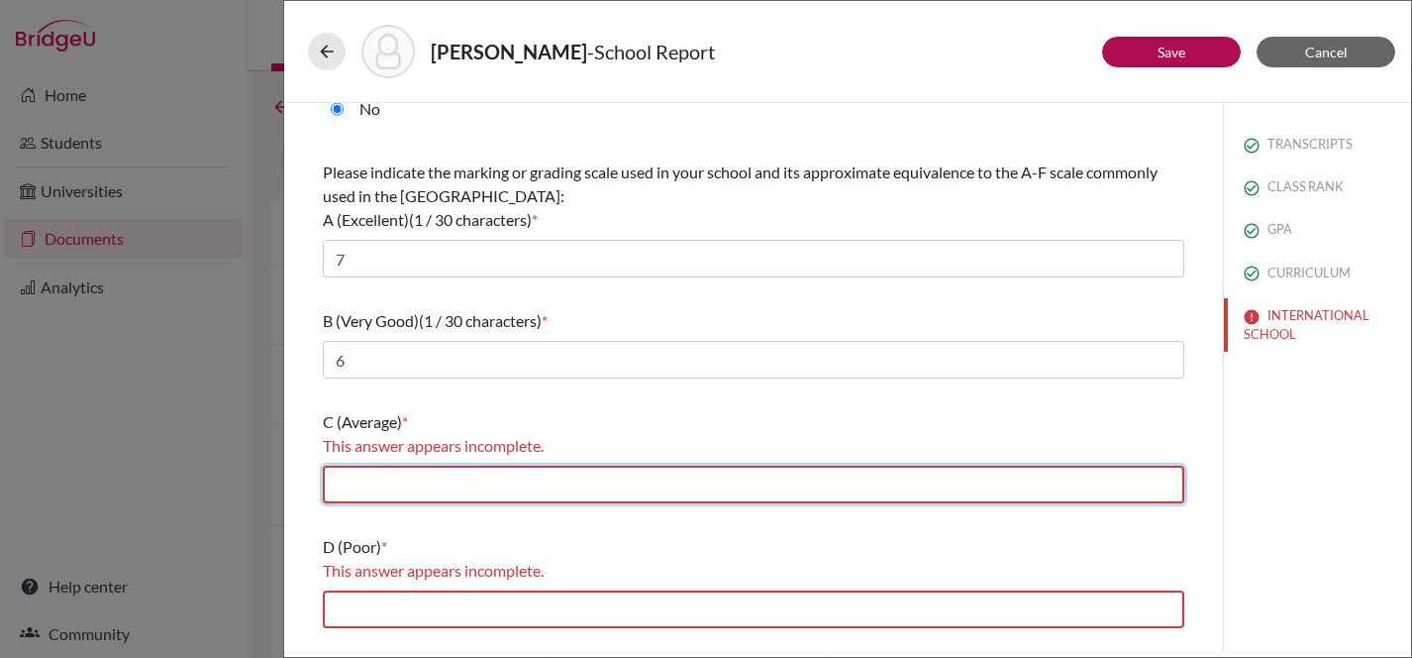
click at [443, 492] on input "text" at bounding box center [754, 485] width 862 height 38
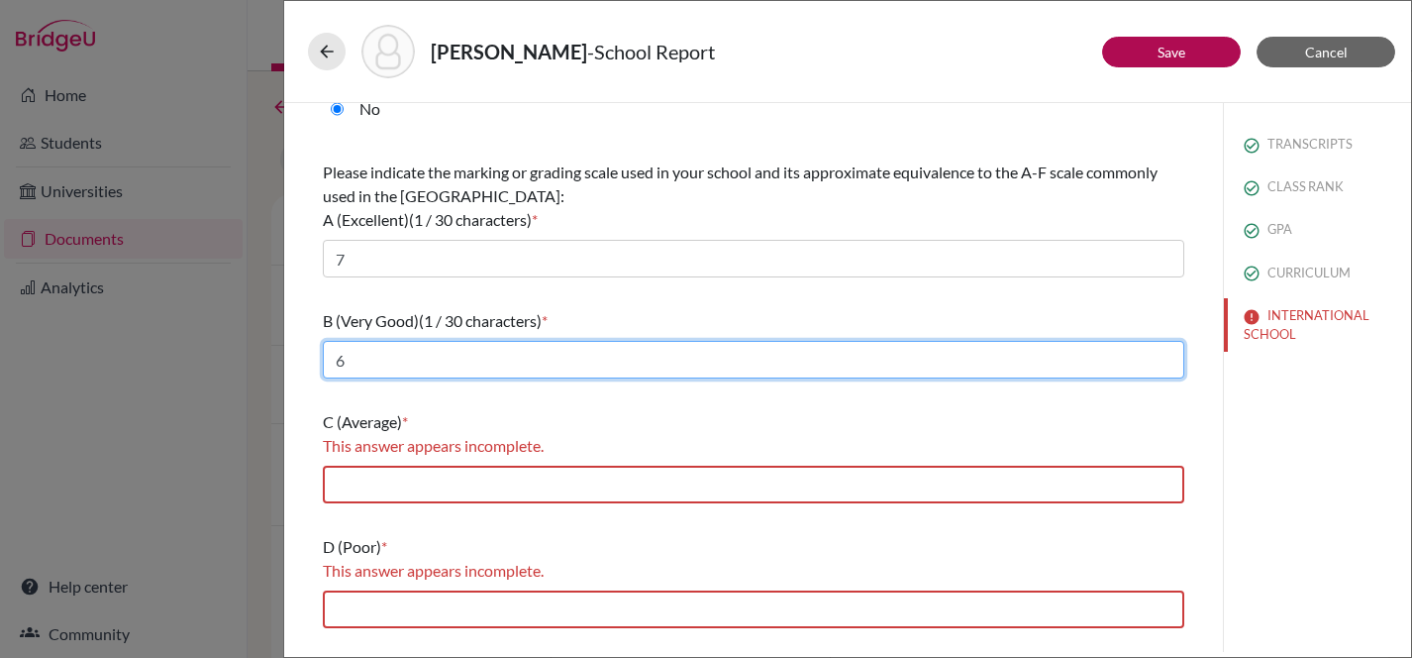
click at [331, 369] on input "6" at bounding box center [754, 360] width 862 height 38
type input "5-6"
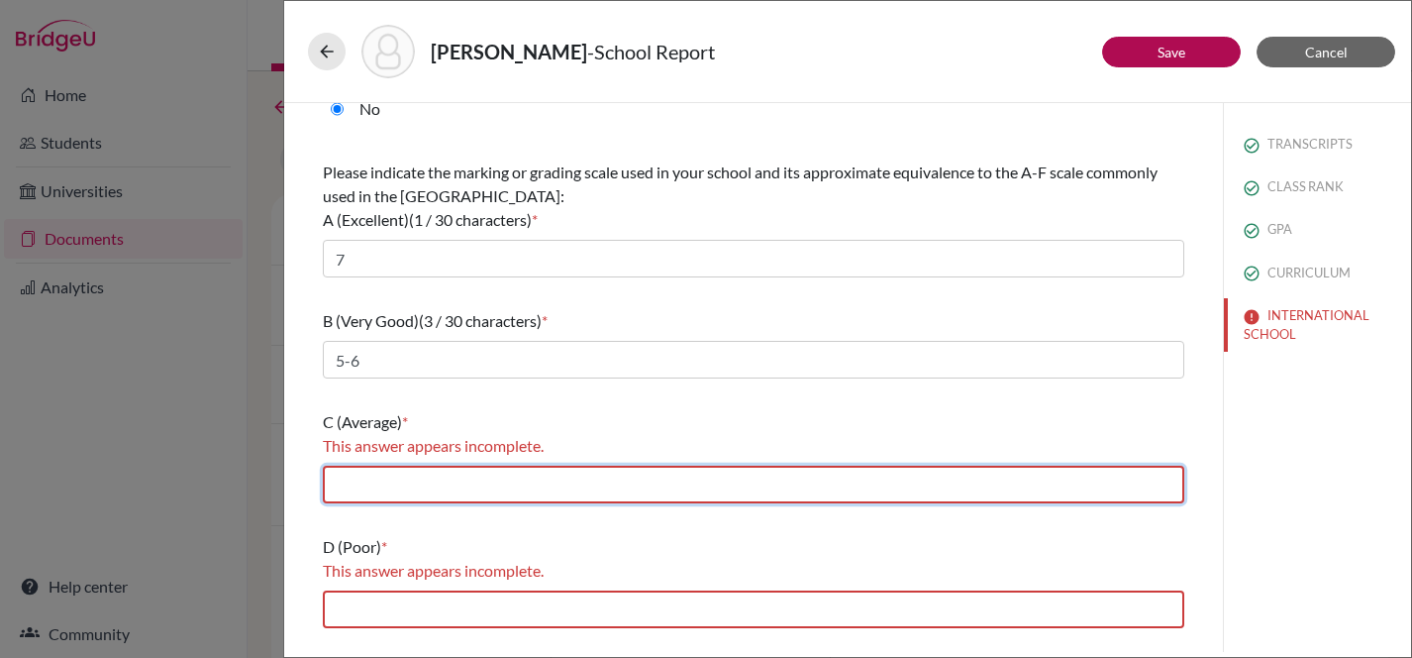
click at [348, 479] on input "text" at bounding box center [754, 485] width 862 height 38
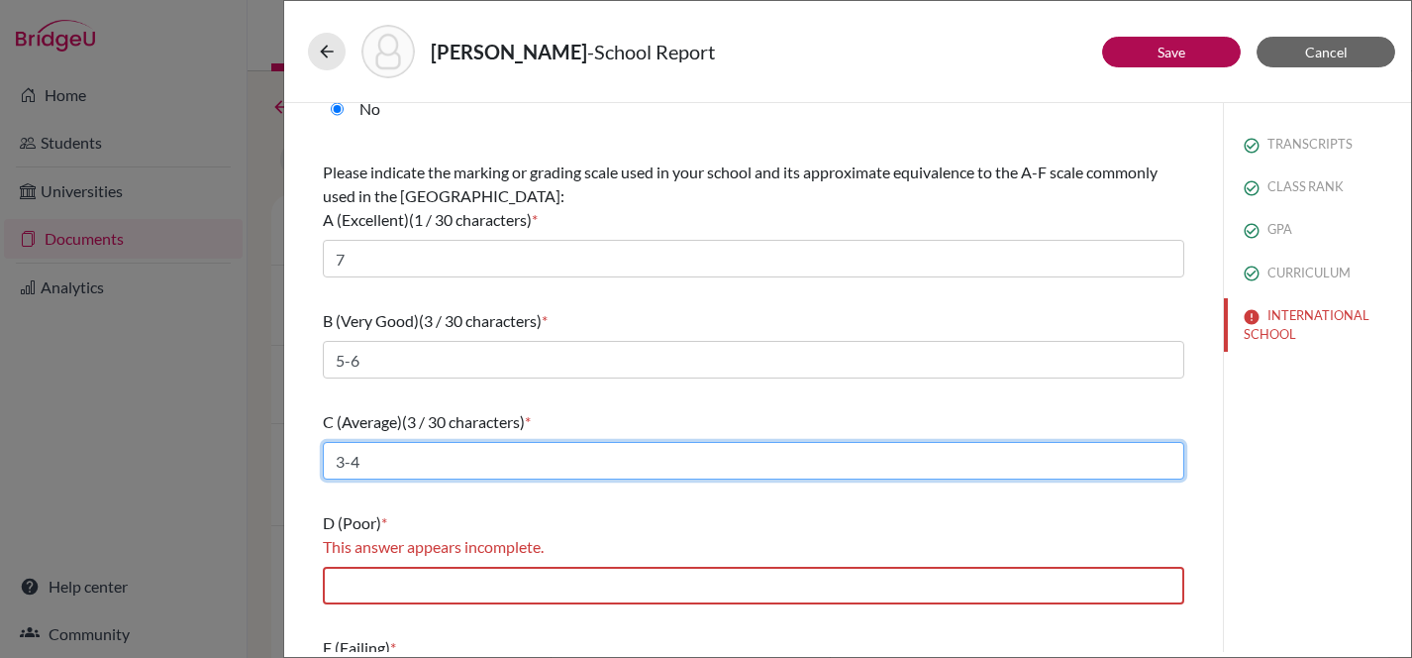
scroll to position [434, 0]
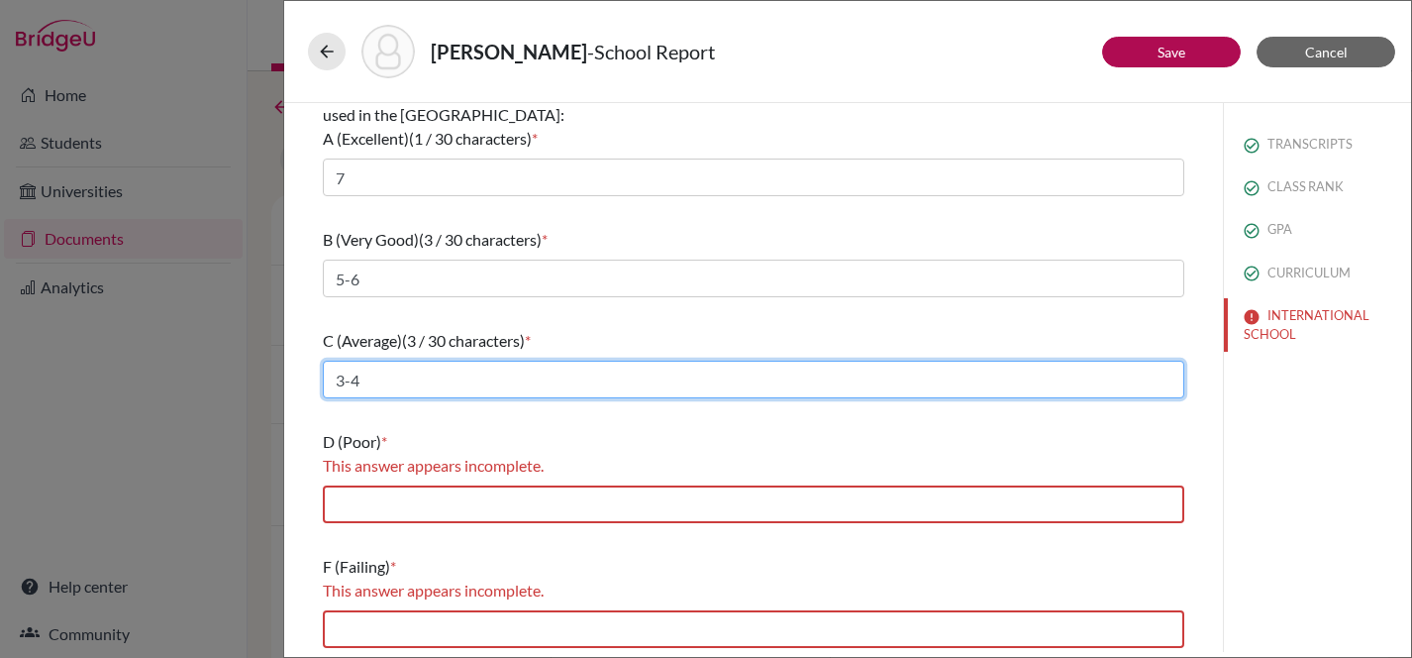
type input "3-4"
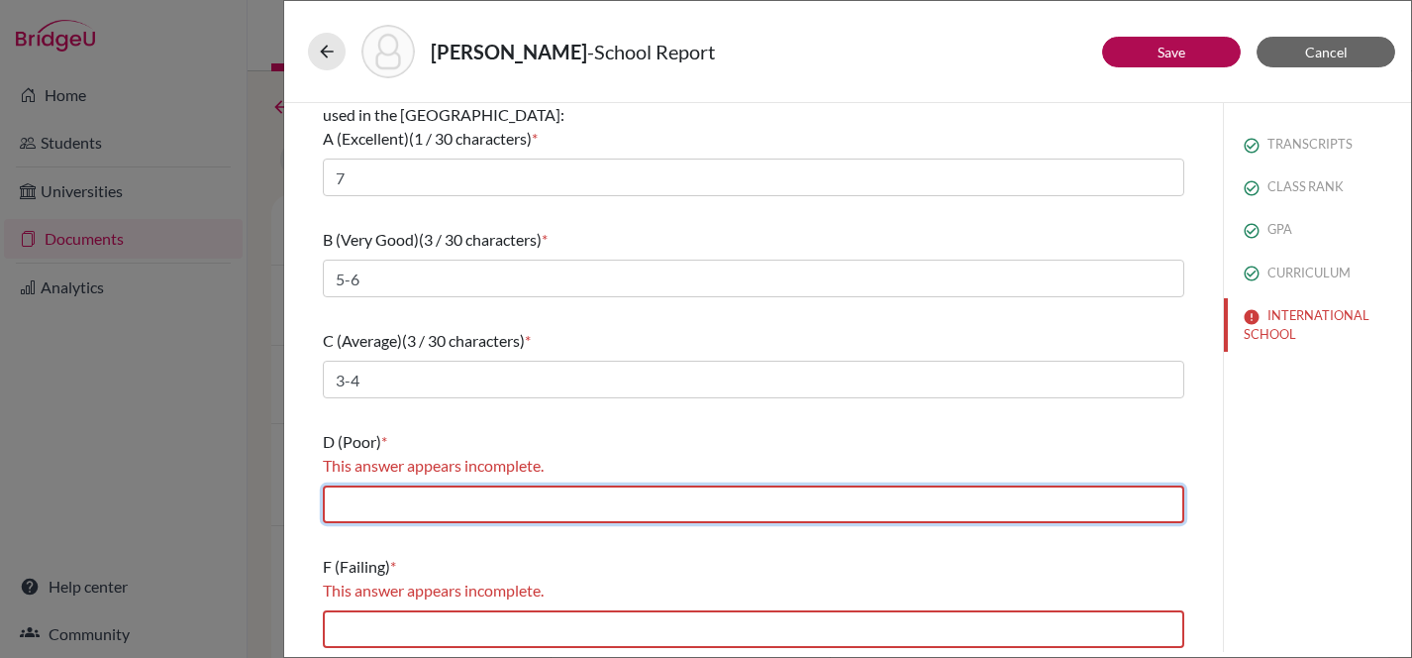
click at [342, 509] on input "text" at bounding box center [754, 504] width 862 height 38
type input "2"
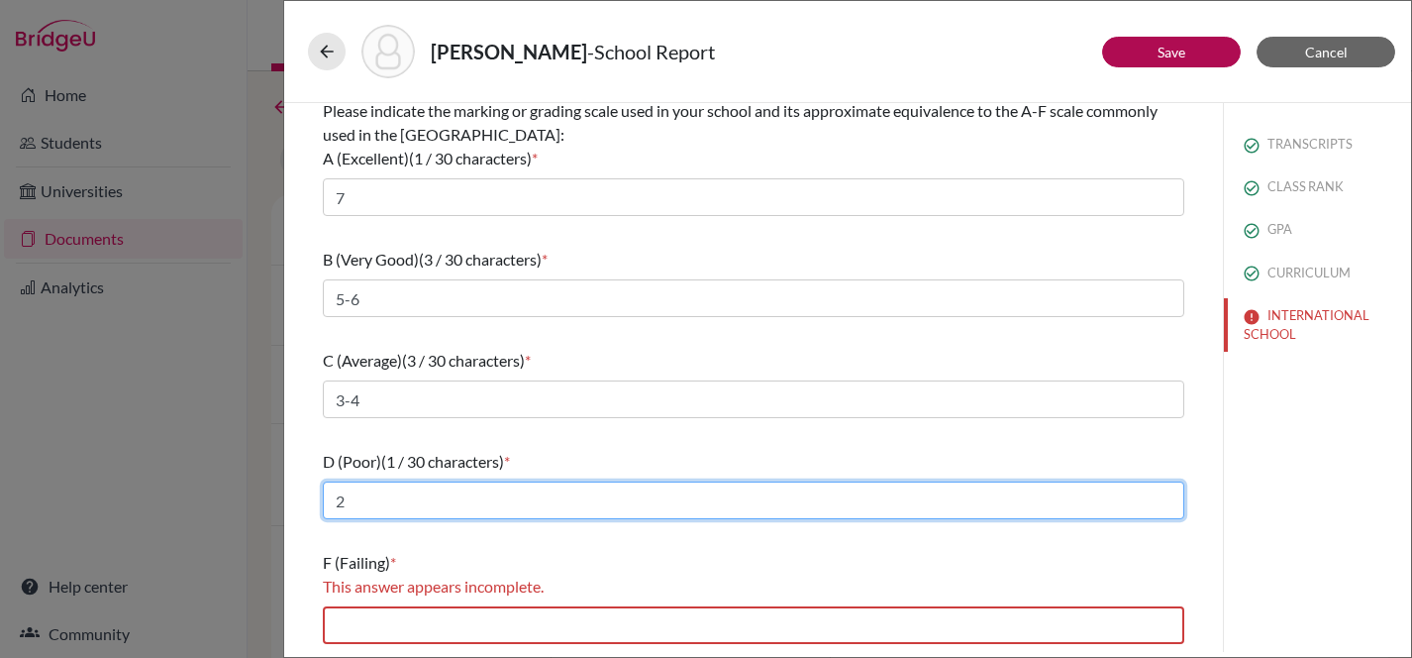
scroll to position [414, 0]
click at [360, 504] on input "2" at bounding box center [754, 500] width 862 height 38
type input "3"
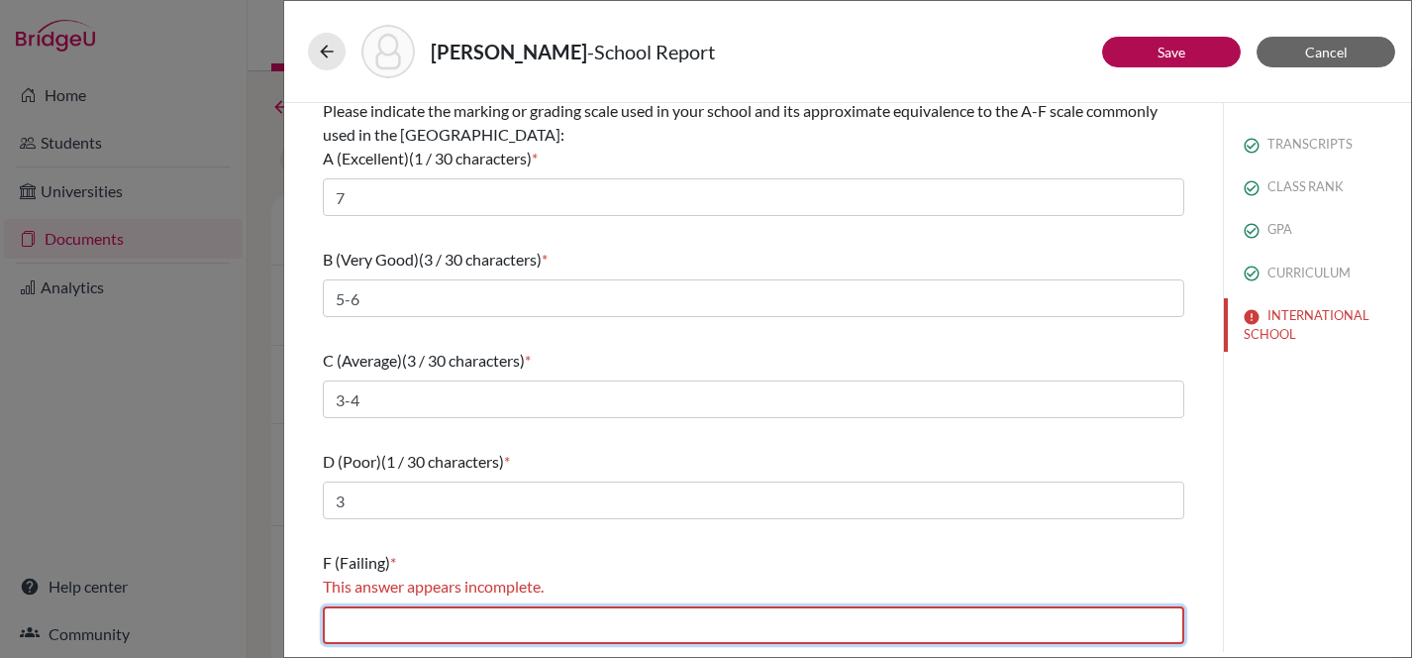
click at [359, 620] on input "text" at bounding box center [754, 625] width 862 height 38
type input "2"
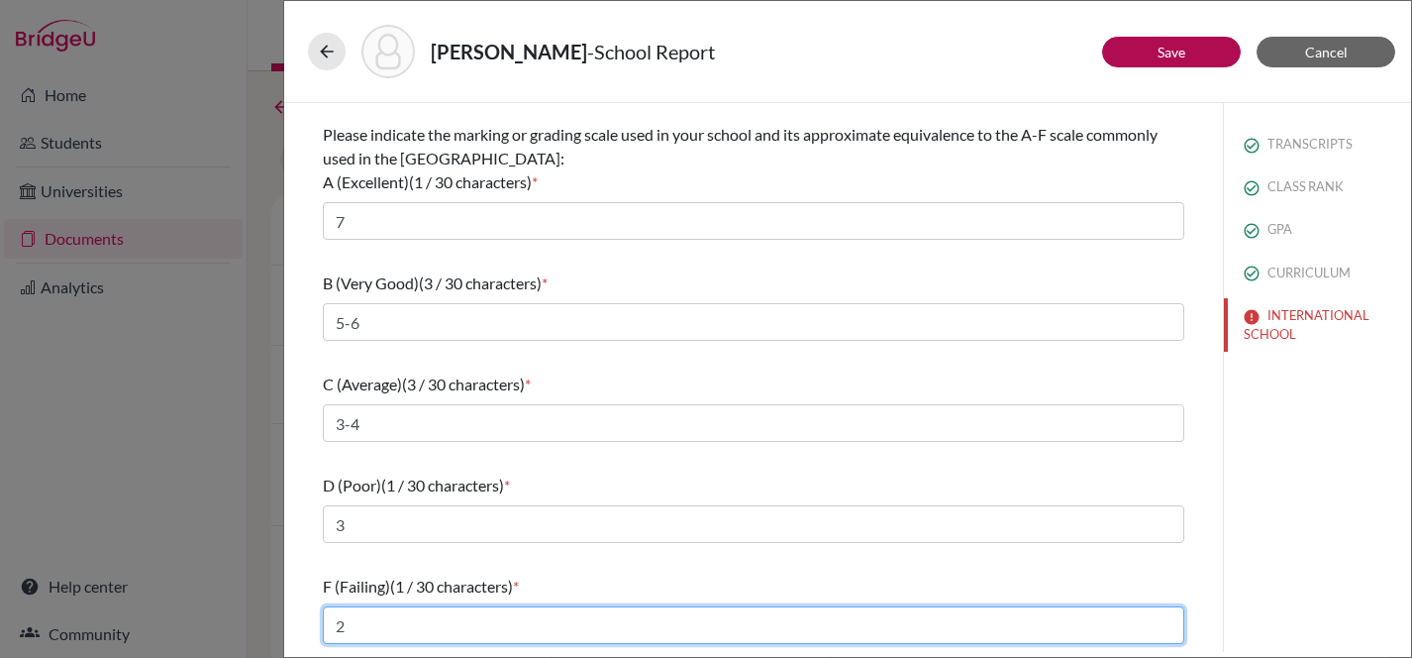
scroll to position [390, 0]
type input "0-2"
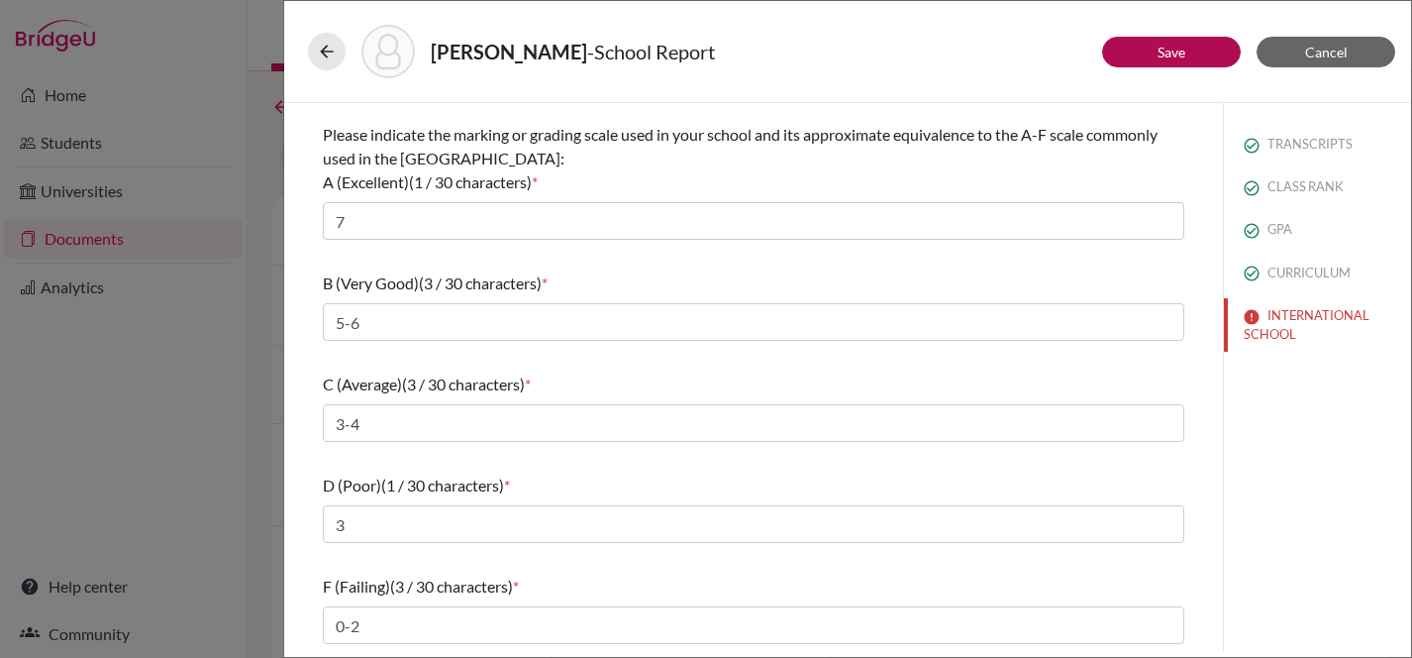
click at [909, 580] on div "F (Failing) (3 / 30 characters) *" at bounding box center [754, 587] width 862 height 24
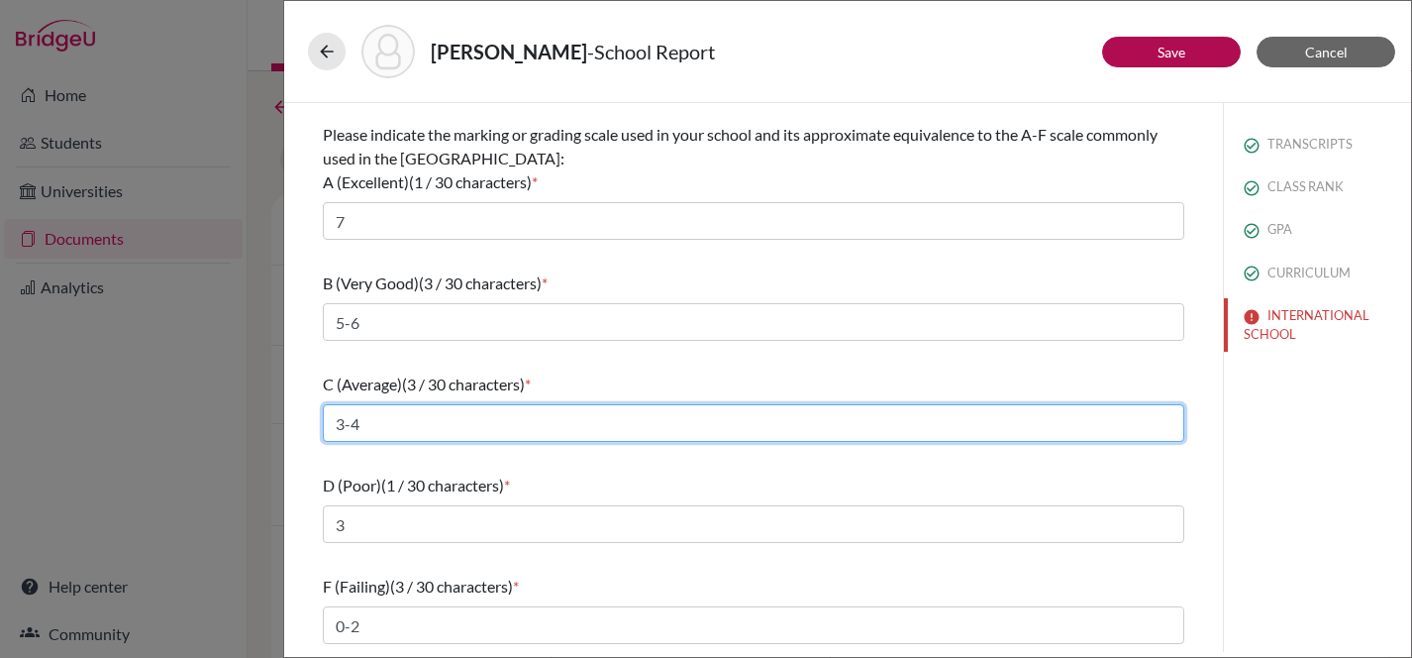
click at [350, 425] on input "3-4" at bounding box center [754, 423] width 862 height 38
type input "4"
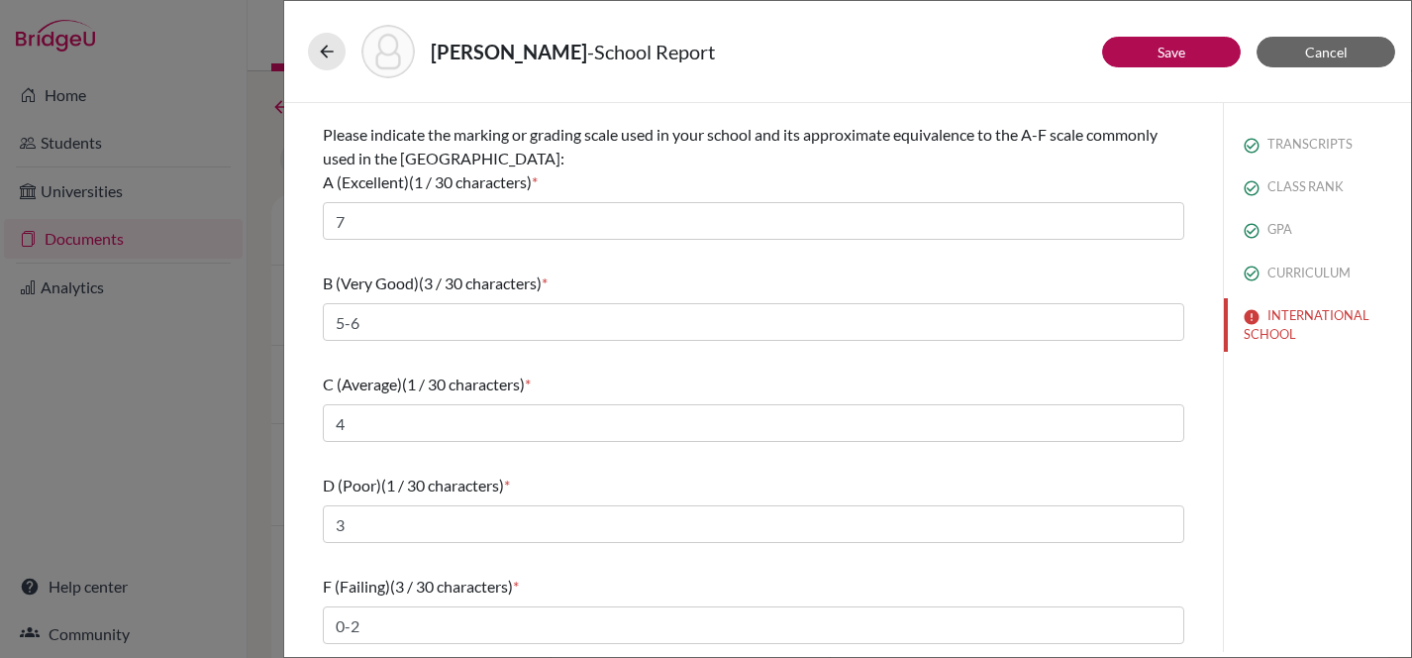
click at [1259, 540] on div "TRANSCRIPTS CLASS RANK GPA CURRICULUM INTERNATIONAL SCHOOL" at bounding box center [1317, 377] width 188 height 549
click at [1192, 49] on button "Save" at bounding box center [1171, 52] width 139 height 31
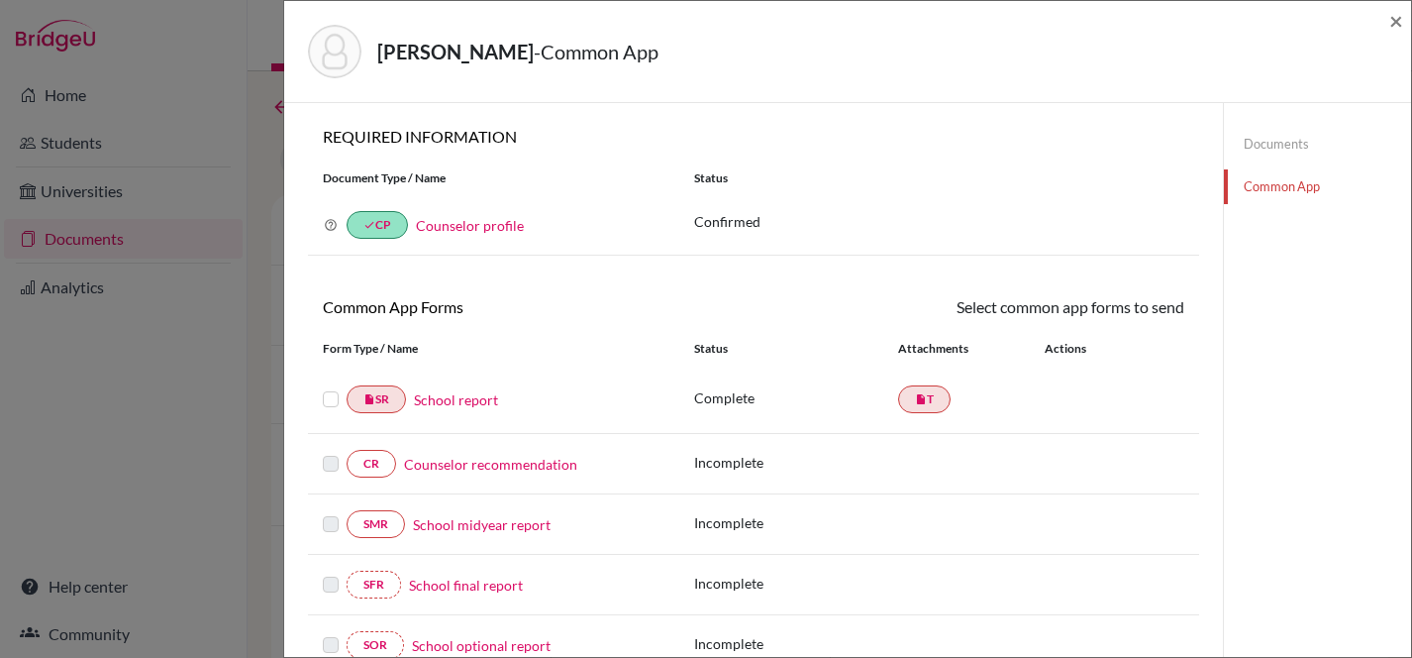
click at [427, 463] on link "Counselor recommendation" at bounding box center [490, 464] width 173 height 21
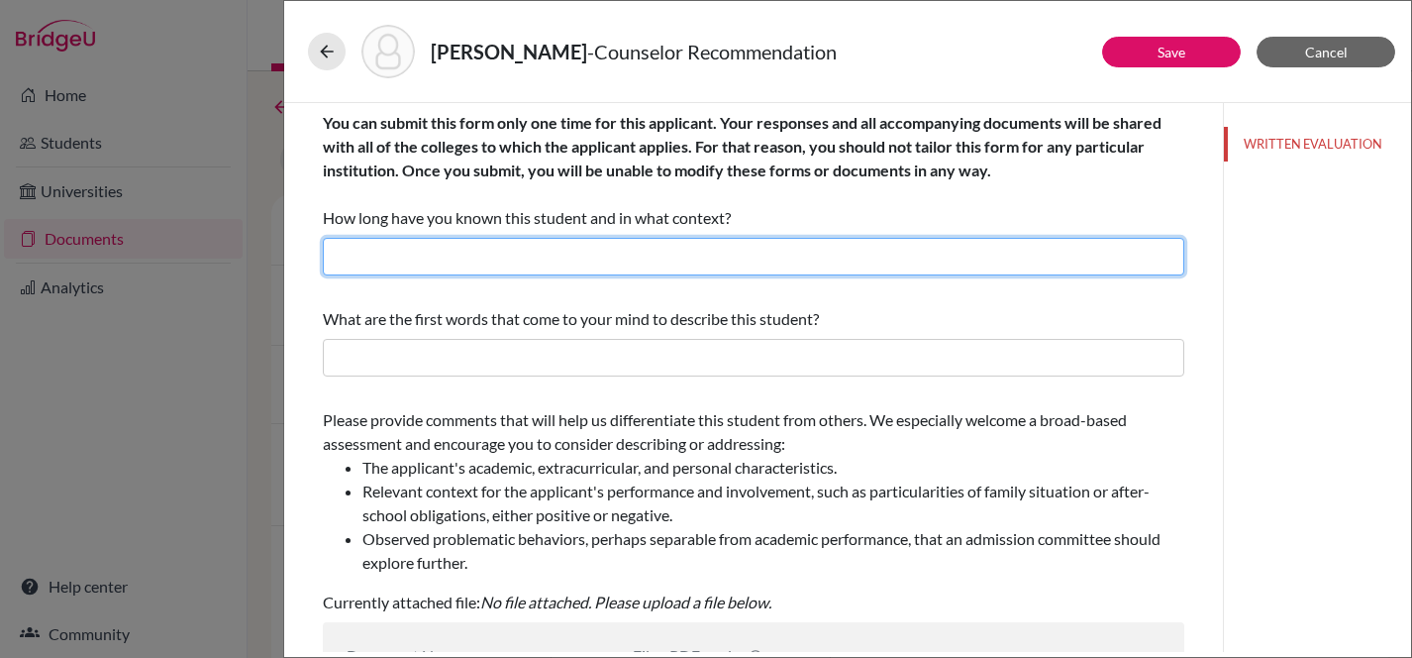
click at [530, 249] on input "text" at bounding box center [754, 257] width 862 height 38
type input "2"
type input "A few months as her High School and University Counselor"
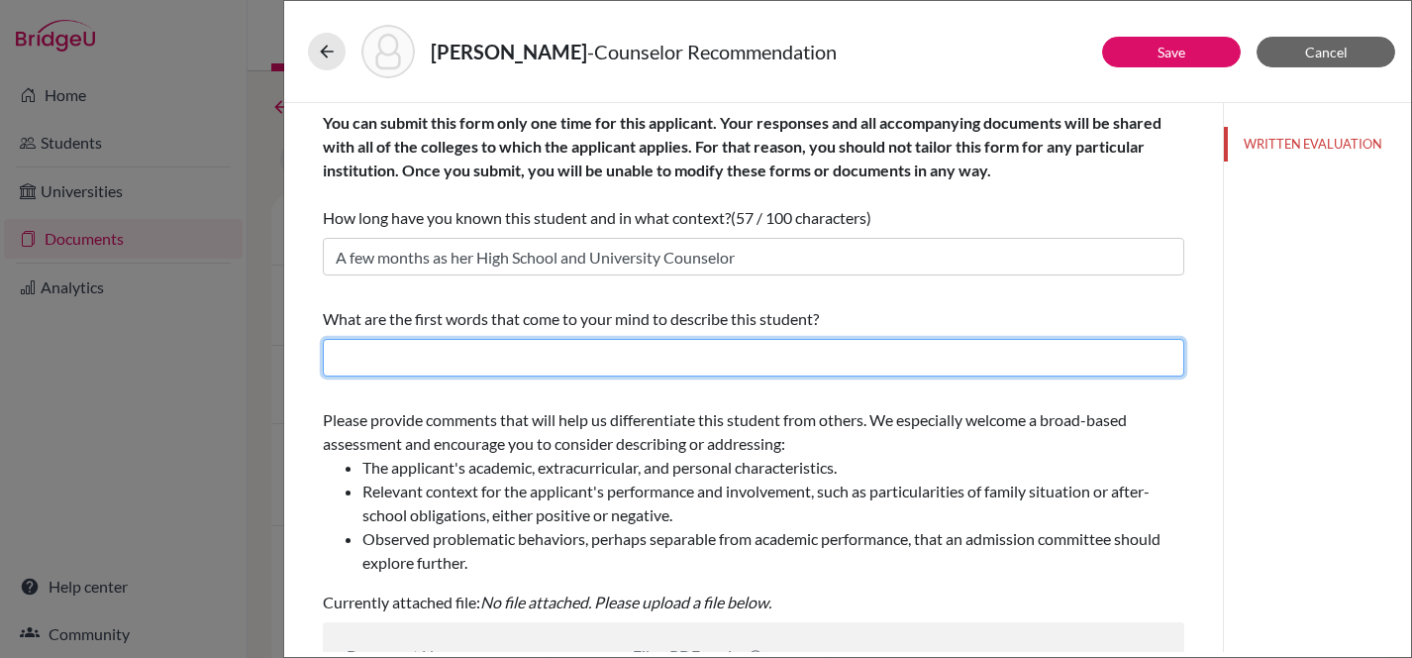
click at [487, 363] on input "text" at bounding box center [754, 358] width 862 height 38
click at [373, 356] on input "Dilligent, organized and proactive" at bounding box center [754, 358] width 862 height 38
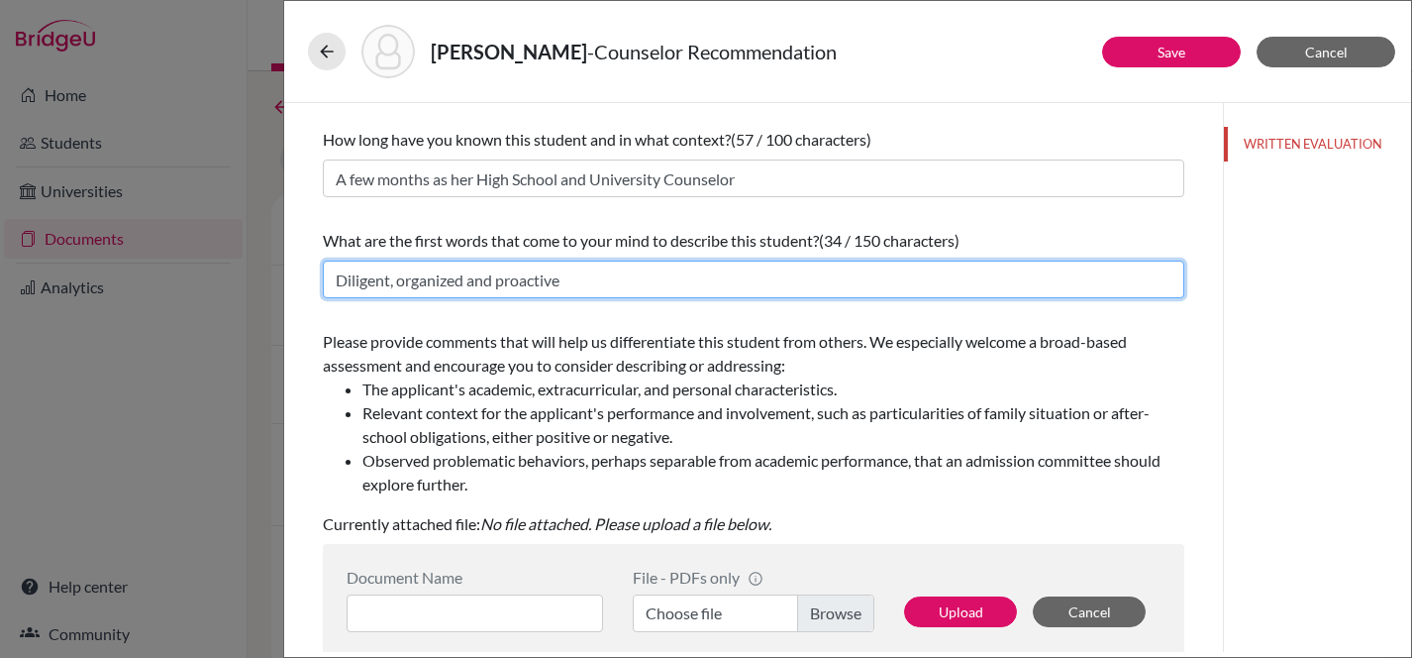
scroll to position [158, 0]
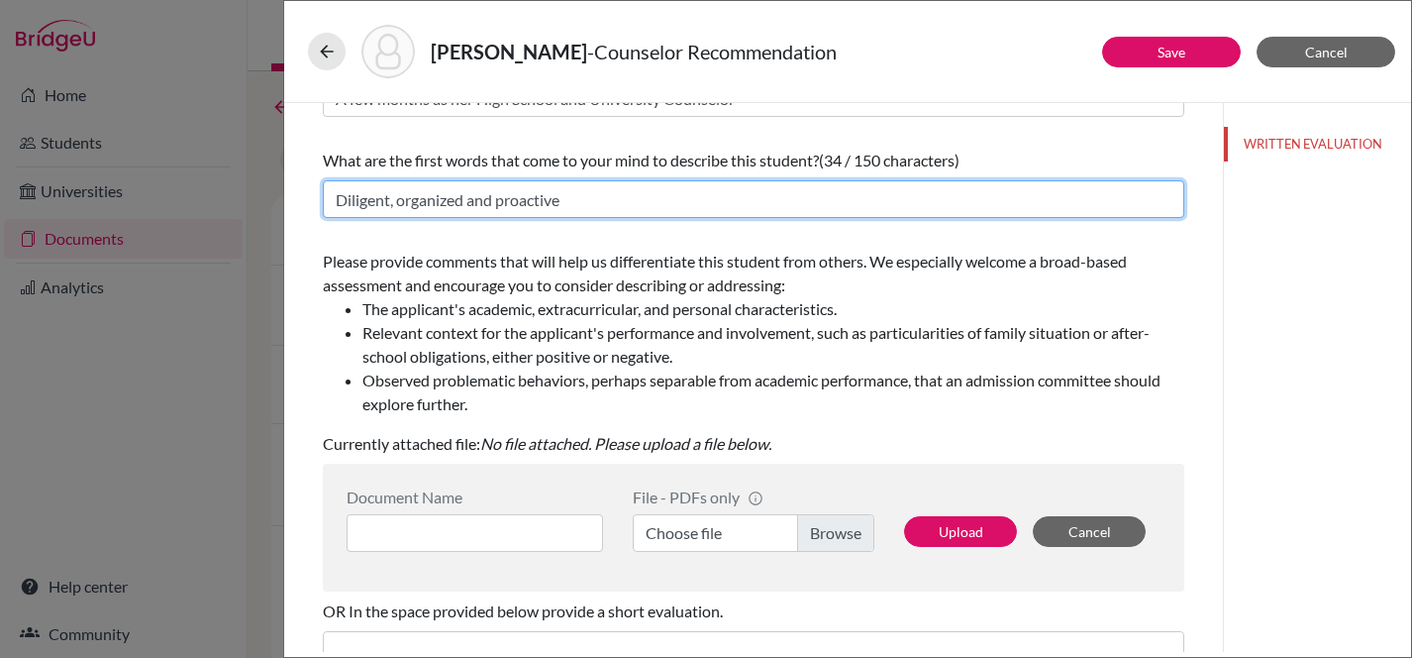
type input "Diligent, organized and proactive"
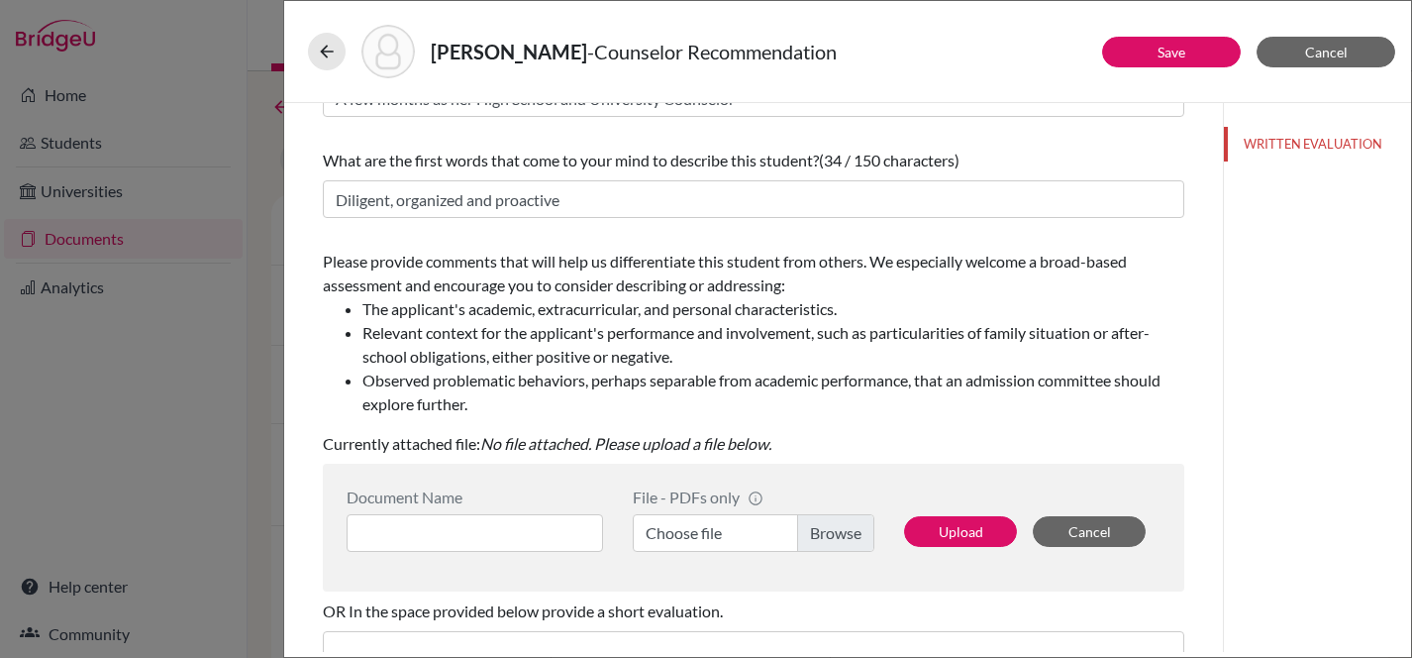
click at [823, 533] on label "Choose file" at bounding box center [754, 533] width 242 height 38
click at [823, 533] on input "Choose file" at bounding box center [754, 533] width 242 height 38
click at [524, 526] on input at bounding box center [475, 533] width 257 height 38
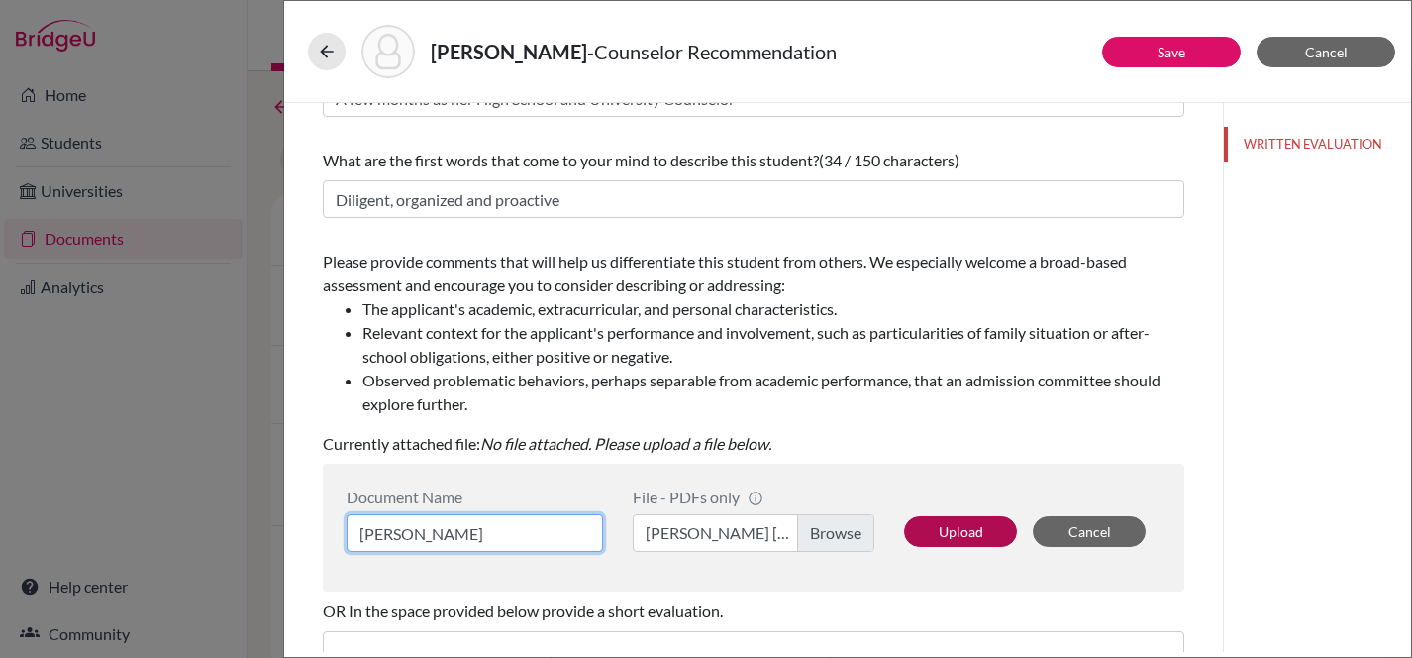
type input "Baird CR"
click at [941, 526] on button "Upload" at bounding box center [960, 531] width 113 height 31
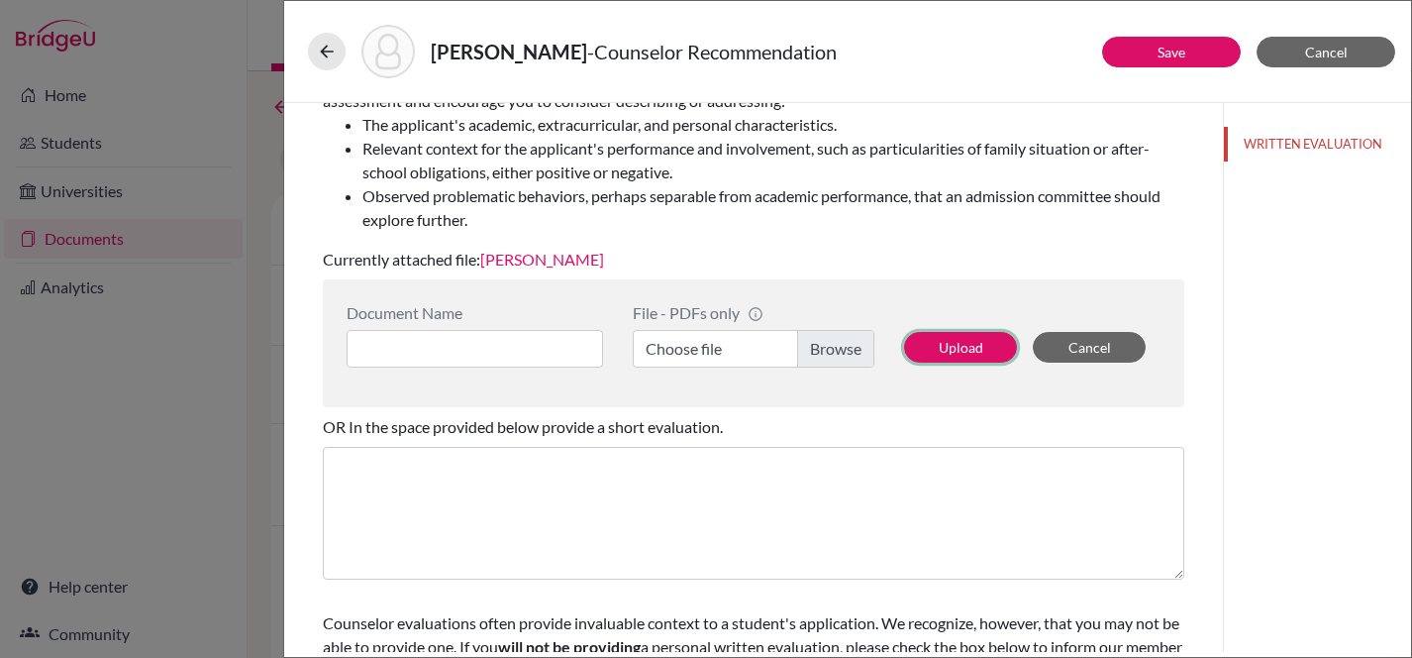
scroll to position [445, 0]
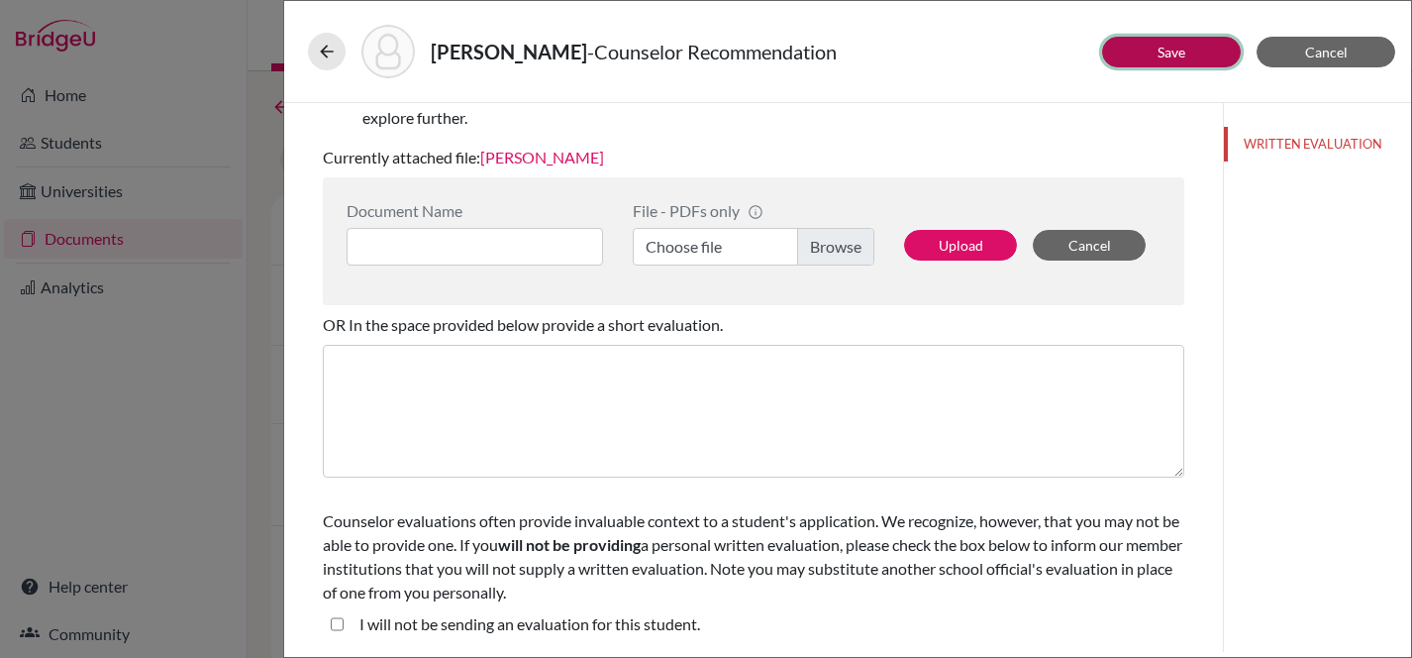
click at [1178, 52] on link "Save" at bounding box center [1172, 52] width 28 height 17
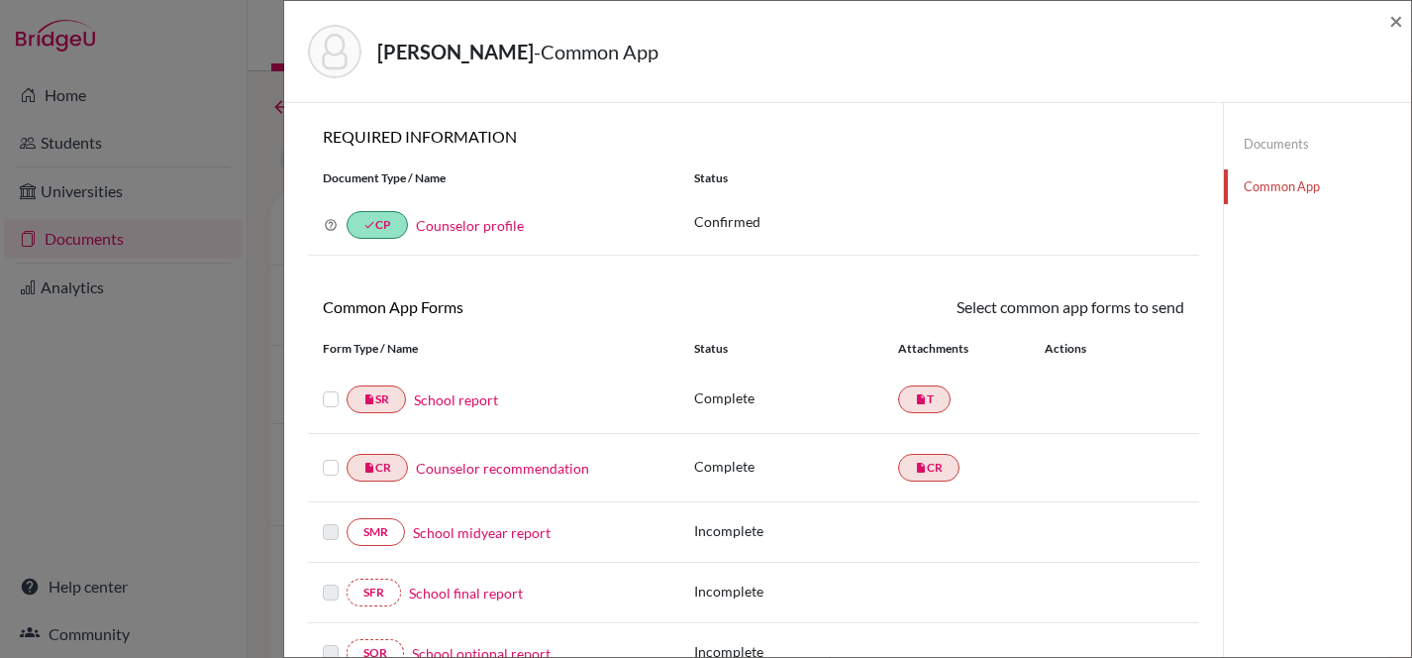
click at [1280, 141] on link "Documents" at bounding box center [1317, 144] width 187 height 35
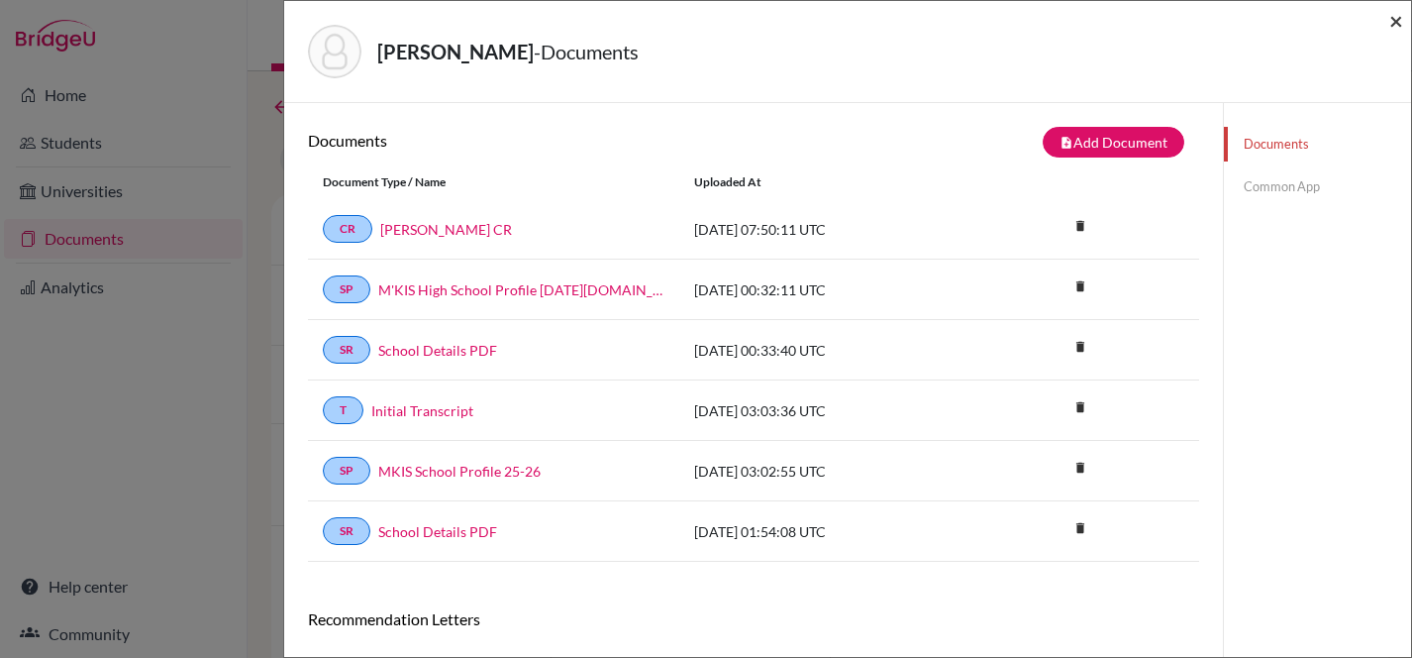
click at [1395, 20] on span "×" at bounding box center [1397, 20] width 14 height 29
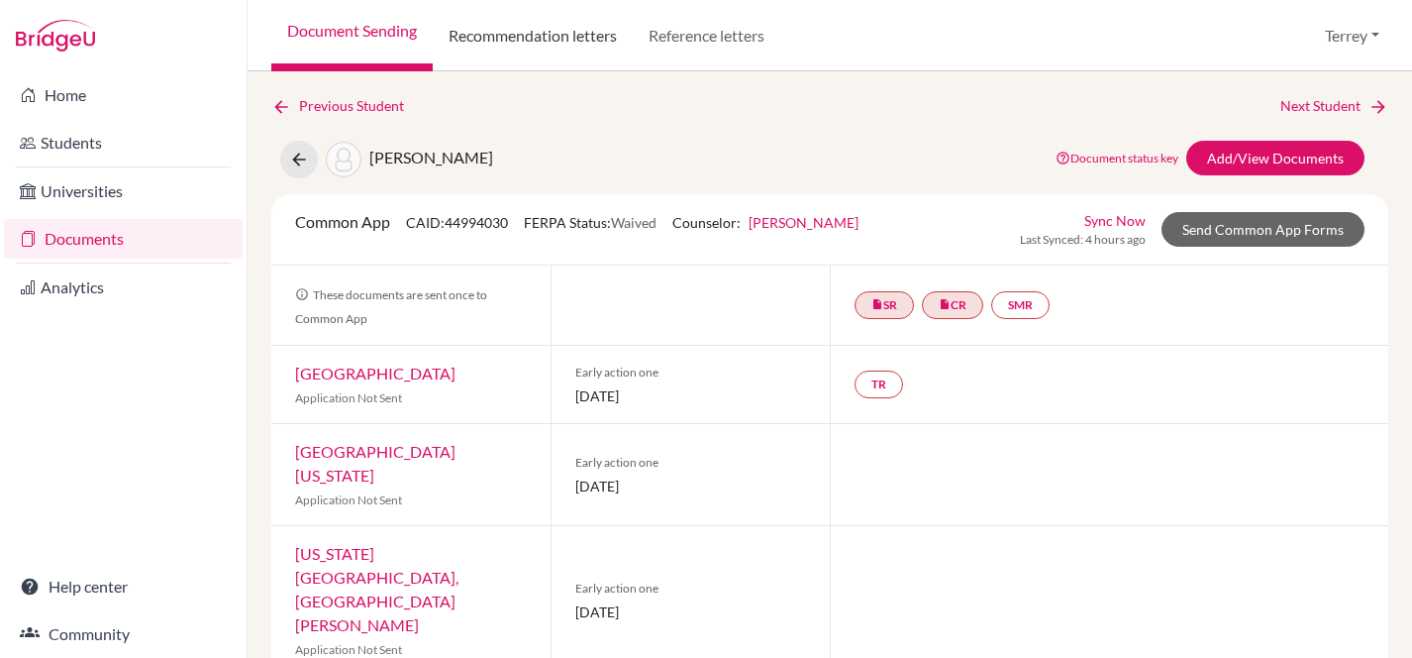
click at [564, 34] on link "Recommendation letters" at bounding box center [533, 35] width 200 height 71
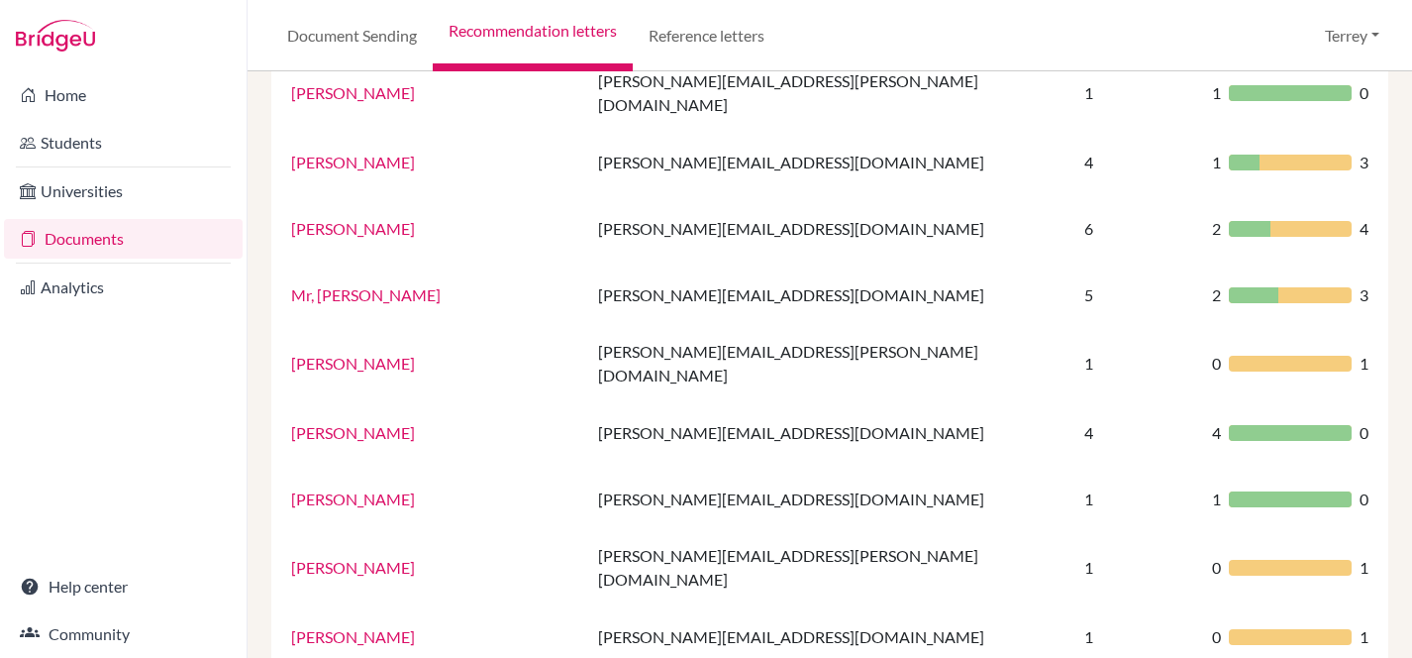
scroll to position [1296, 0]
